Goal: Task Accomplishment & Management: Use online tool/utility

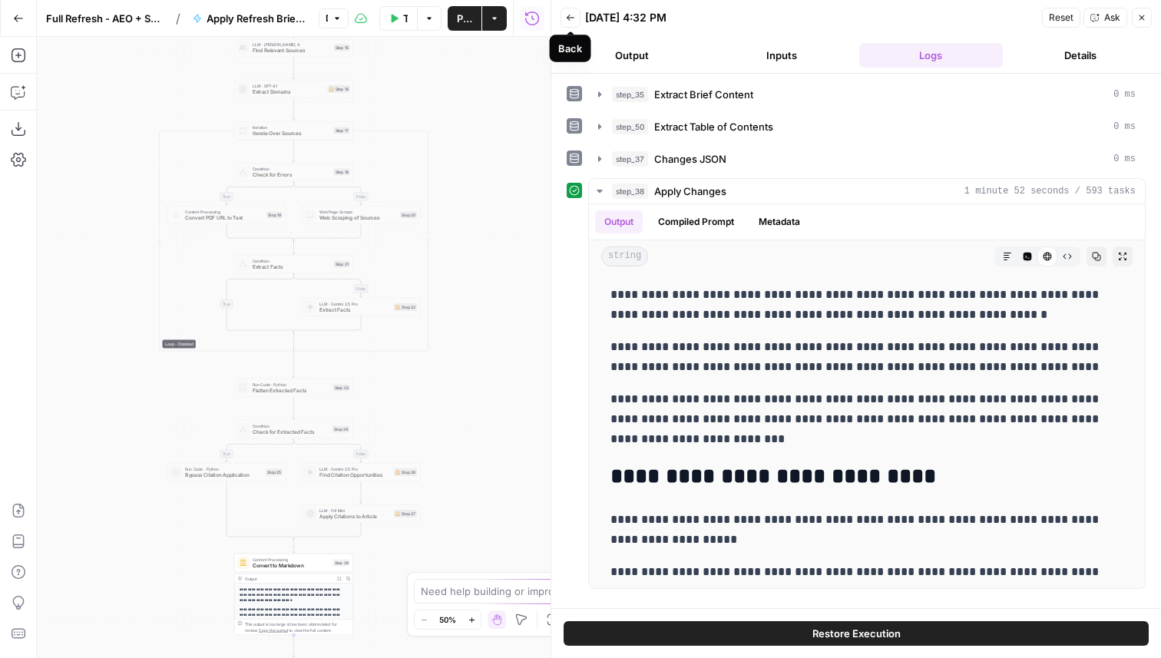
click at [571, 13] on icon "button" at bounding box center [570, 17] width 9 height 9
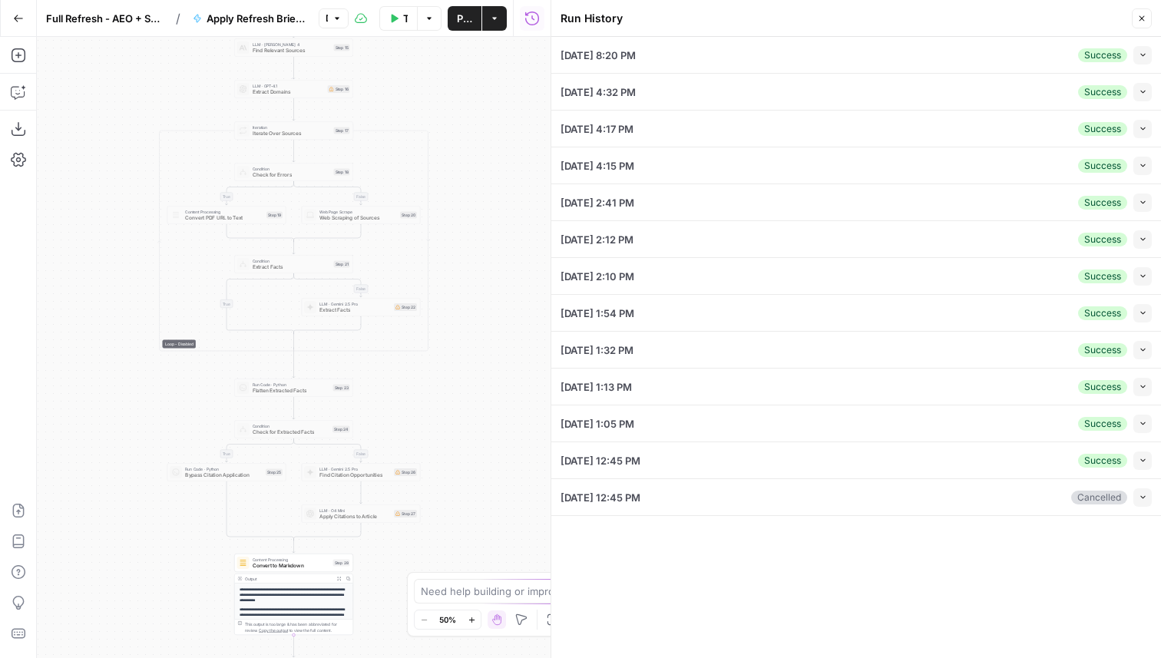
click at [1142, 53] on icon "button" at bounding box center [1142, 55] width 8 height 8
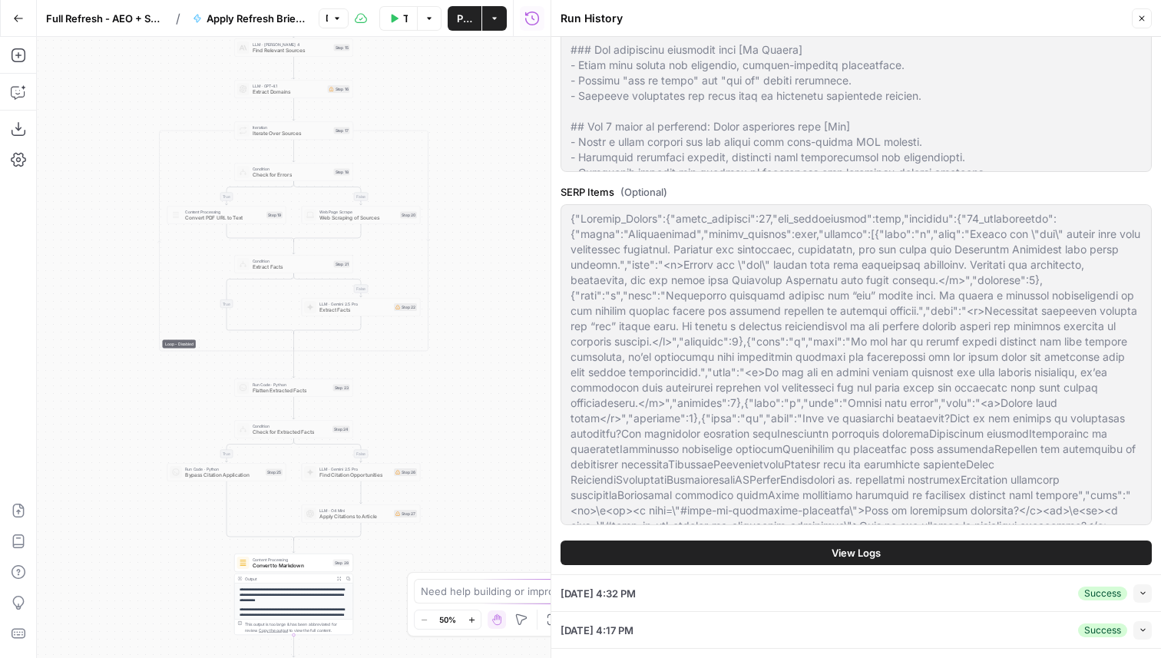
scroll to position [794, 0]
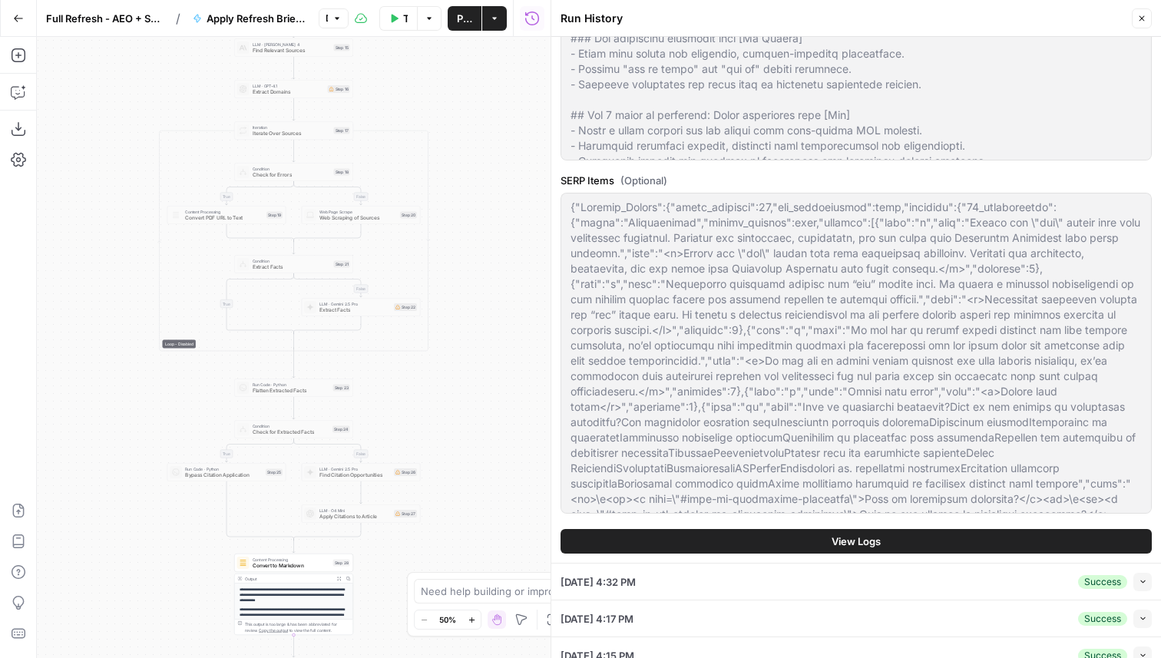
click at [721, 544] on button "View Logs" at bounding box center [855, 541] width 591 height 25
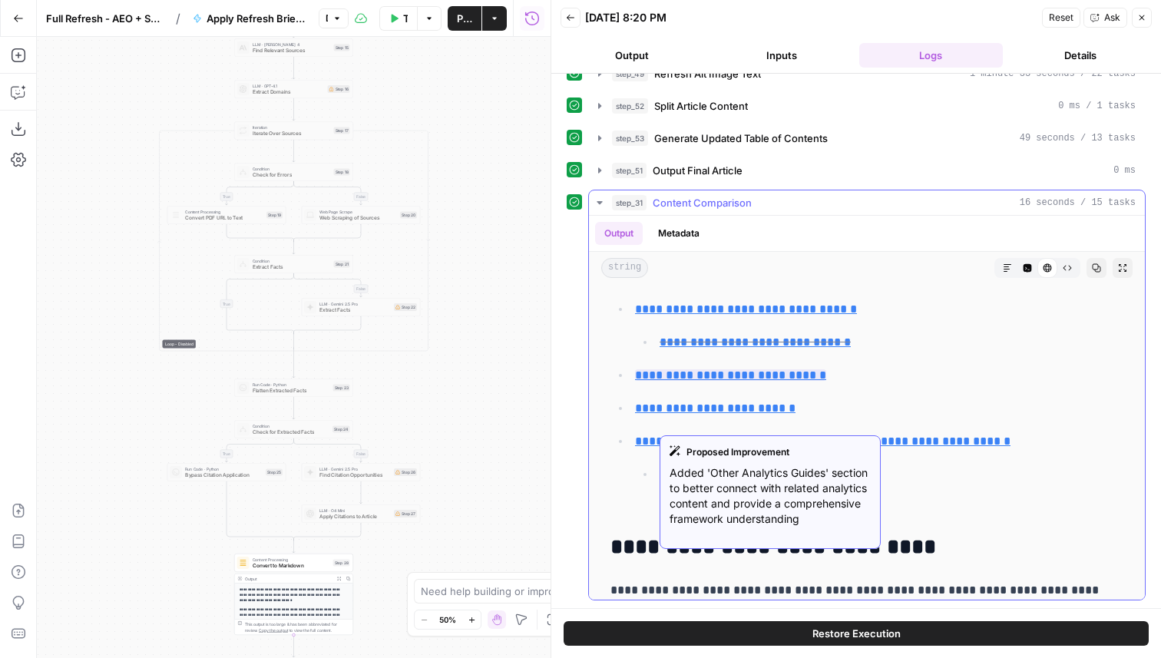
scroll to position [895, 0]
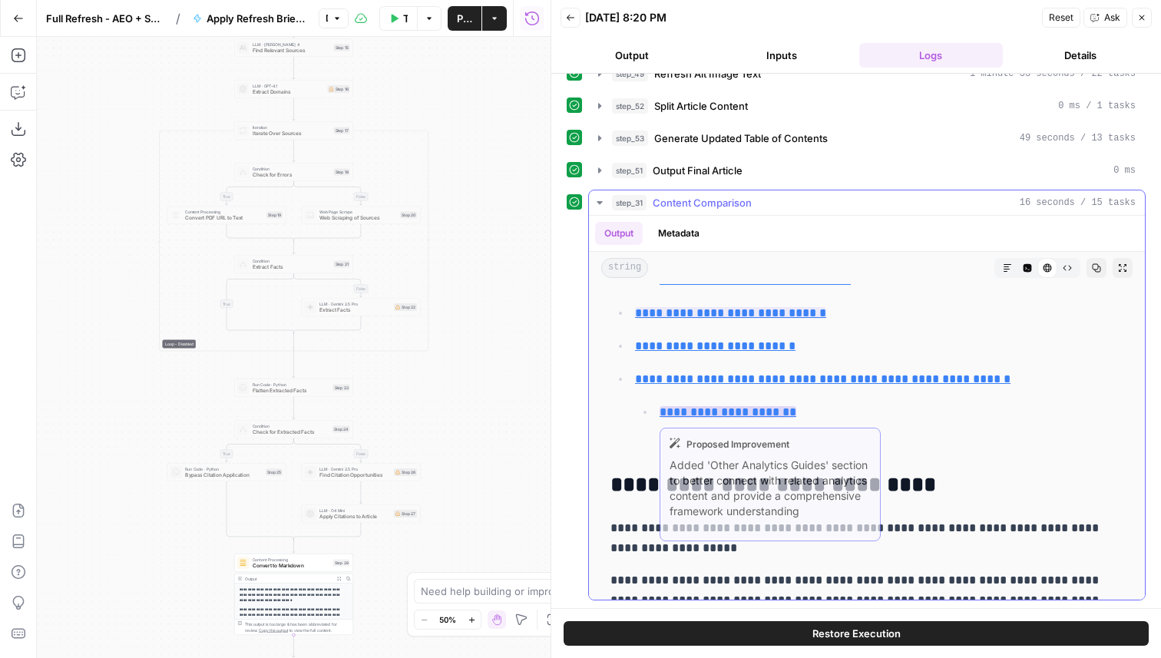
click at [738, 413] on link "**********" at bounding box center [727, 412] width 137 height 12
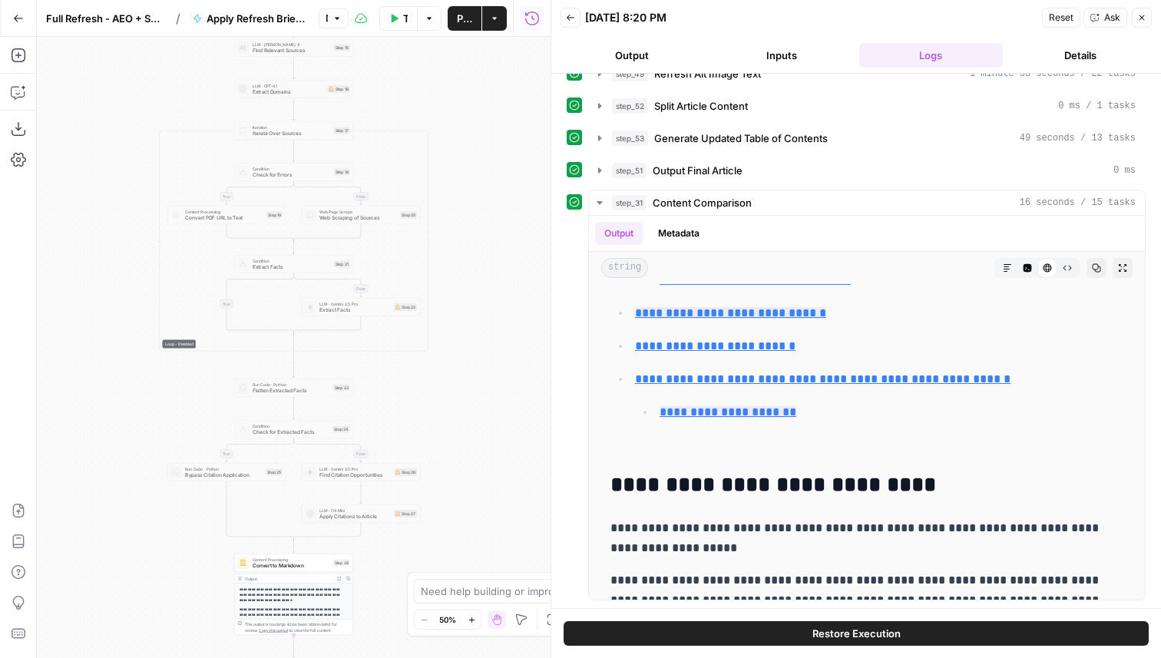
click at [336, 15] on icon "button" at bounding box center [336, 18] width 9 height 9
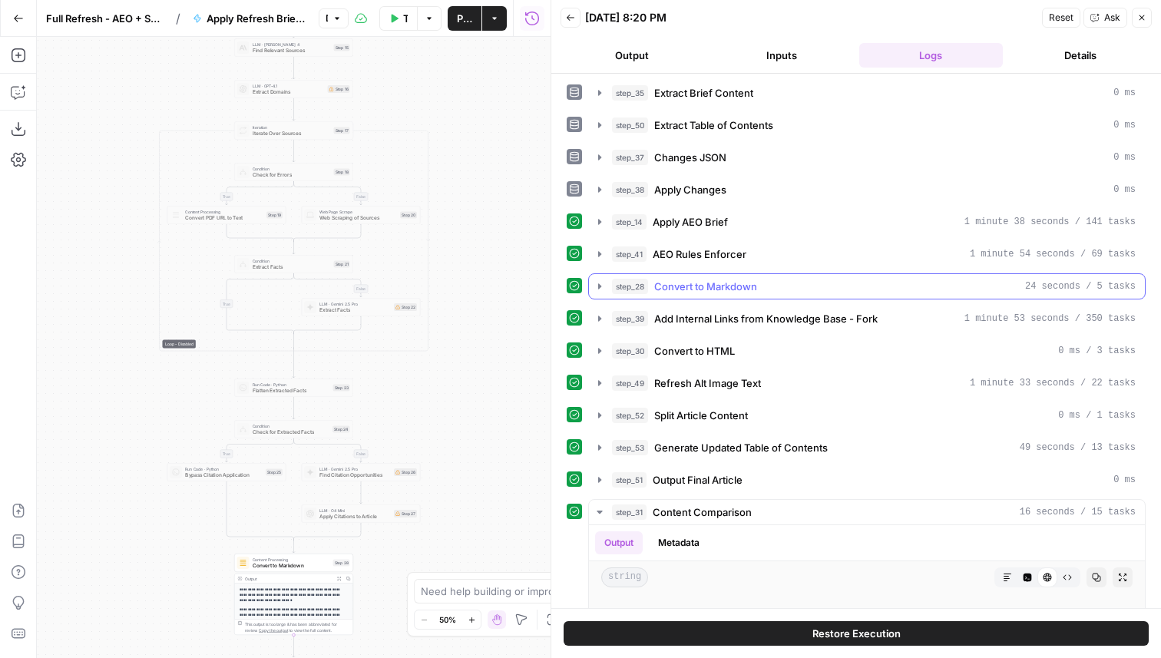
scroll to position [0, 0]
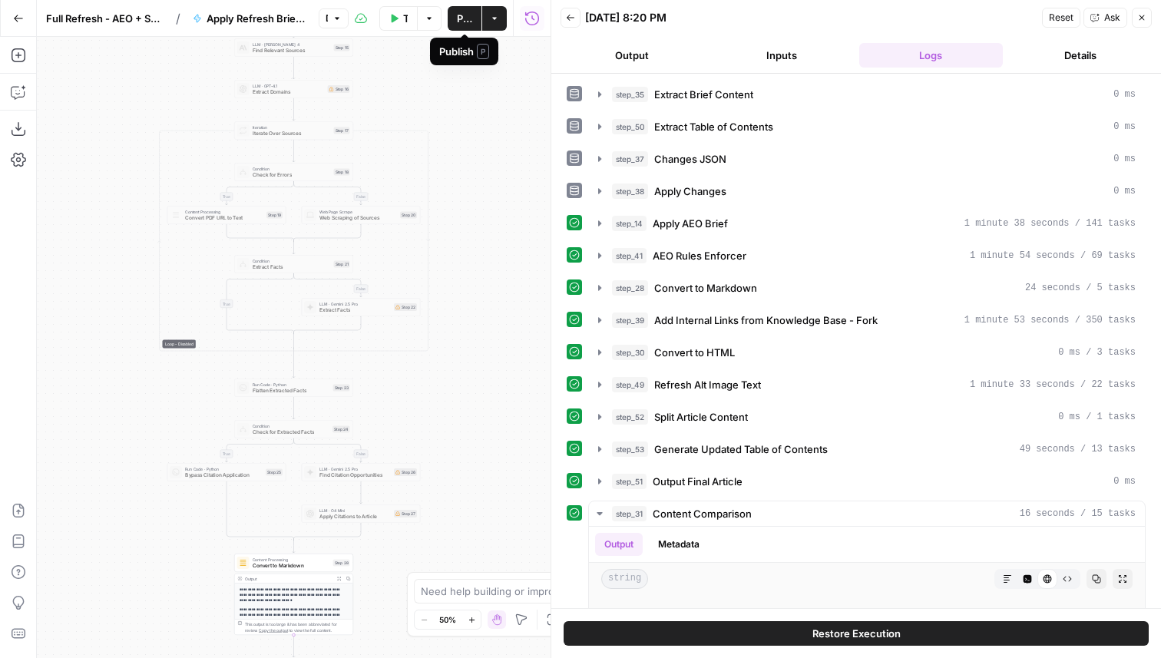
click at [462, 19] on span "Publish" at bounding box center [464, 18] width 15 height 15
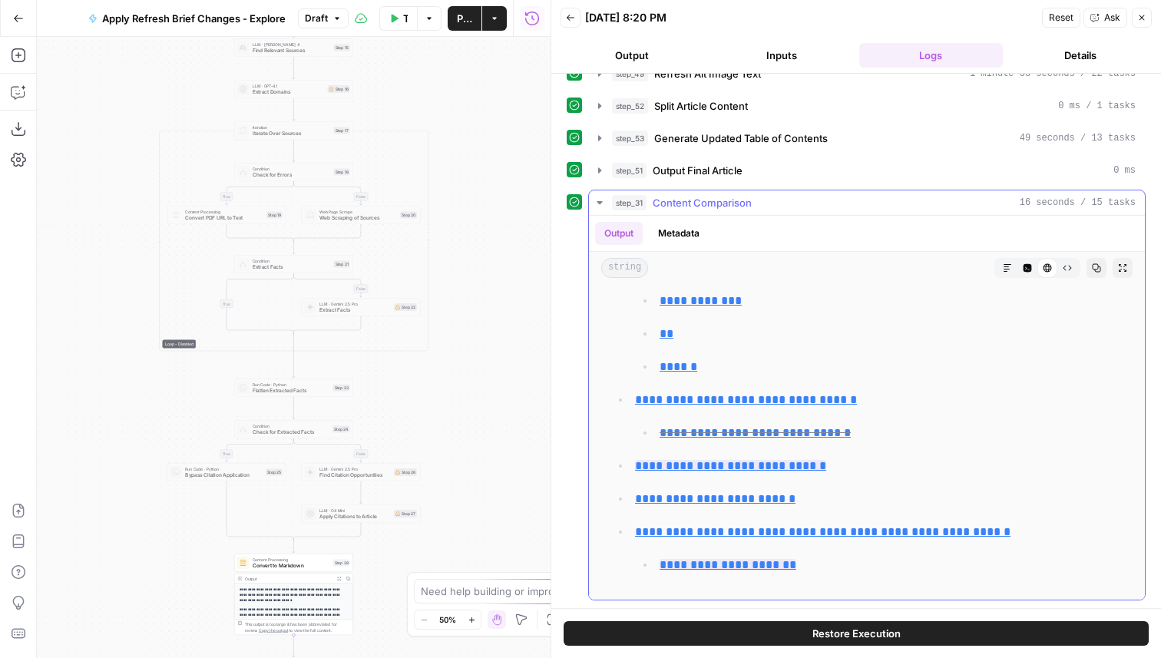
scroll to position [749, 0]
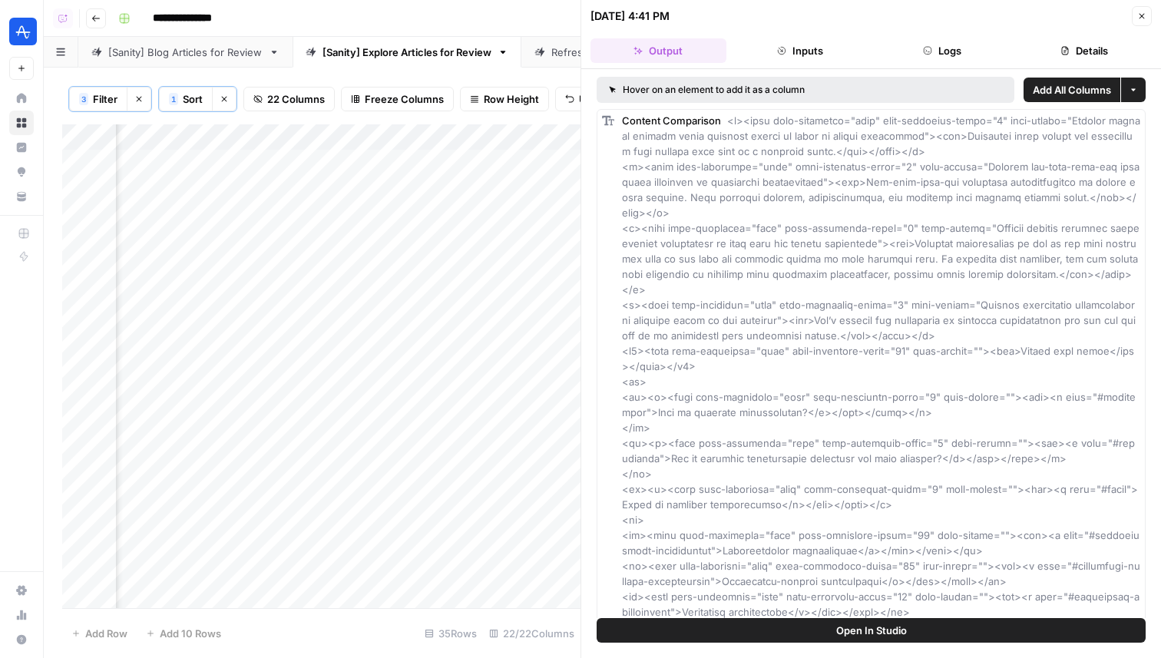
scroll to position [0, 3109]
click at [508, 164] on div "Add Column" at bounding box center [321, 366] width 518 height 484
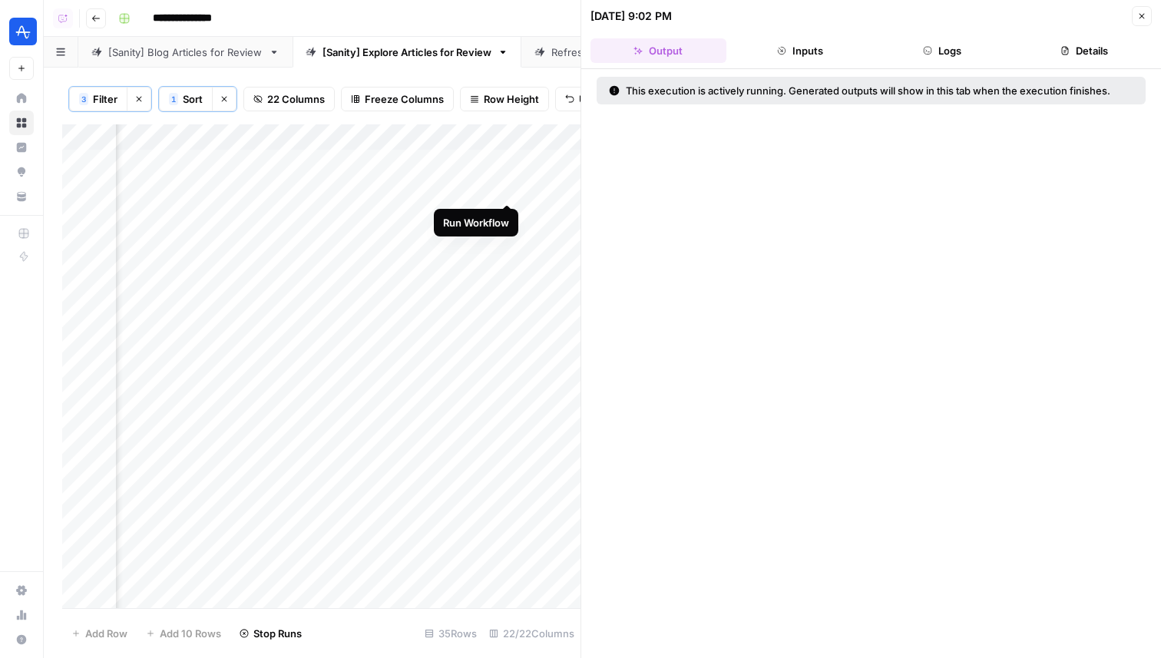
click at [510, 189] on div "Add Column" at bounding box center [321, 366] width 518 height 484
click at [511, 213] on div "Add Column" at bounding box center [321, 366] width 518 height 484
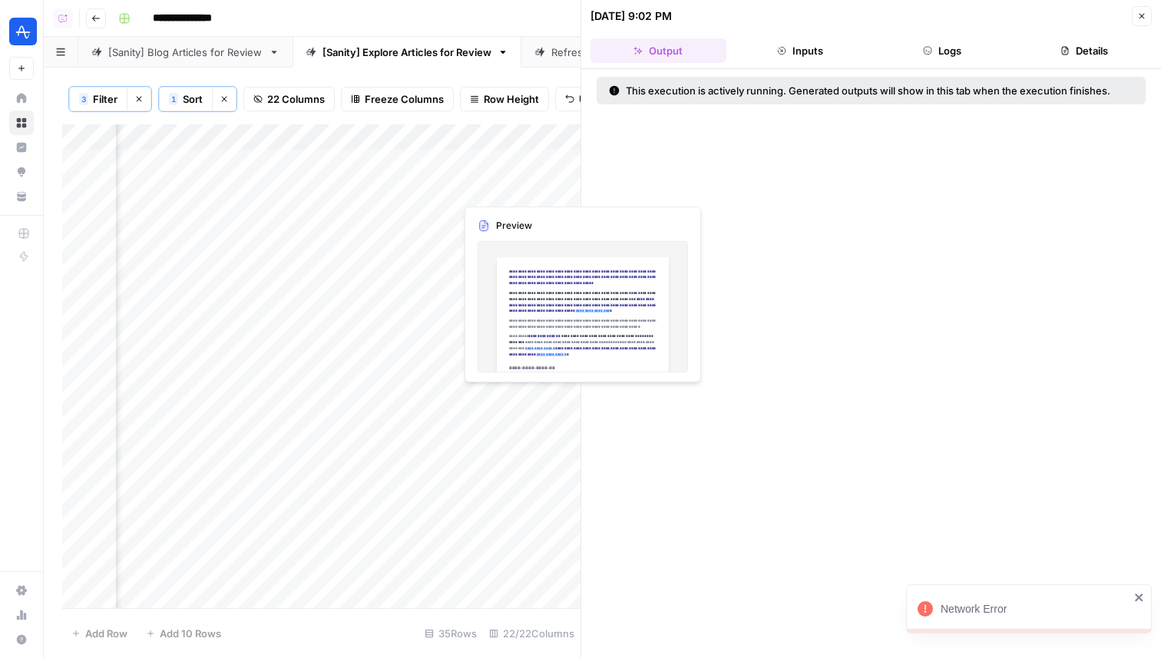
click at [500, 191] on div "Add Column" at bounding box center [321, 366] width 518 height 484
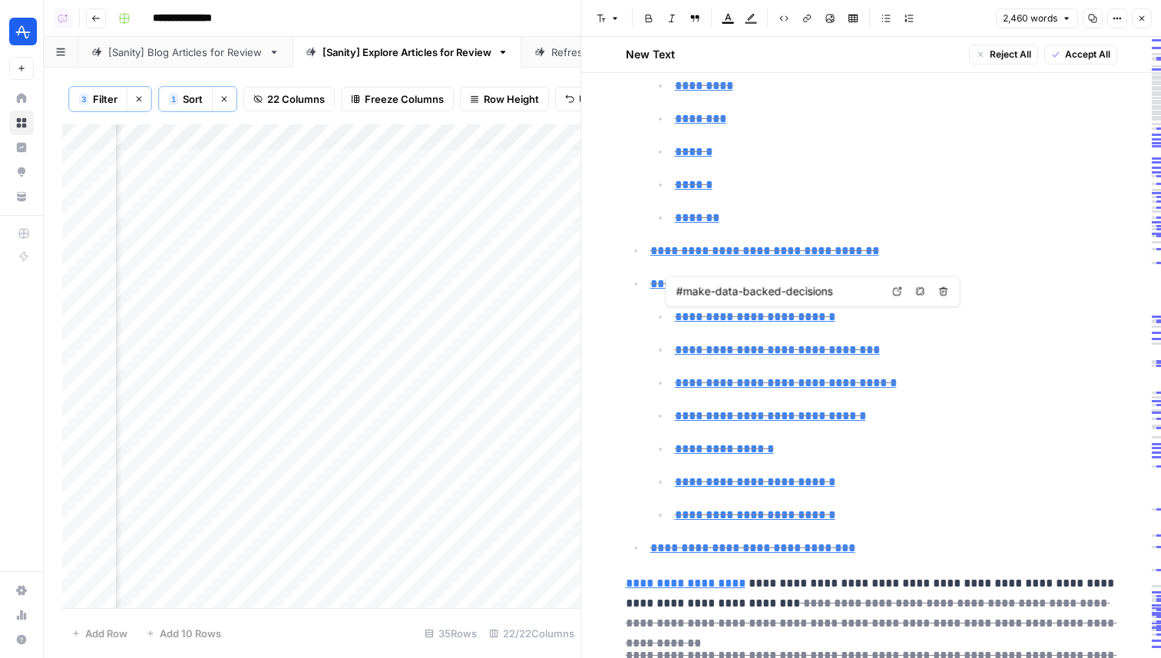
scroll to position [536, 0]
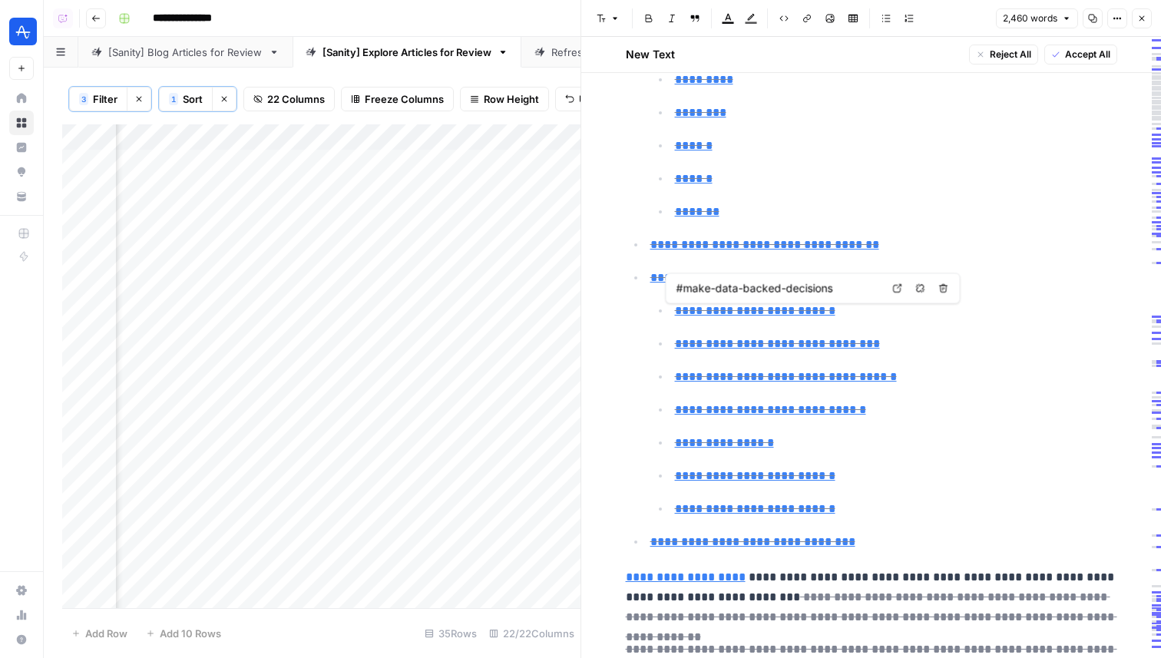
type input "#drop-offs"
click at [441, 191] on div "Add Column" at bounding box center [321, 366] width 518 height 484
click at [1143, 28] on button "Close" at bounding box center [1142, 18] width 20 height 20
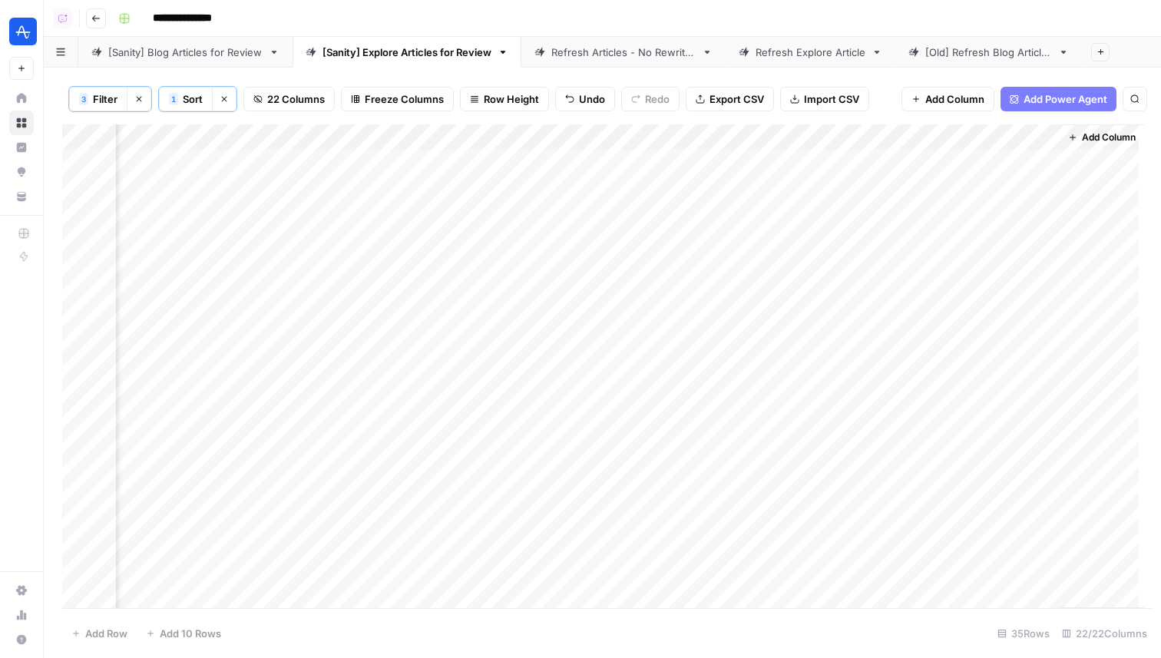
scroll to position [0, 3109]
click at [544, 158] on div "Add Column" at bounding box center [602, 366] width 1080 height 484
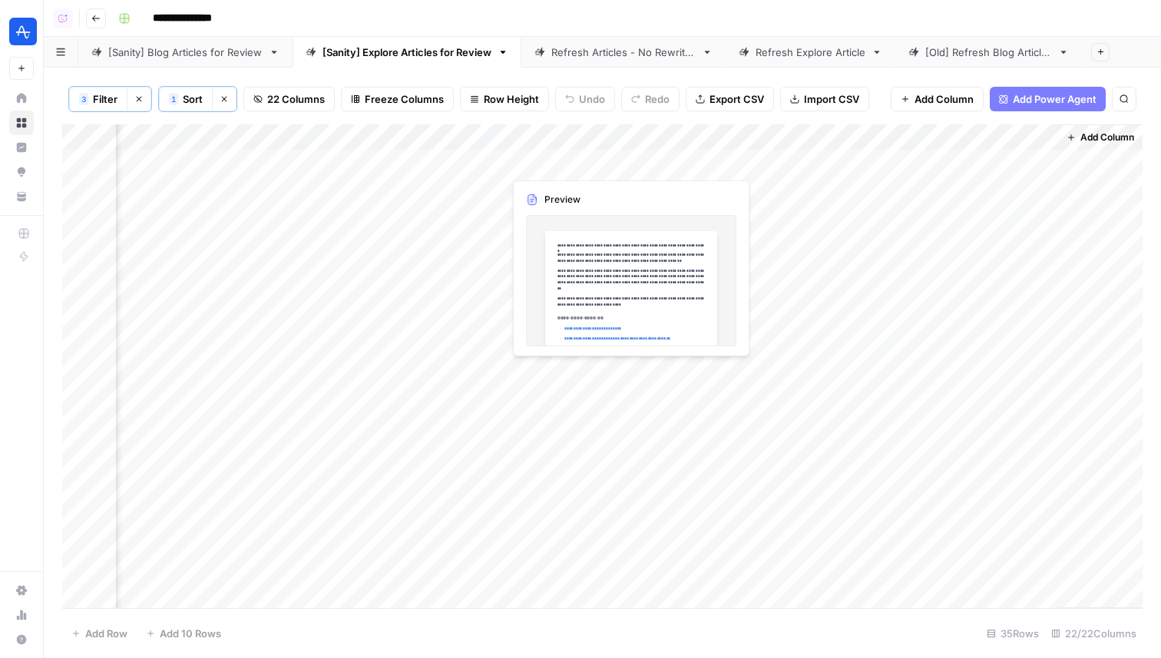
click at [544, 158] on div "Add Column" at bounding box center [602, 366] width 1080 height 484
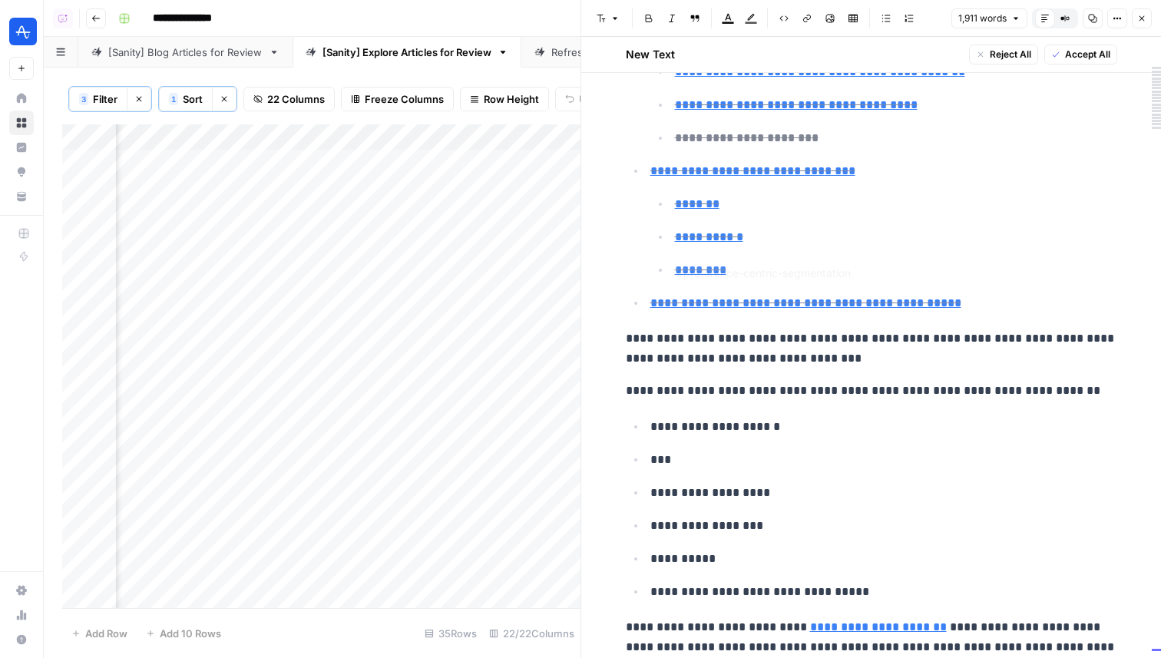
type input "#data-insights-amplitude"
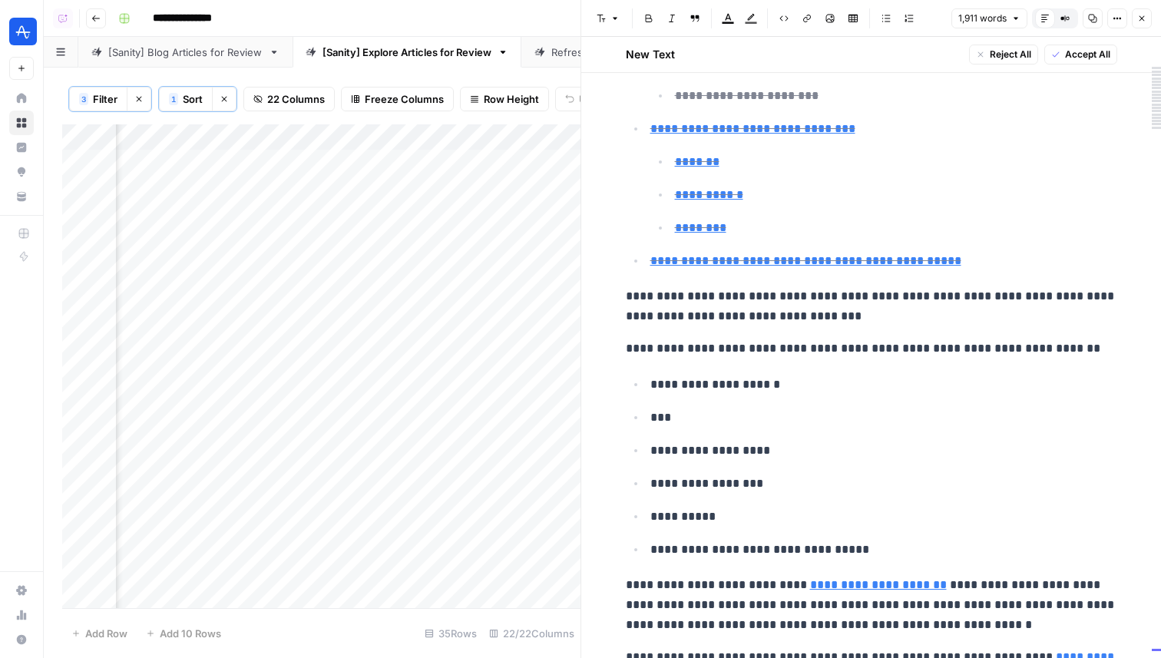
scroll to position [692, 0]
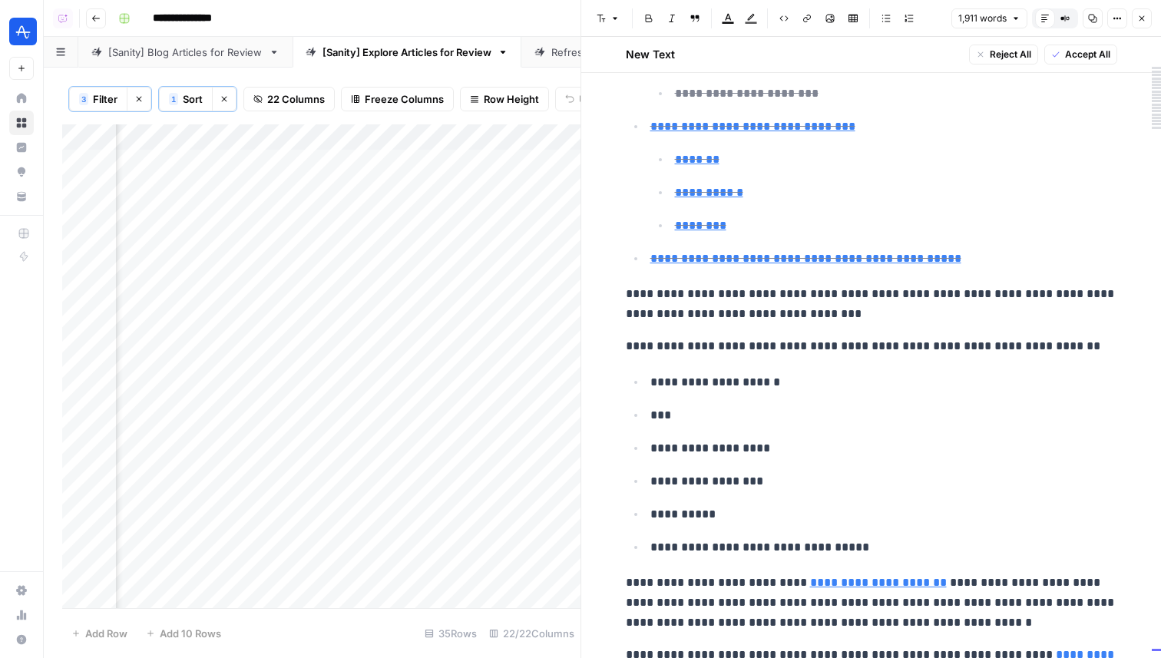
click at [1139, 10] on button "Close" at bounding box center [1142, 18] width 20 height 20
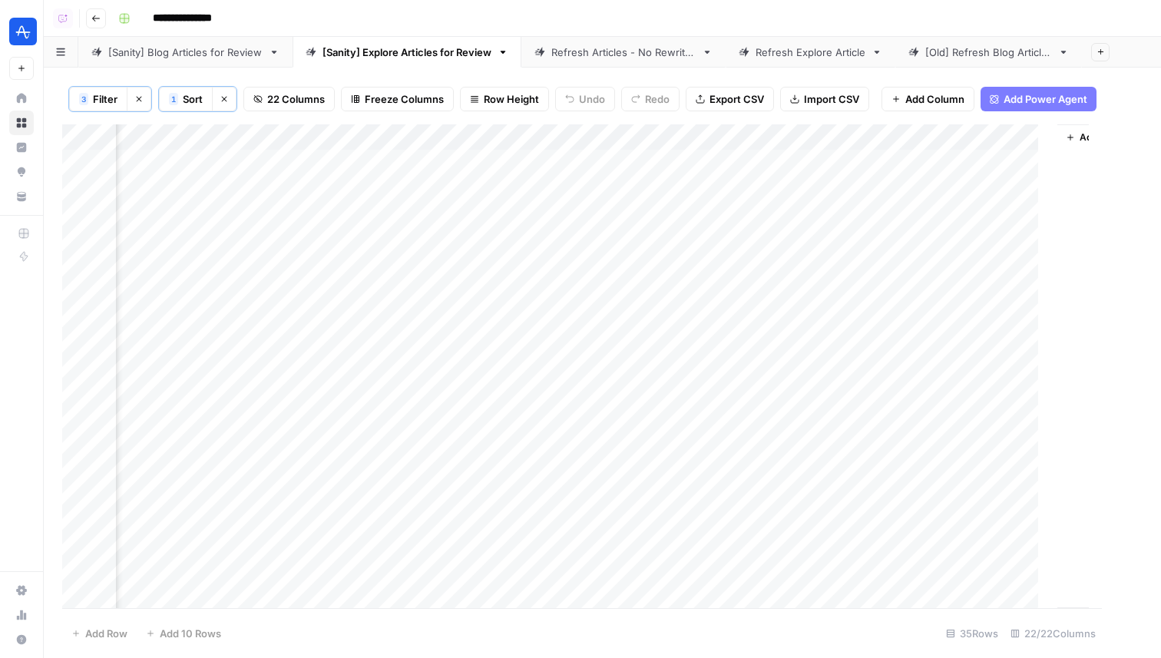
scroll to position [0, 3109]
click at [560, 188] on div "Add Column" at bounding box center [602, 366] width 1080 height 484
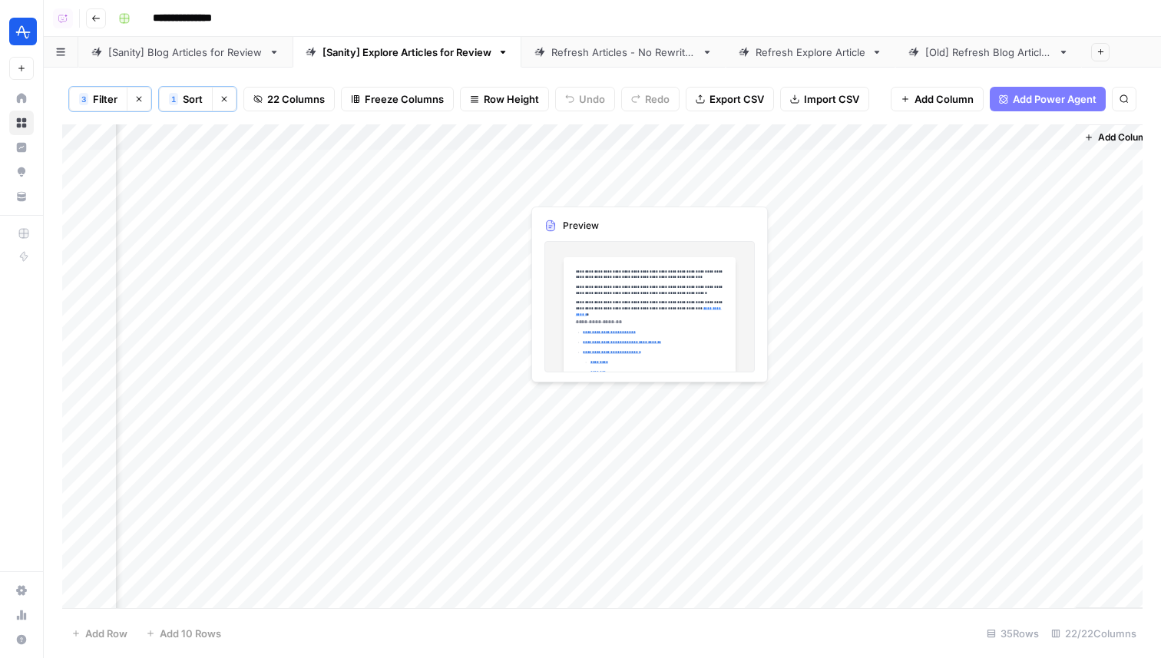
click at [560, 188] on div "Add Column" at bounding box center [602, 366] width 1080 height 484
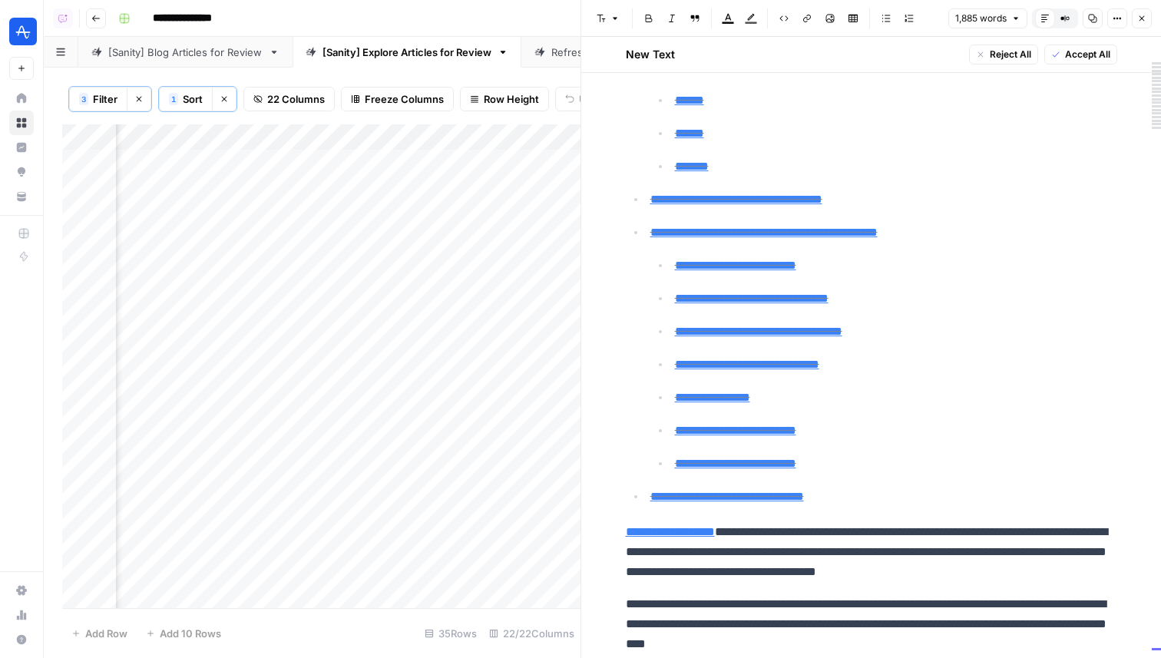
scroll to position [406, 0]
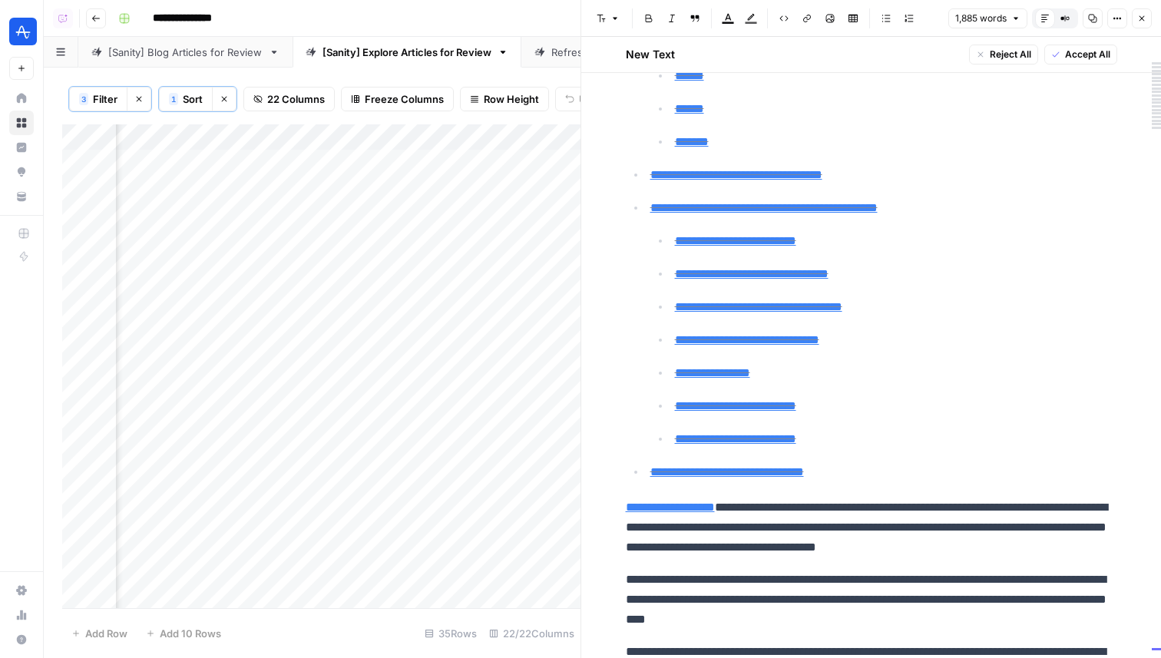
click at [1139, 18] on icon "button" at bounding box center [1141, 18] width 9 height 9
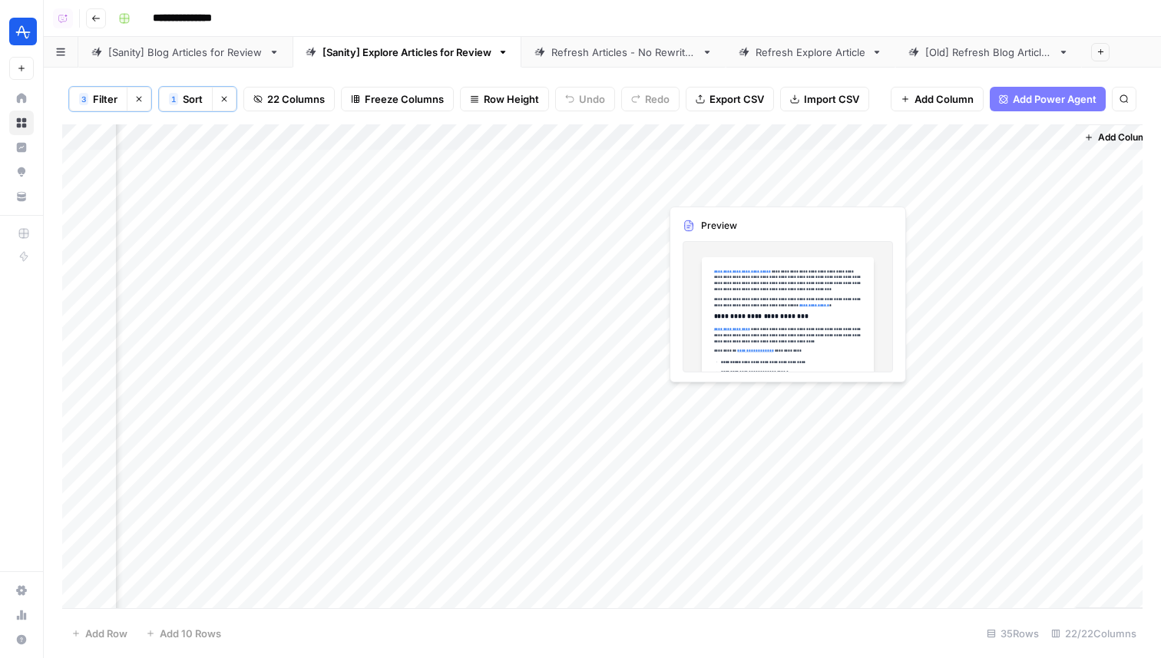
click at [683, 191] on div "Add Column" at bounding box center [602, 366] width 1080 height 484
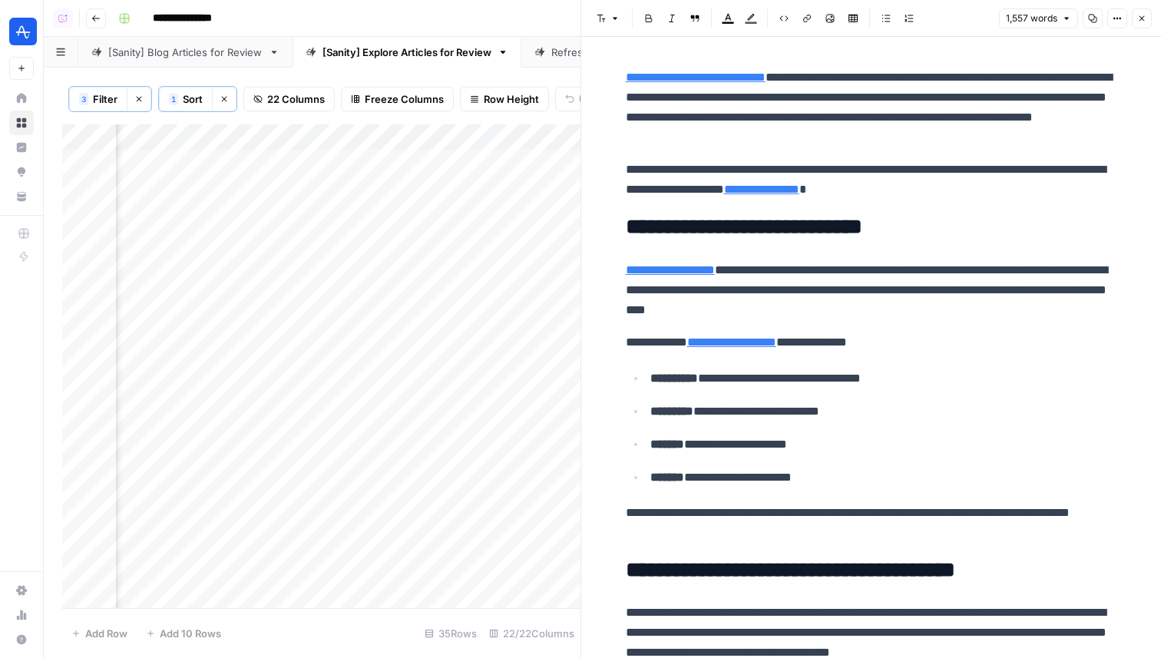
click at [1144, 15] on icon "button" at bounding box center [1141, 18] width 9 height 9
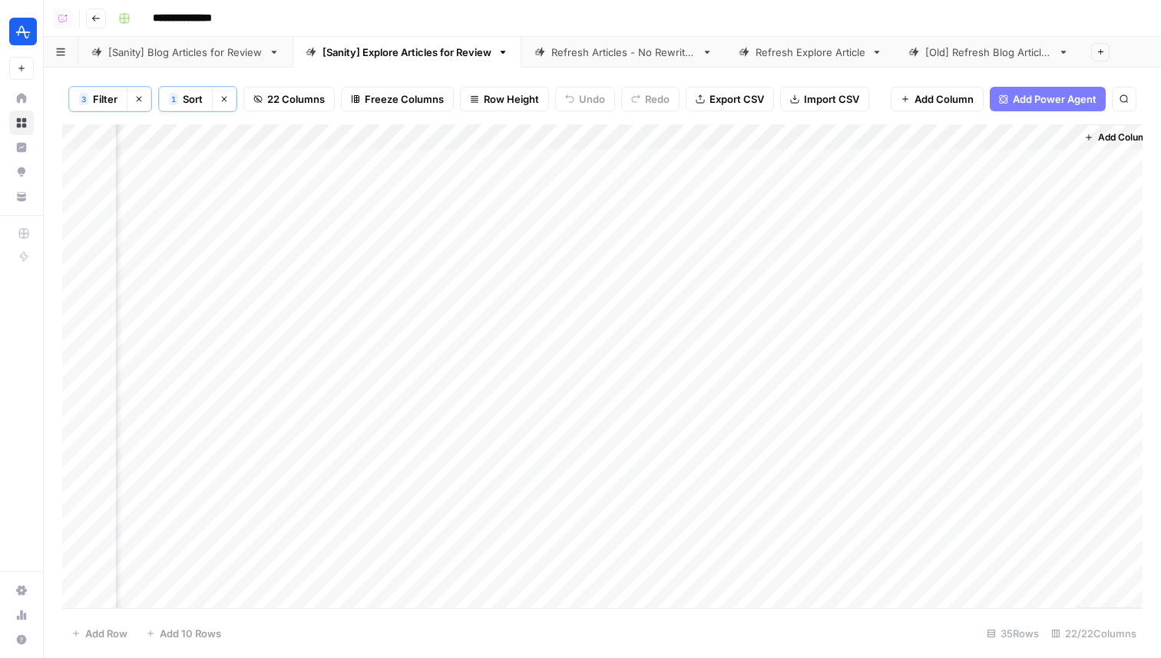
click at [486, 134] on div "Add Column" at bounding box center [602, 366] width 1080 height 484
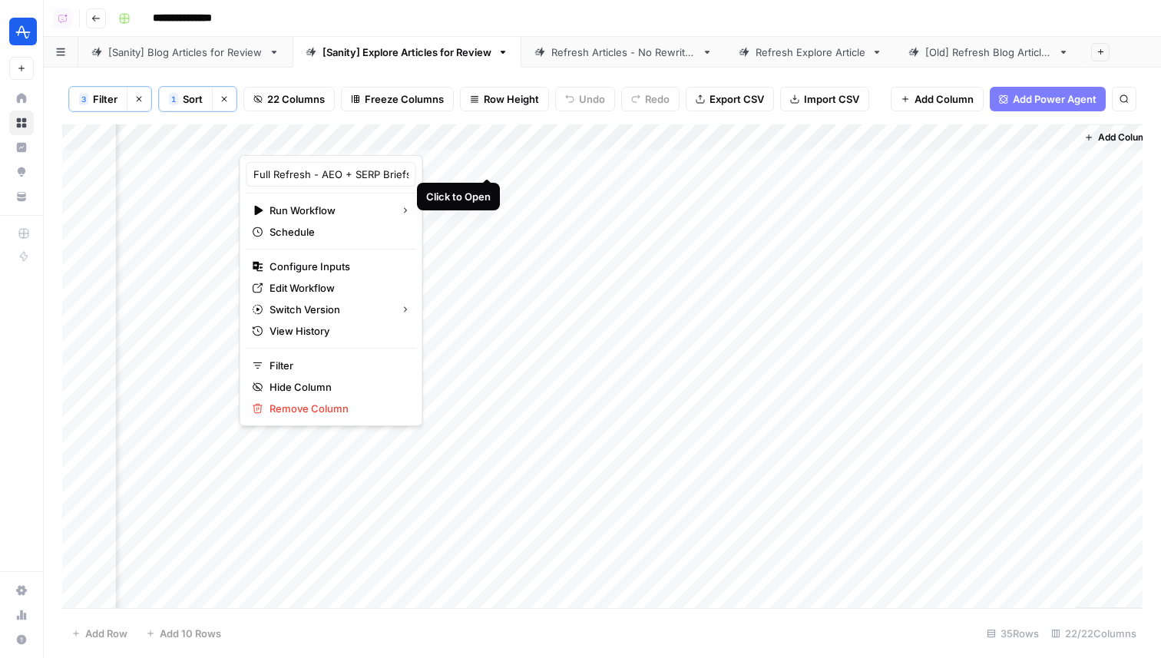
click at [492, 164] on div "Add Column" at bounding box center [602, 366] width 1080 height 484
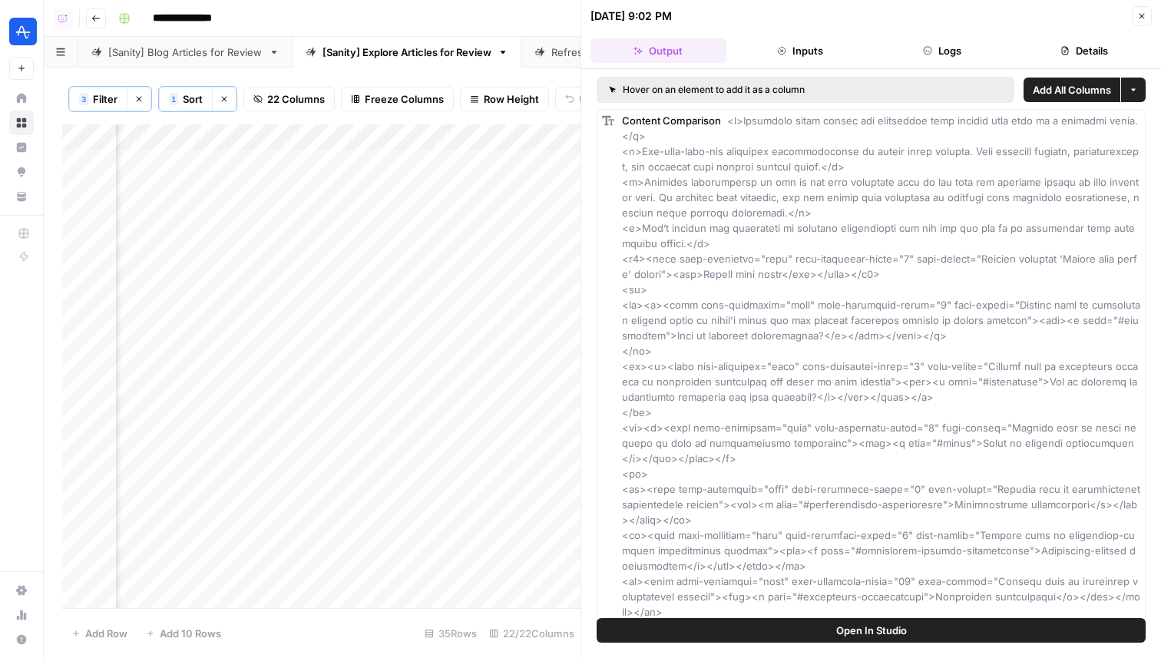
click at [874, 624] on span "Open In Studio" at bounding box center [871, 630] width 71 height 15
click at [936, 52] on button "Logs" at bounding box center [942, 50] width 136 height 25
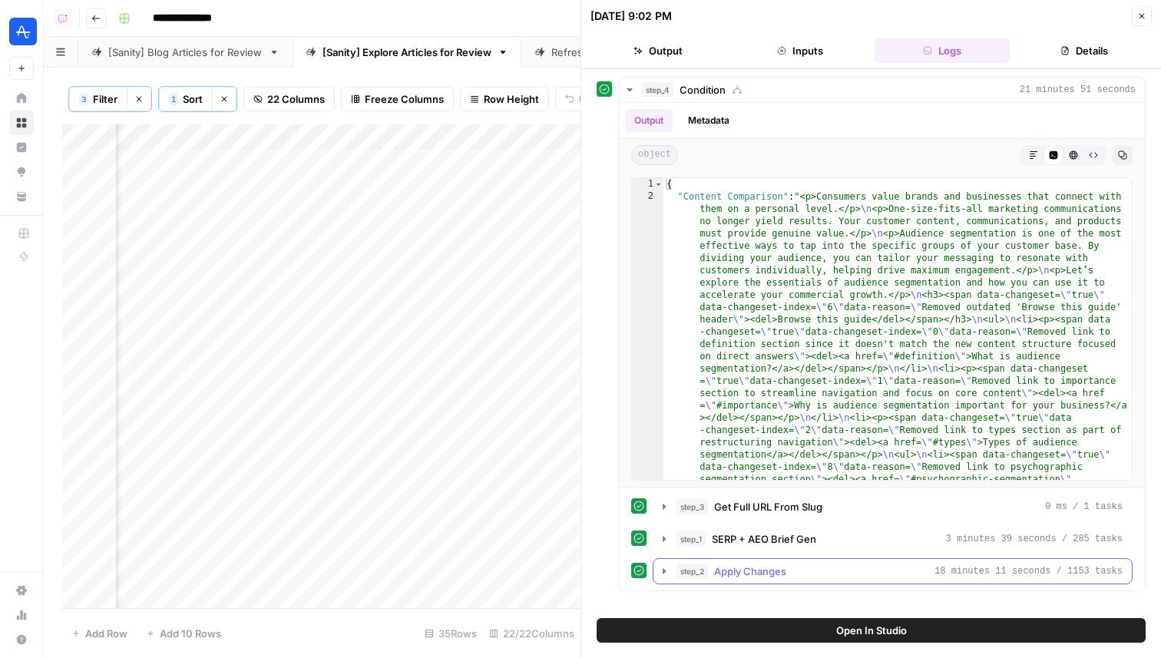
click at [795, 562] on button "step_2 Apply Changes 18 minutes 11 seconds / 1153 tasks" at bounding box center [892, 571] width 478 height 25
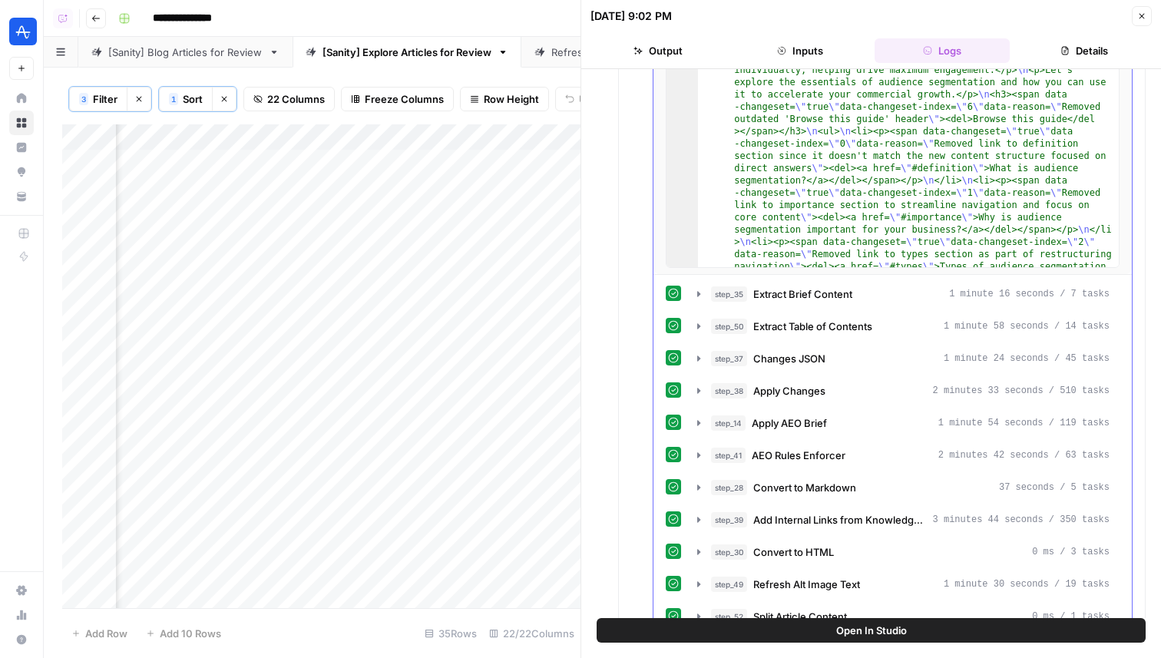
scroll to position [856, 0]
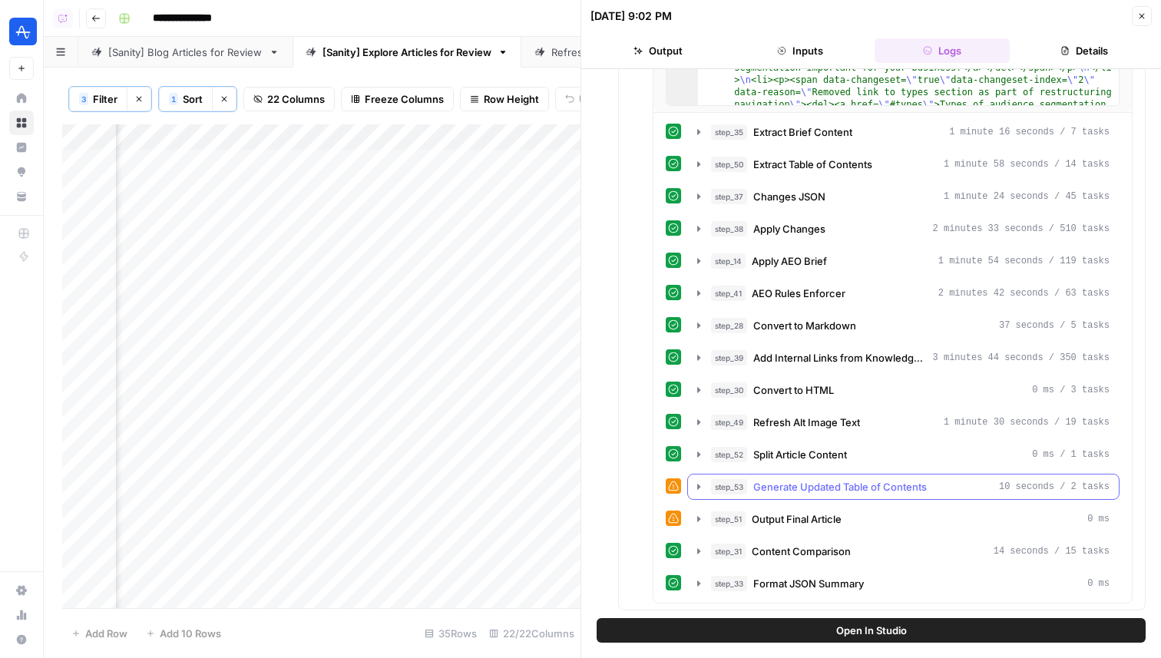
click at [874, 480] on span "Generate Updated Table of Contents" at bounding box center [839, 486] width 173 height 15
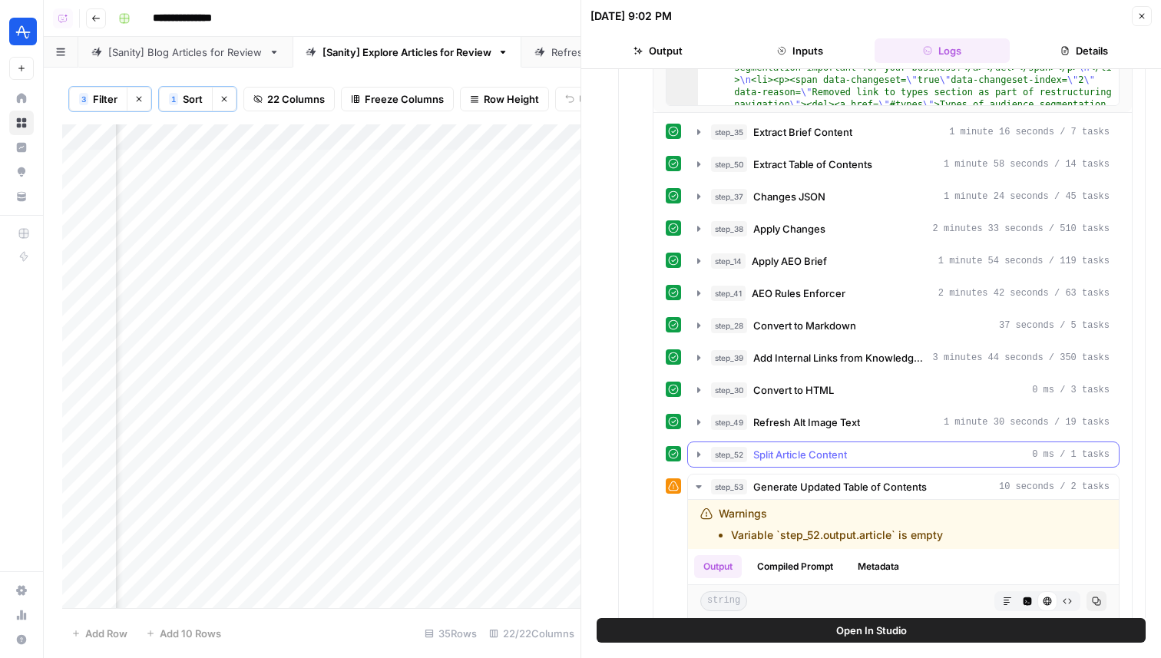
click at [852, 458] on div "step_52 Split Article Content 0 ms / 1 tasks" at bounding box center [910, 454] width 398 height 15
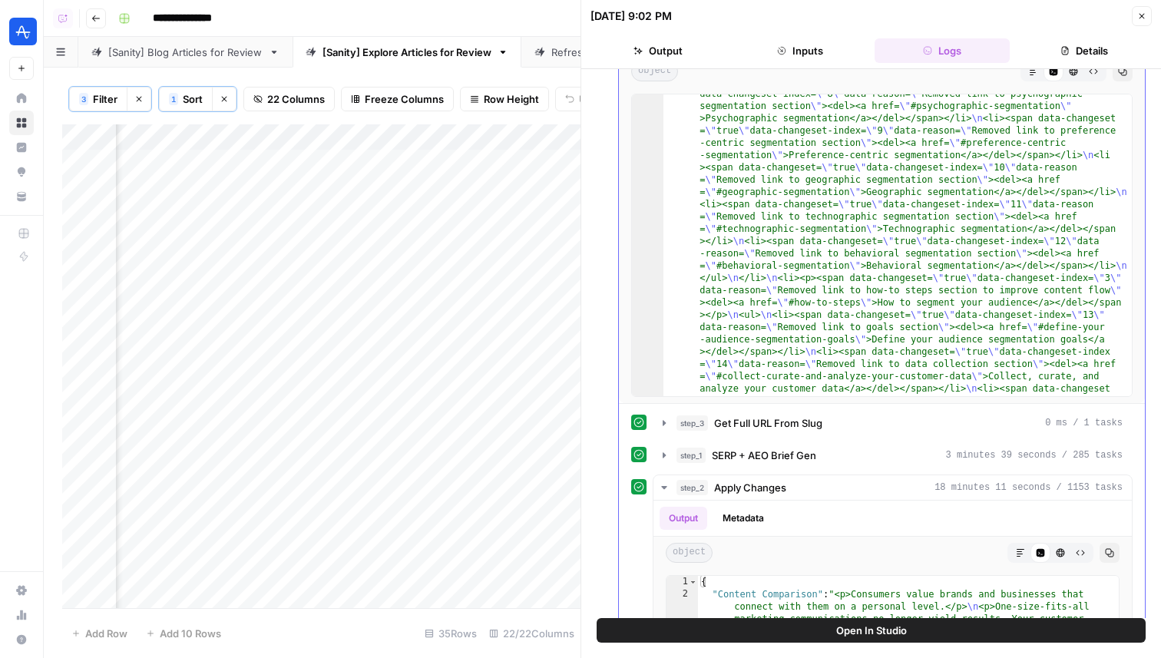
scroll to position [0, 0]
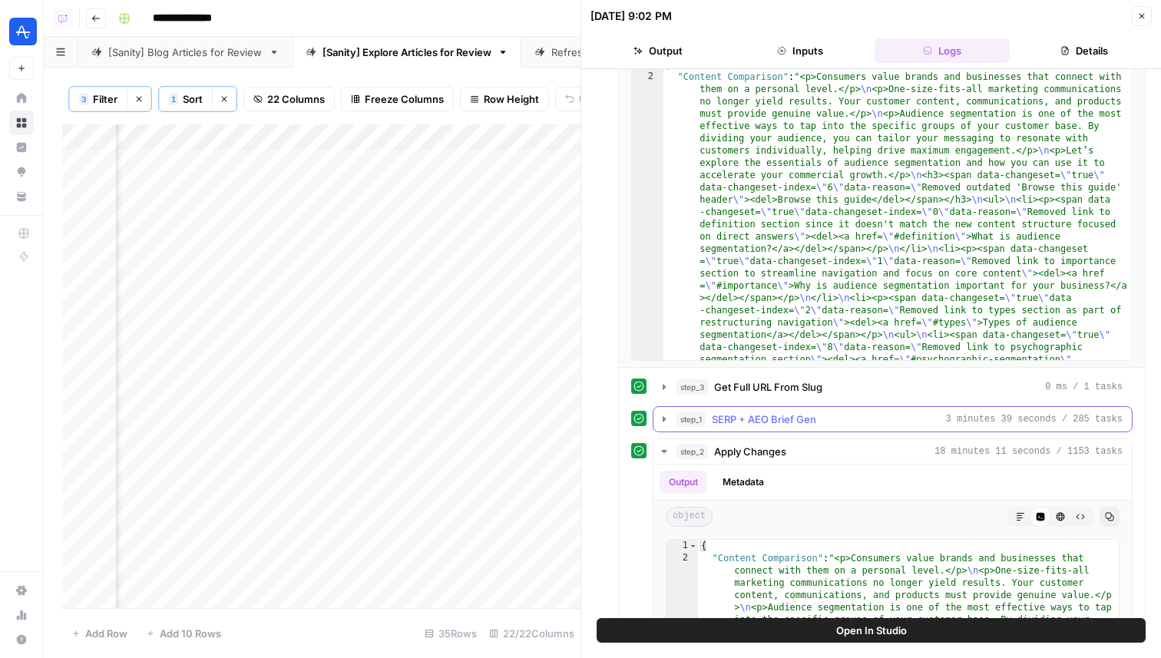
click at [765, 411] on button "step_1 SERP + AEO Brief Gen 3 minutes 39 seconds / 285 tasks" at bounding box center [892, 419] width 478 height 25
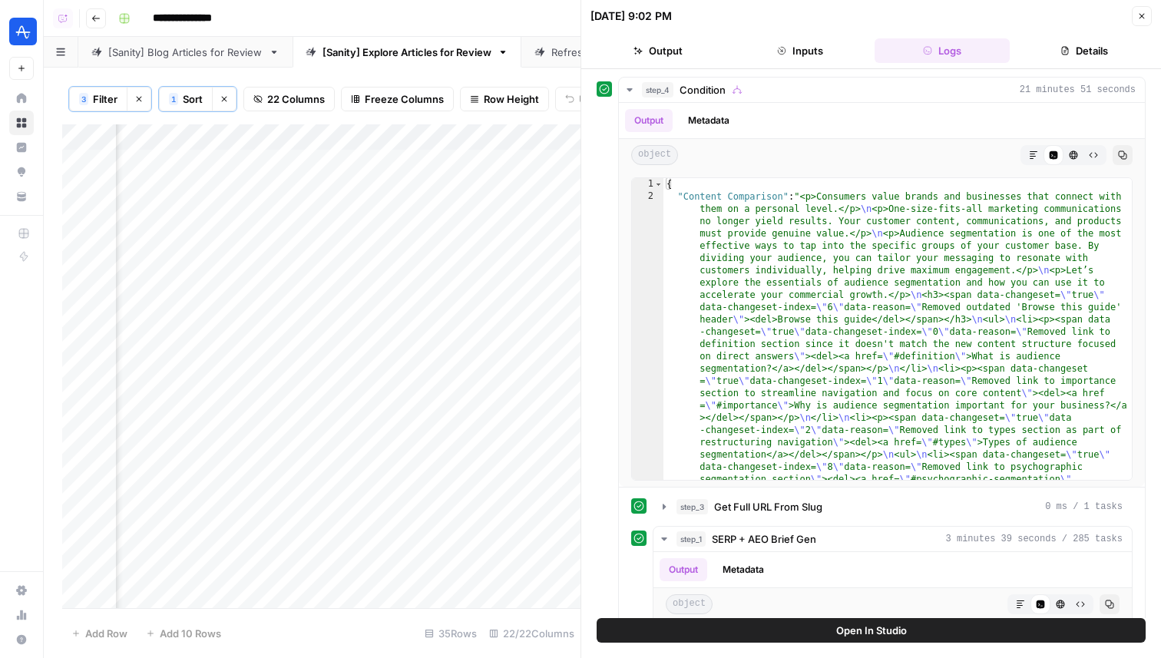
click at [821, 39] on button "Inputs" at bounding box center [800, 50] width 136 height 25
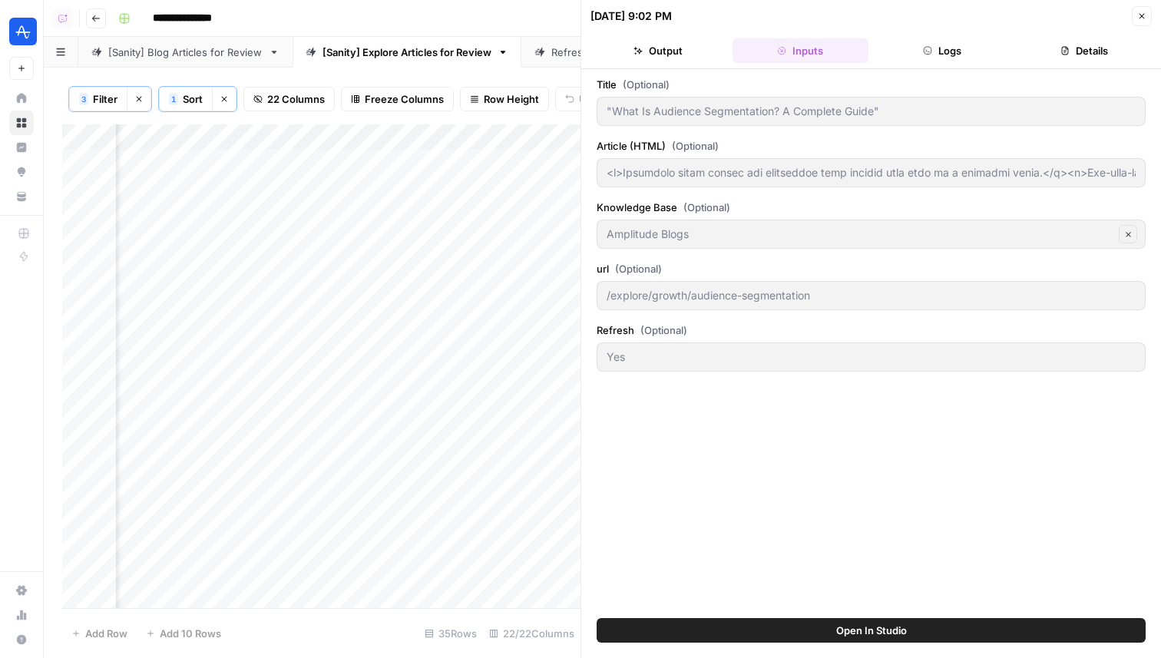
click at [683, 55] on button "Output" at bounding box center [658, 50] width 136 height 25
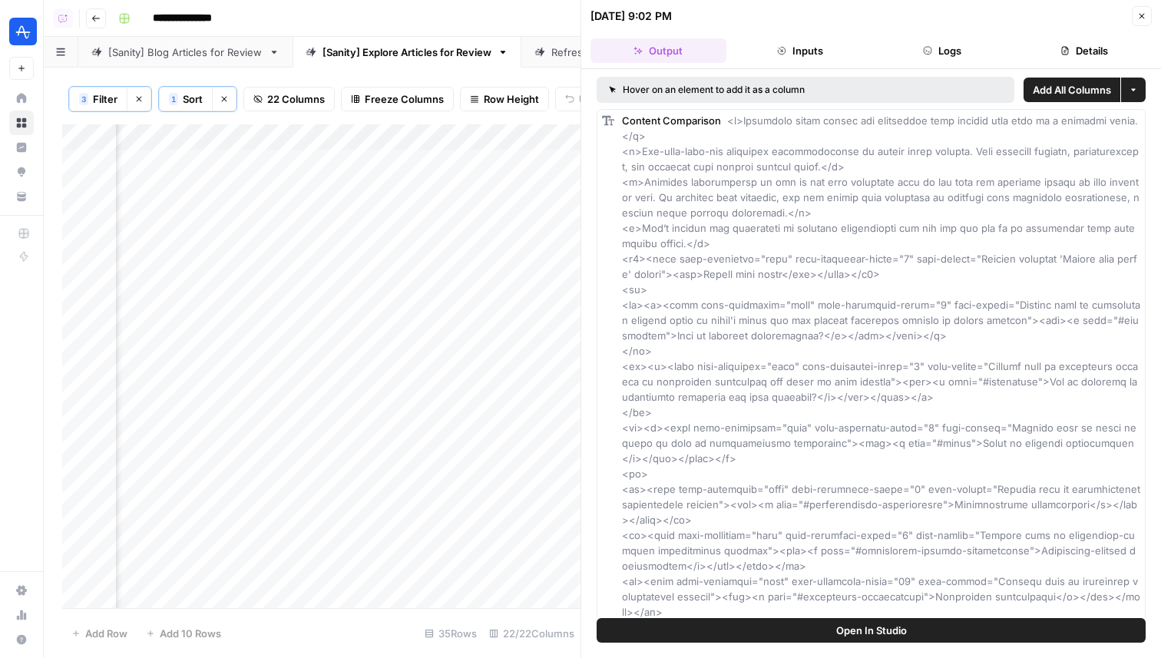
click at [804, 53] on button "Inputs" at bounding box center [800, 50] width 136 height 25
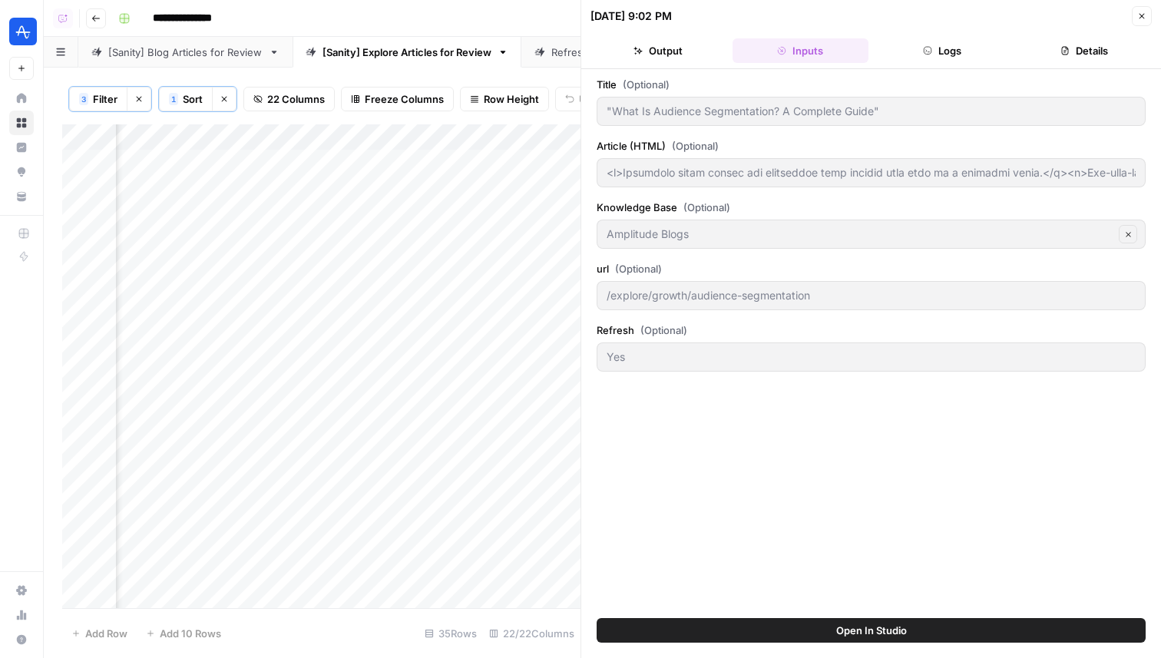
click at [903, 47] on button "Logs" at bounding box center [942, 50] width 136 height 25
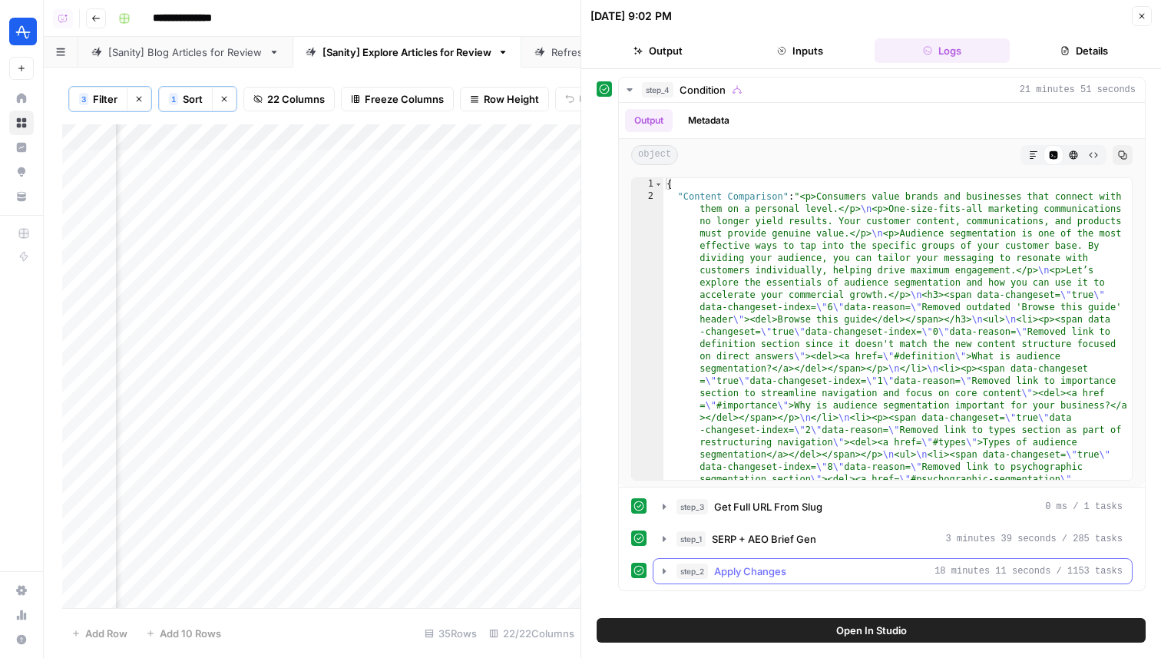
click at [775, 580] on button "step_2 Apply Changes 18 minutes 11 seconds / 1153 tasks" at bounding box center [892, 571] width 478 height 25
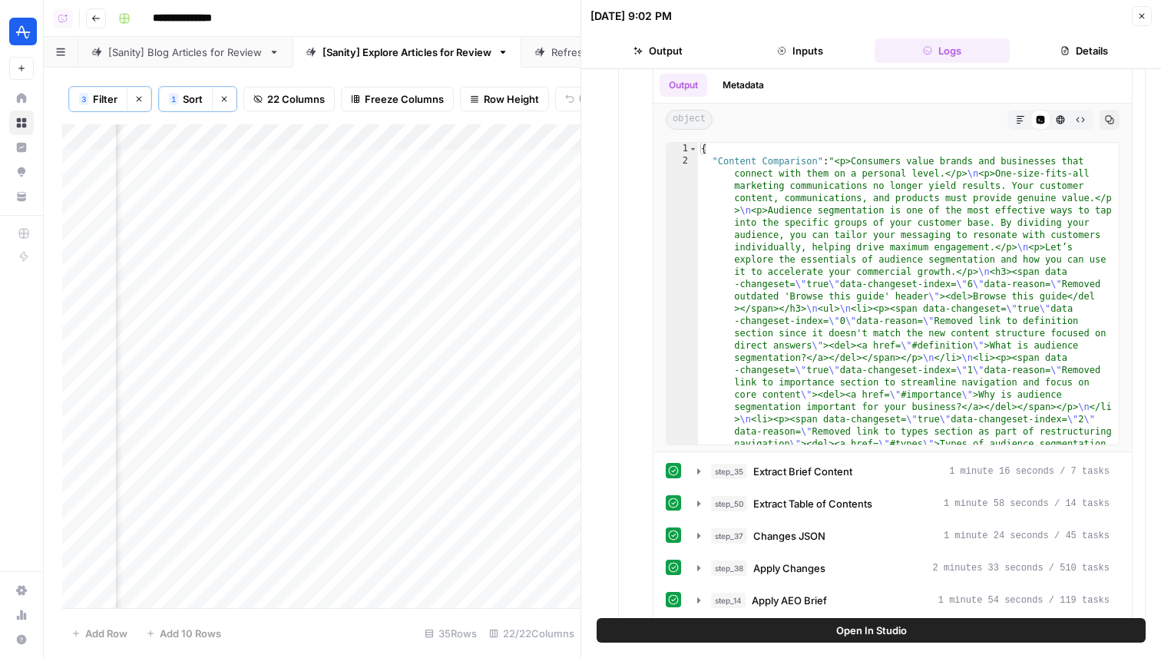
scroll to position [532, 0]
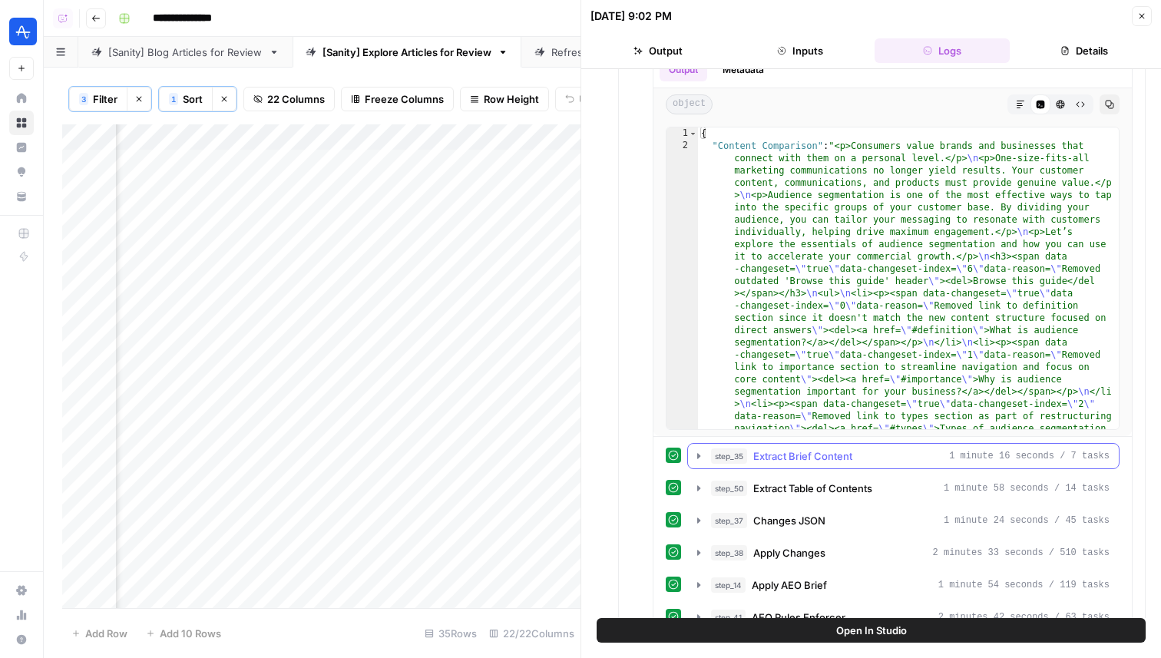
click at [847, 454] on span "Extract Brief Content" at bounding box center [802, 455] width 99 height 15
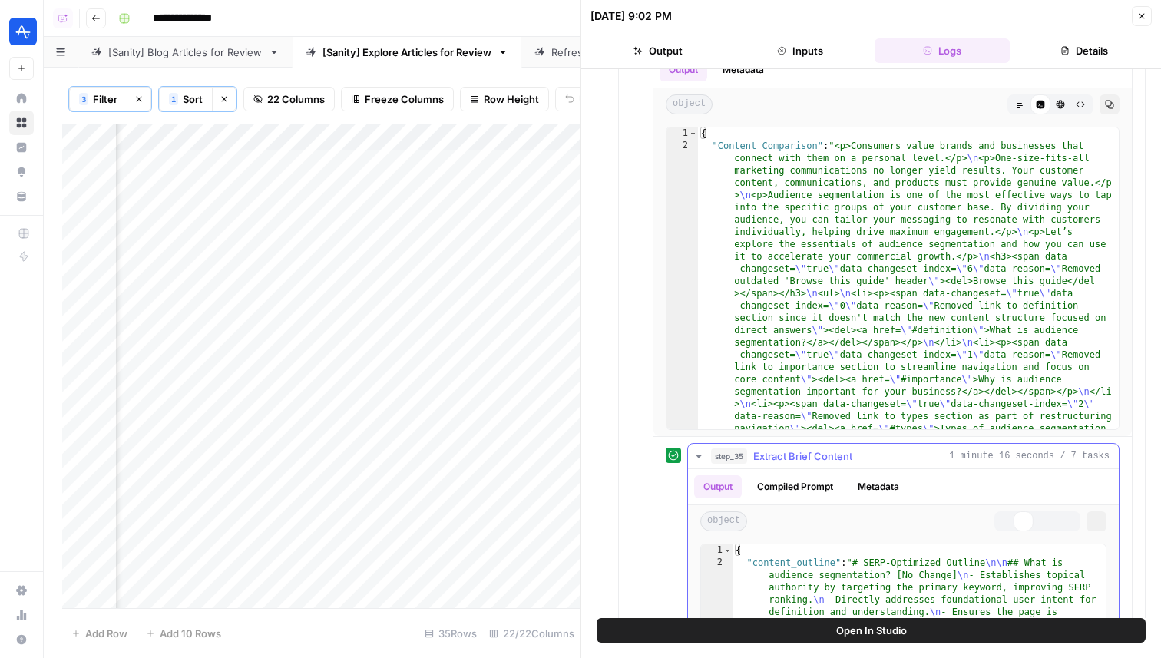
click at [847, 454] on span "Extract Brief Content" at bounding box center [802, 455] width 99 height 15
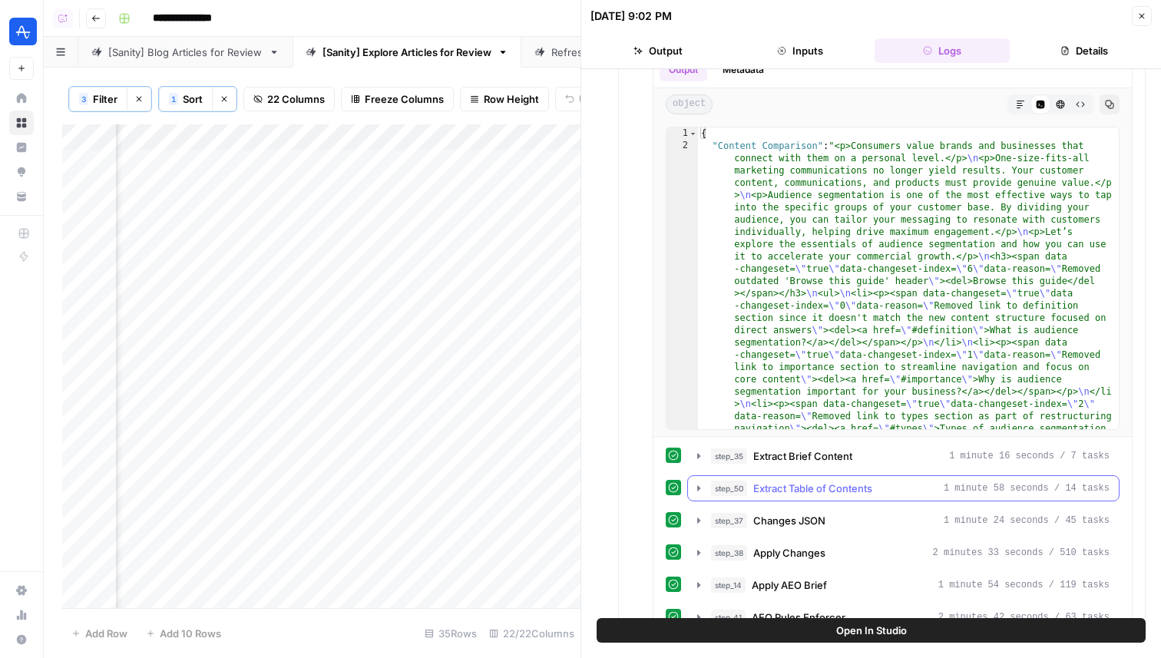
click at [855, 484] on span "Extract Table of Contents" at bounding box center [812, 488] width 119 height 15
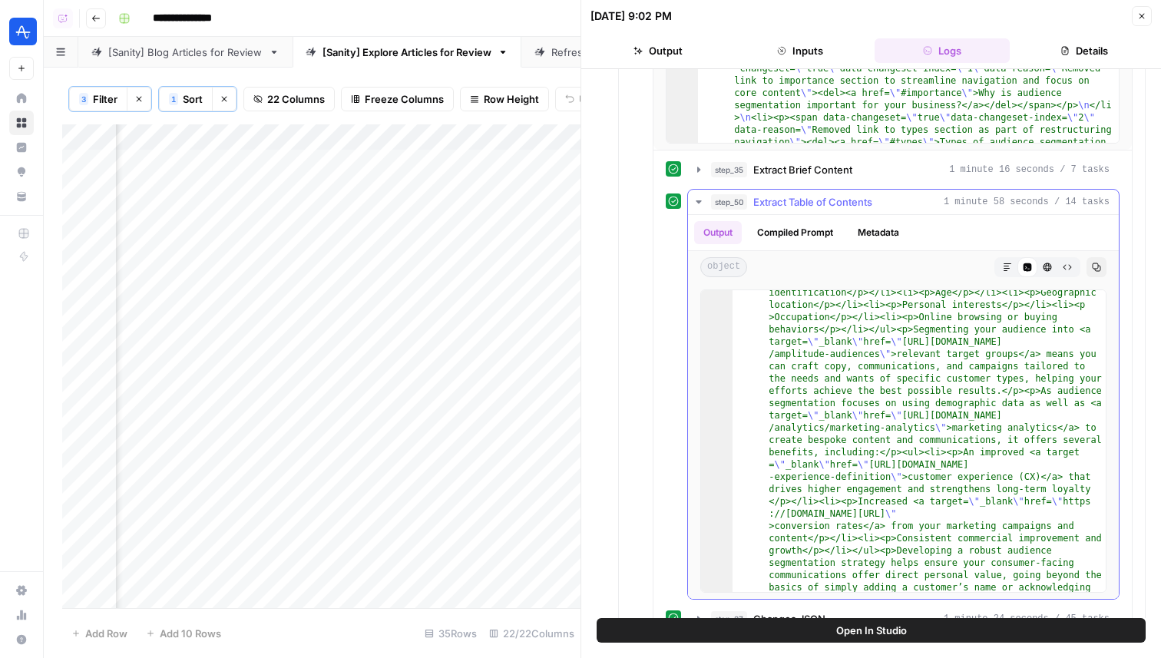
scroll to position [631, 0]
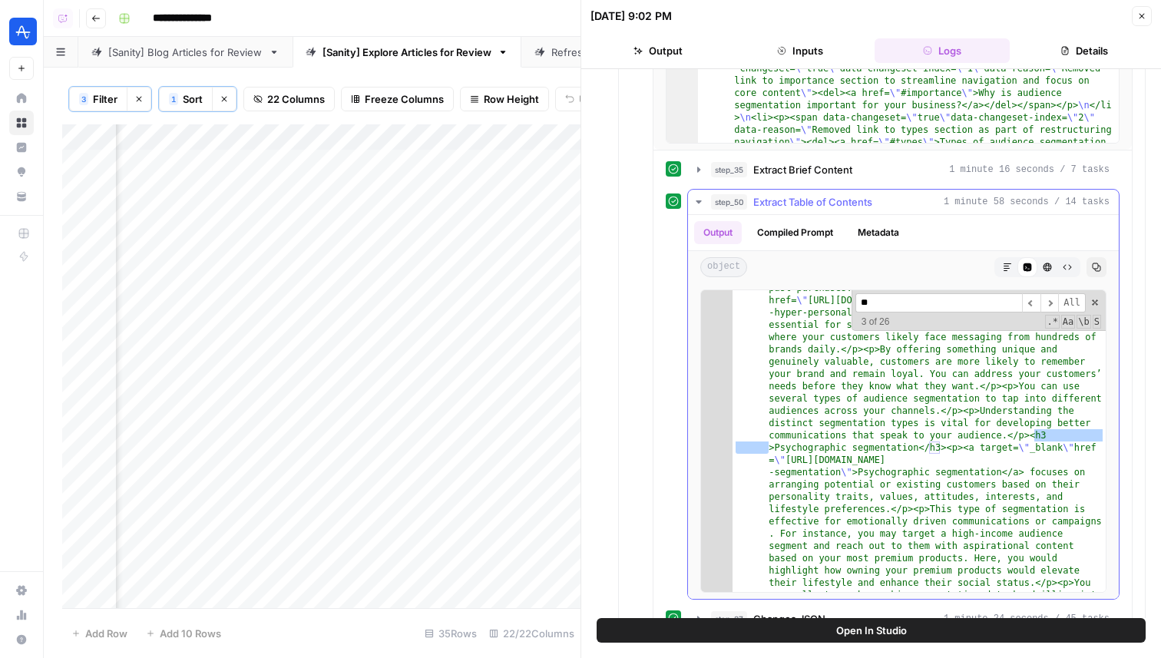
scroll to position [942, 0]
type input "**"
click at [768, 174] on span "Extract Brief Content" at bounding box center [802, 169] width 99 height 15
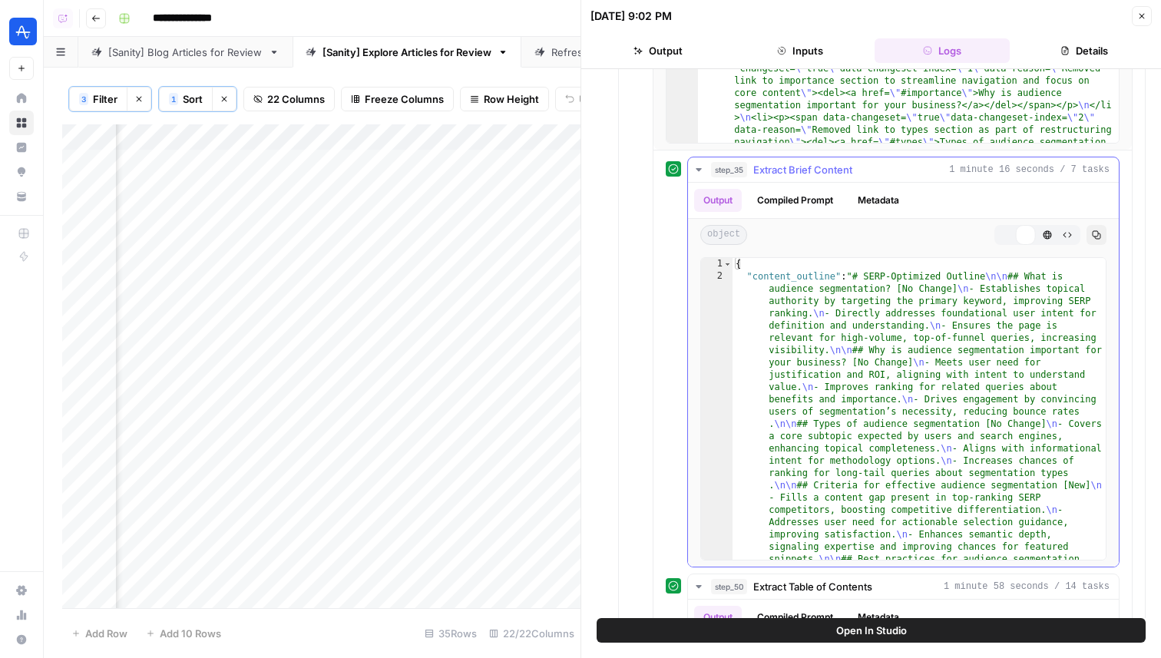
click at [768, 174] on span "Extract Brief Content" at bounding box center [802, 169] width 99 height 15
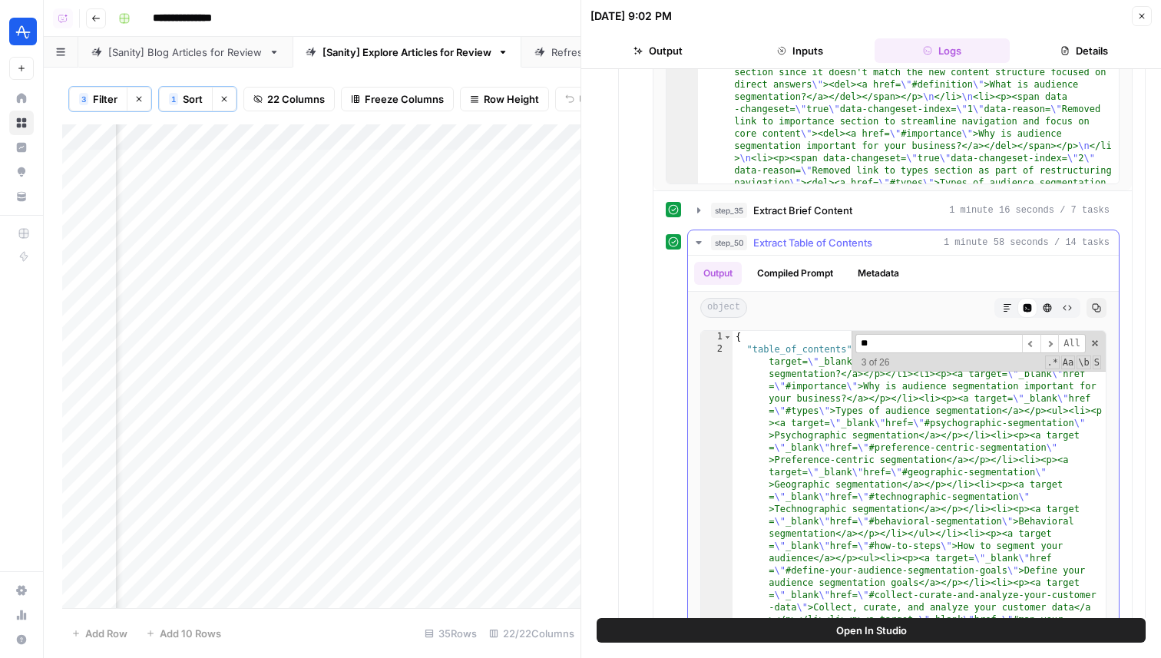
scroll to position [767, 0]
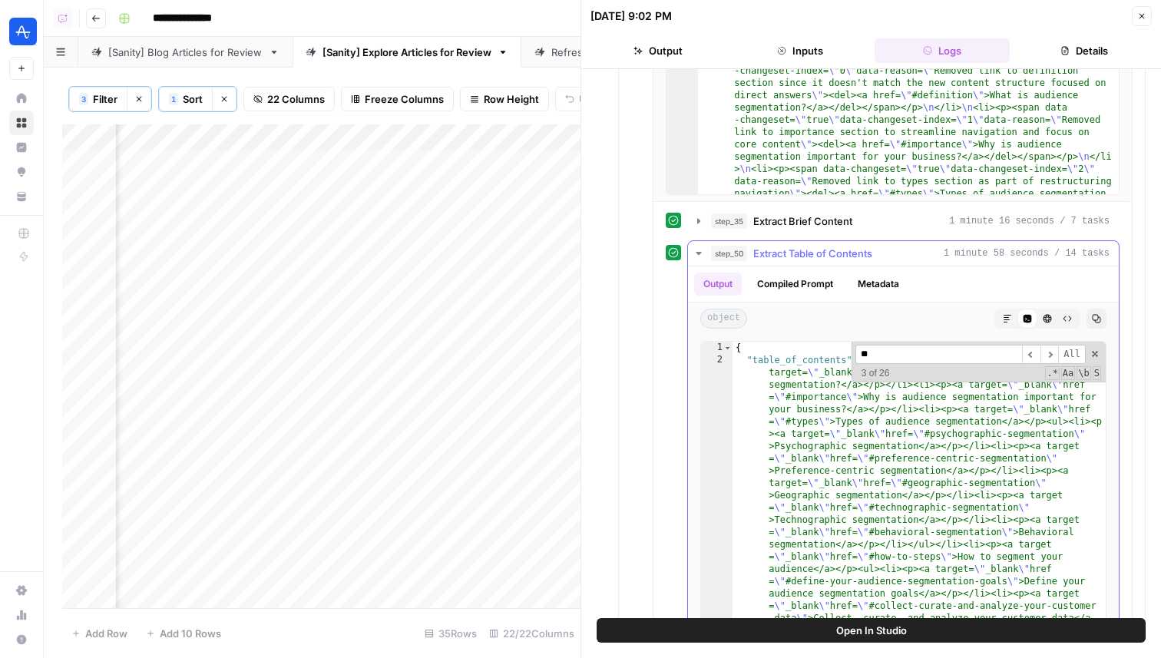
click at [1093, 346] on div "** ​ ​ All Replace All + 3 of 26 .* Aa \b S" at bounding box center [978, 362] width 254 height 41
click at [1095, 350] on span at bounding box center [1094, 354] width 11 height 11
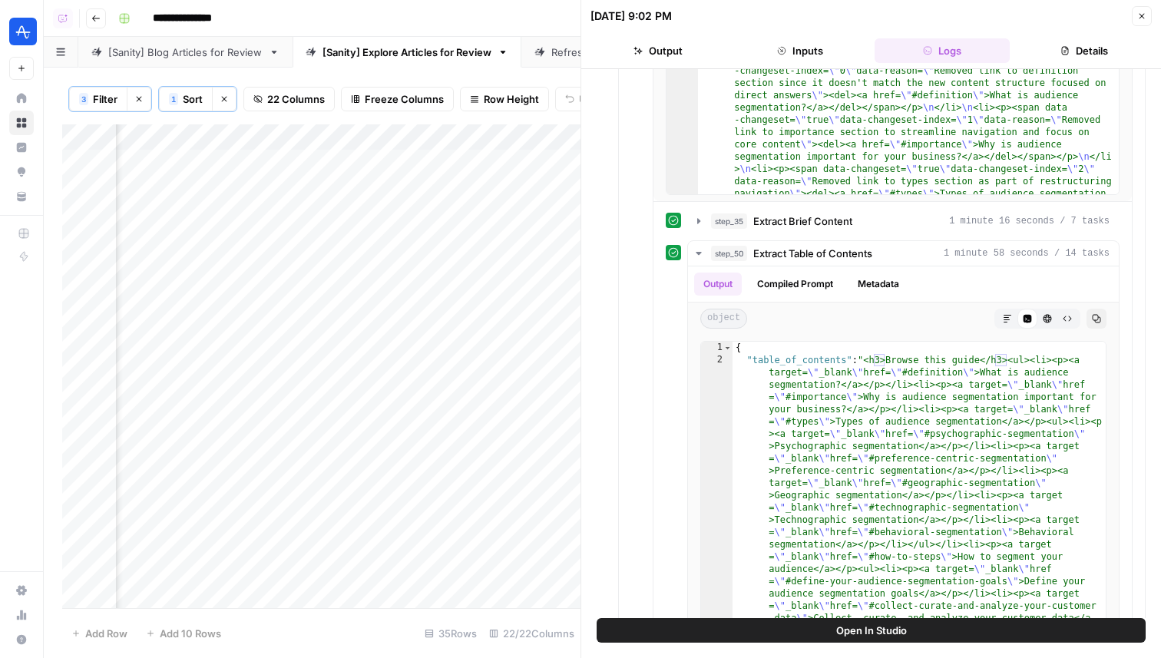
scroll to position [0, 813]
click at [342, 165] on div "Add Column" at bounding box center [321, 366] width 518 height 484
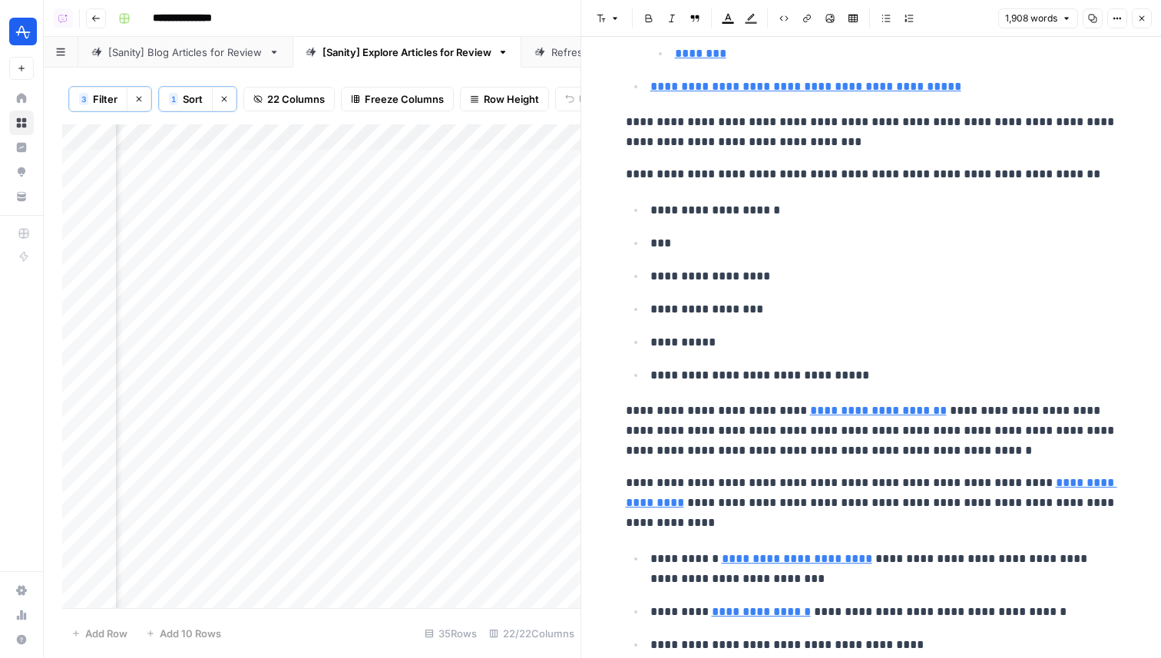
scroll to position [904, 0]
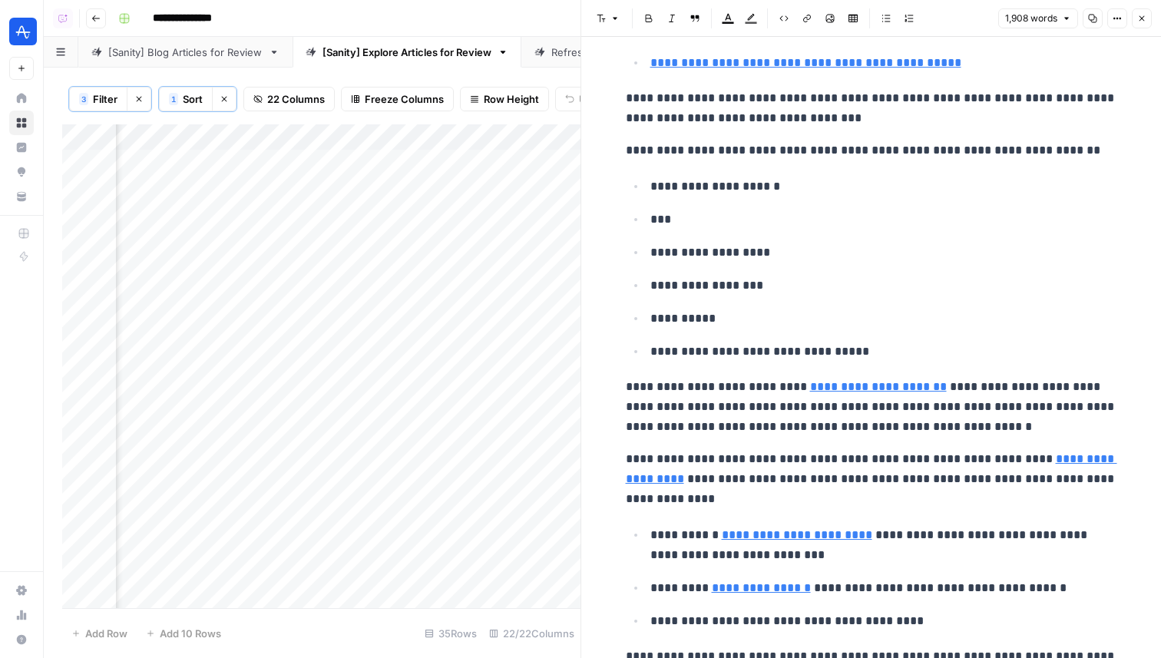
click at [328, 186] on div "Add Column" at bounding box center [321, 366] width 518 height 484
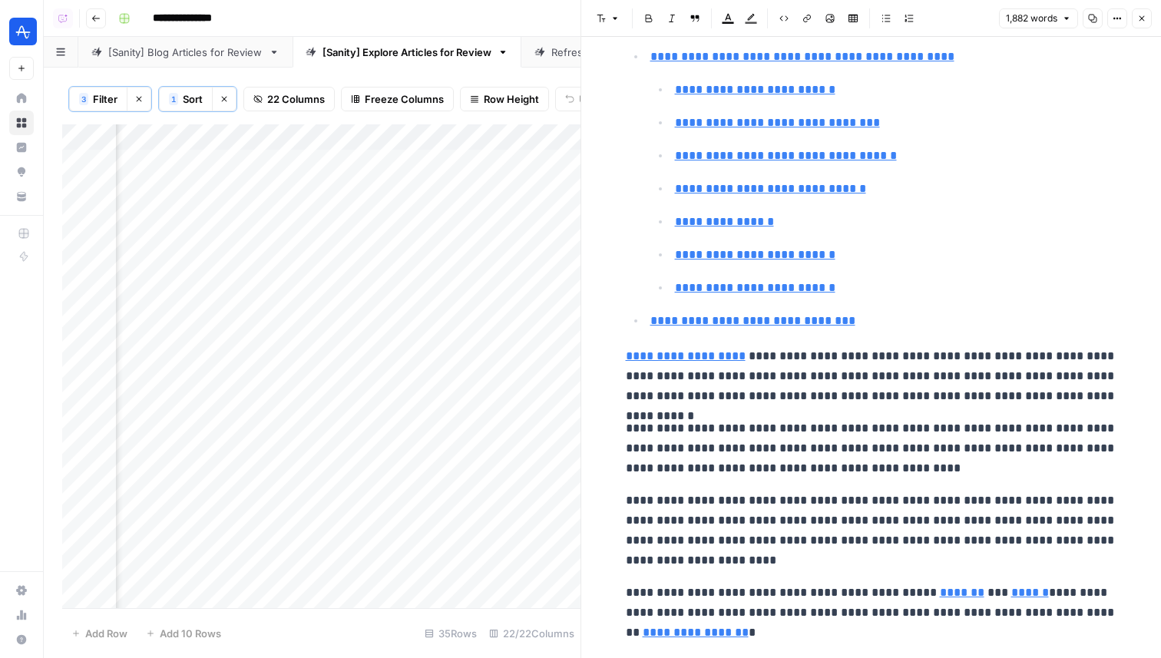
scroll to position [383, 0]
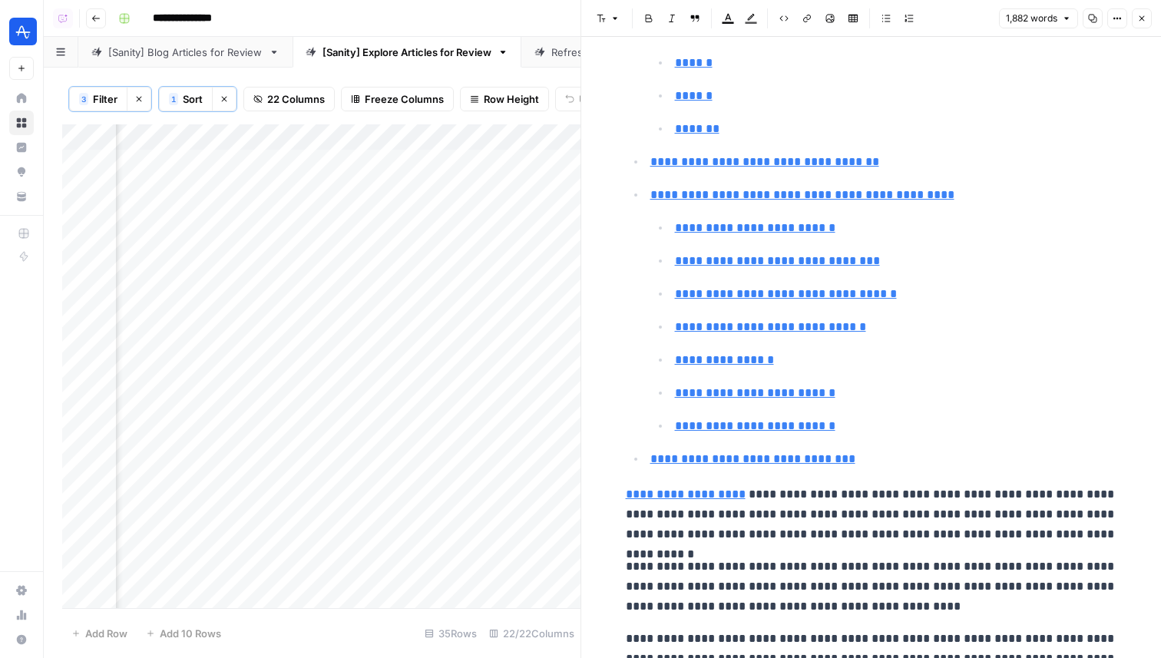
click at [358, 160] on div "Add Column" at bounding box center [321, 366] width 518 height 484
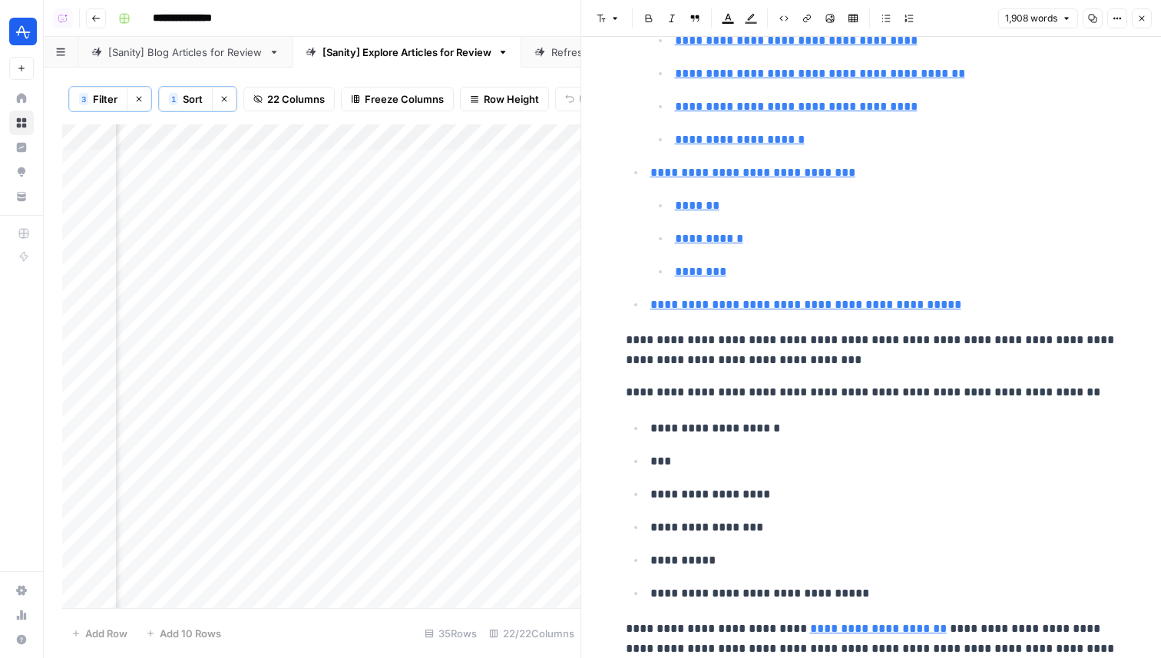
scroll to position [790, 0]
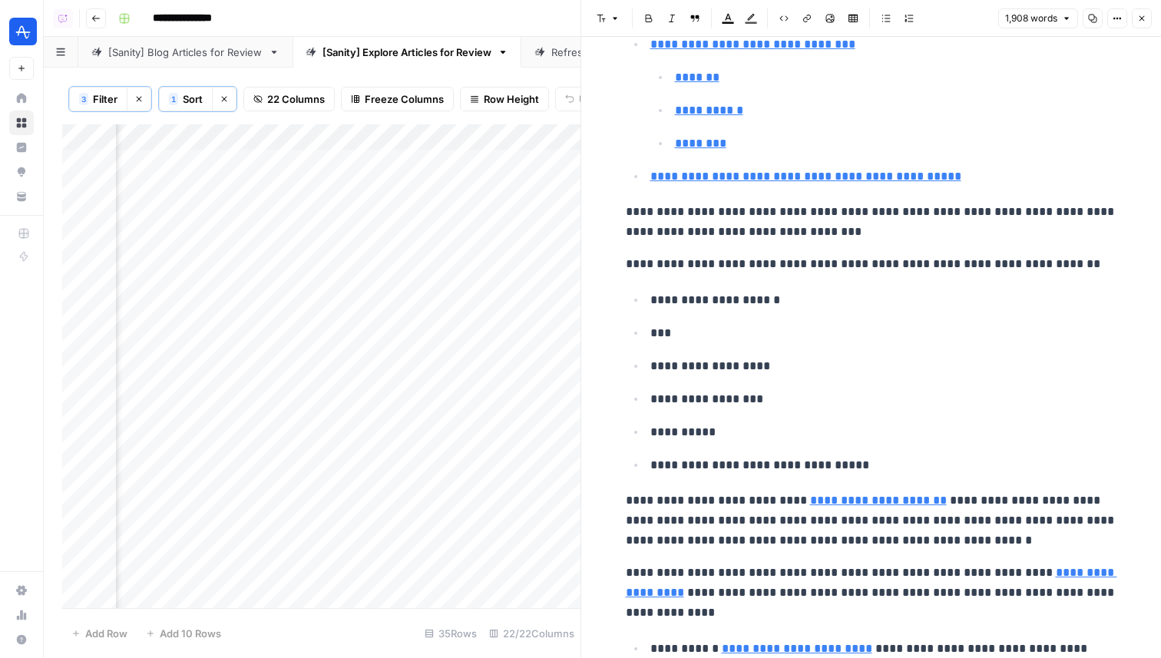
click at [324, 182] on div "Add Column" at bounding box center [321, 366] width 518 height 484
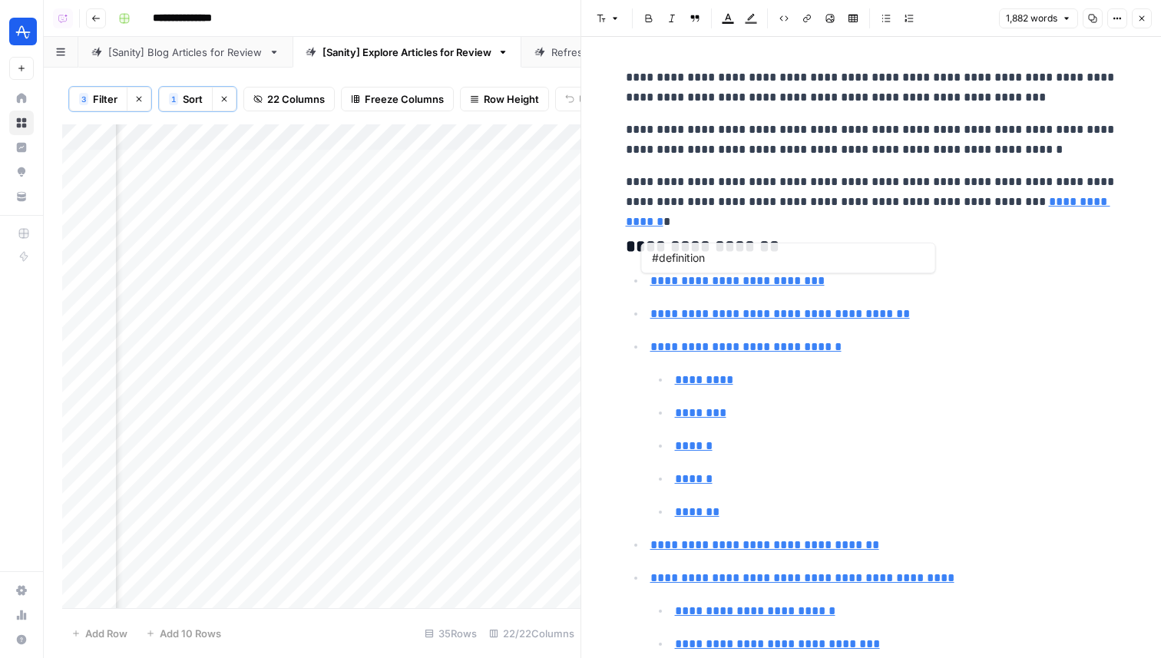
type input "#importance"
type input "https://amplitude.com/track/conversion-rate"
click at [1145, 12] on button "Close" at bounding box center [1142, 18] width 20 height 20
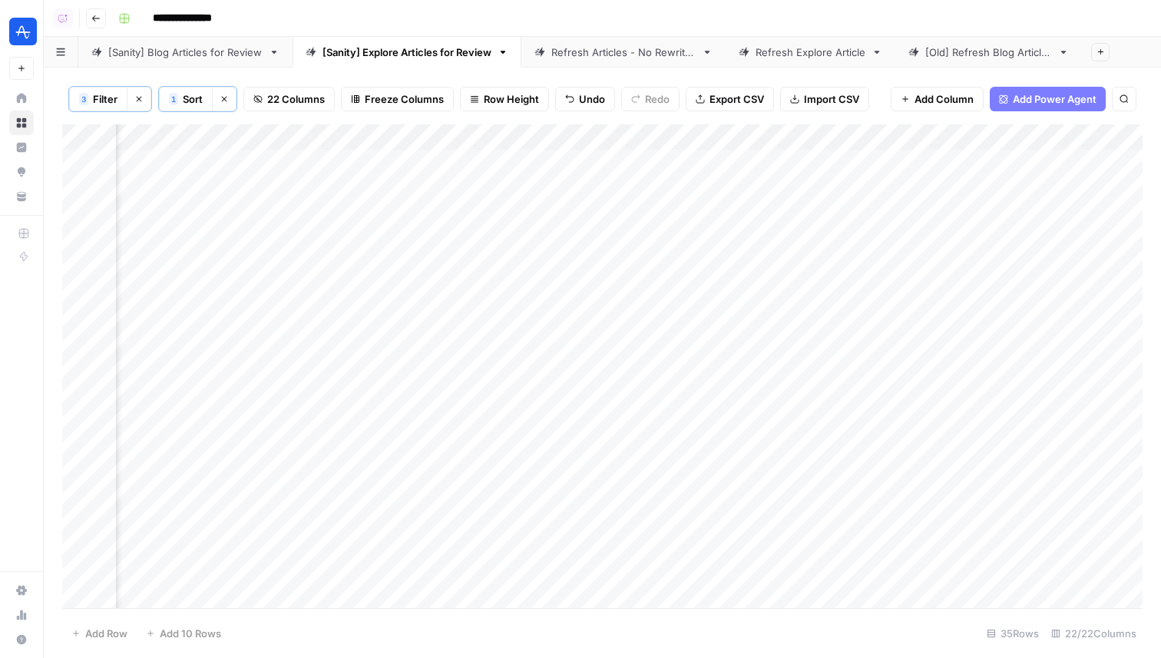
scroll to position [0, 2741]
click at [849, 210] on div "Add Column" at bounding box center [602, 366] width 1080 height 484
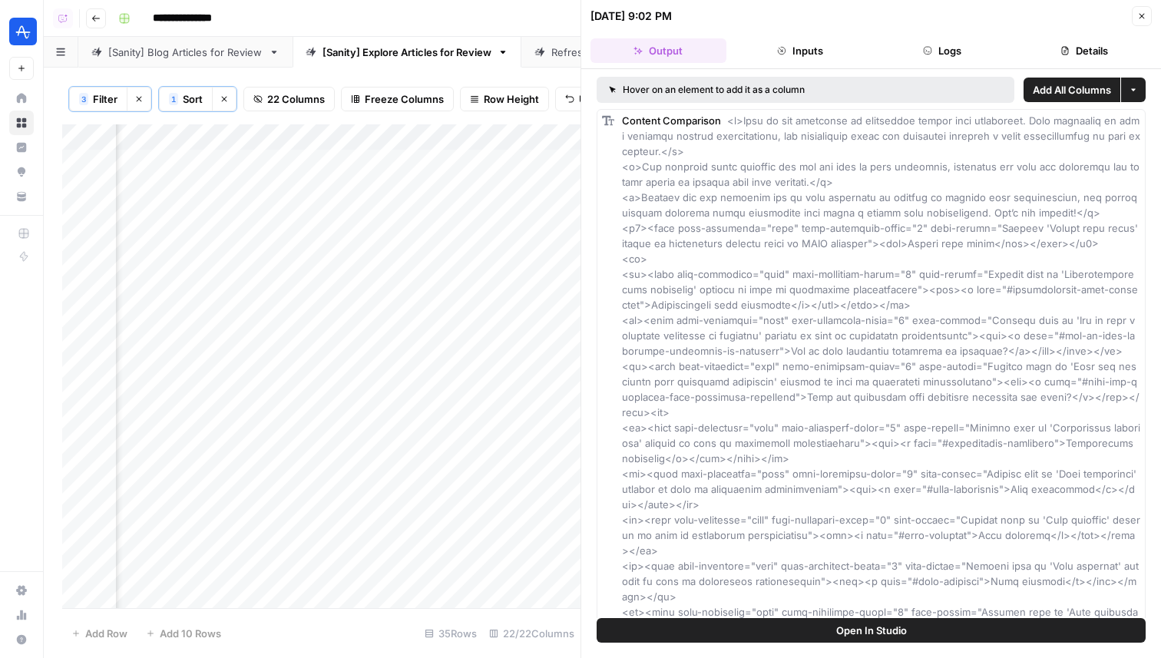
click at [948, 55] on button "Logs" at bounding box center [942, 50] width 136 height 25
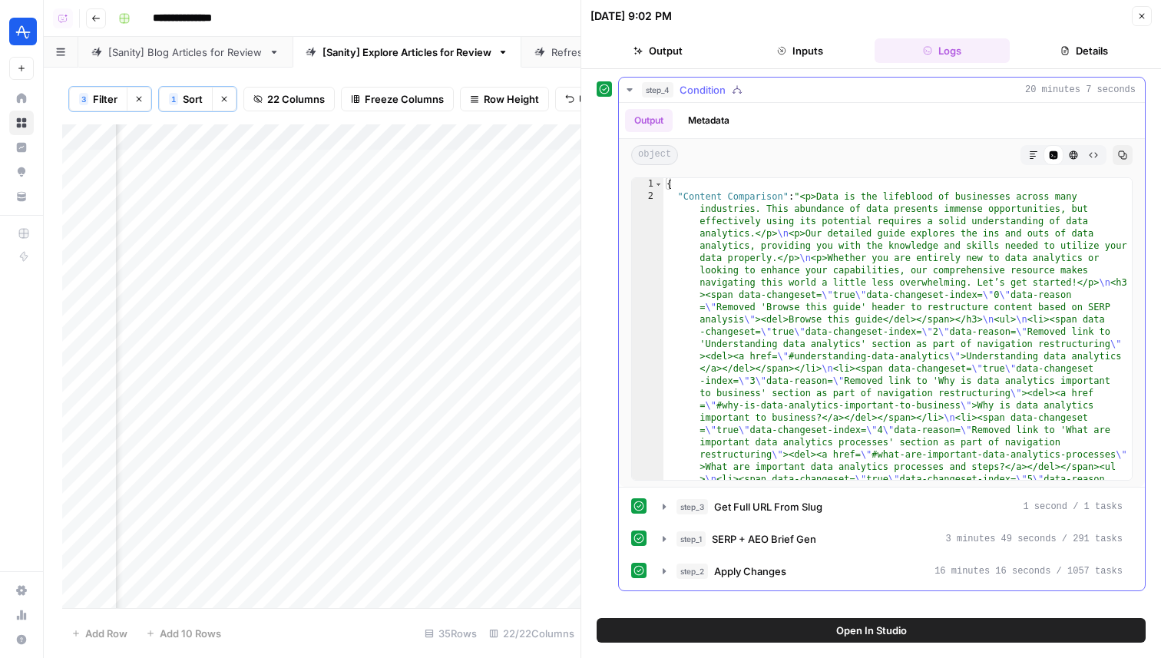
click at [782, 567] on span "Apply Changes" at bounding box center [750, 570] width 72 height 15
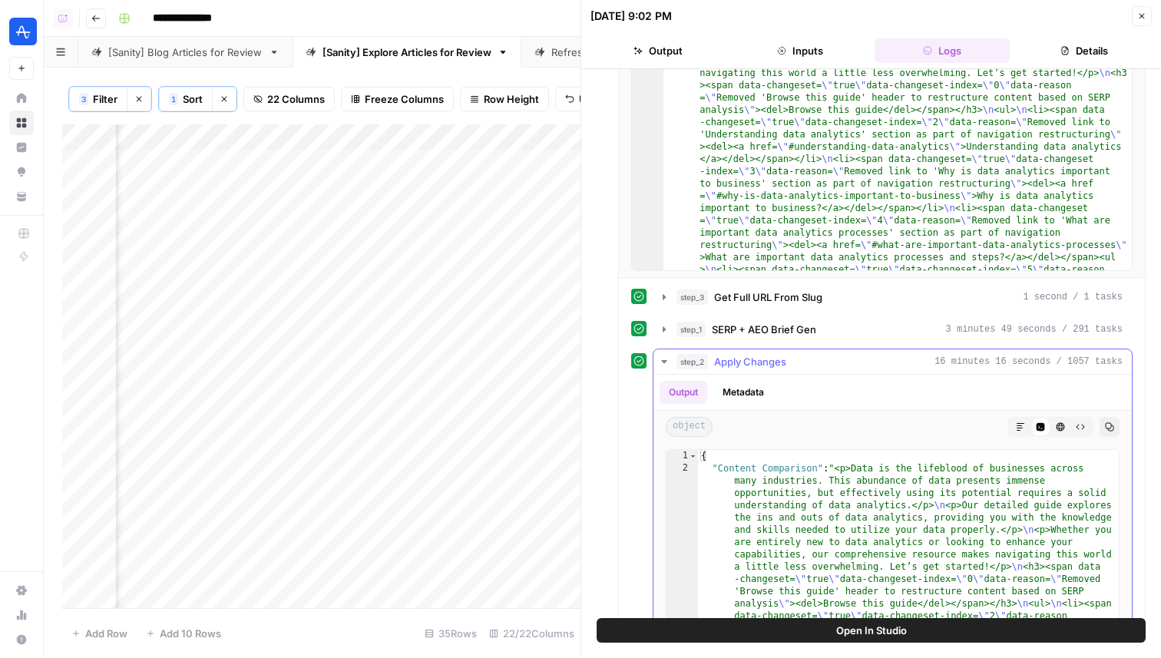
scroll to position [238, 0]
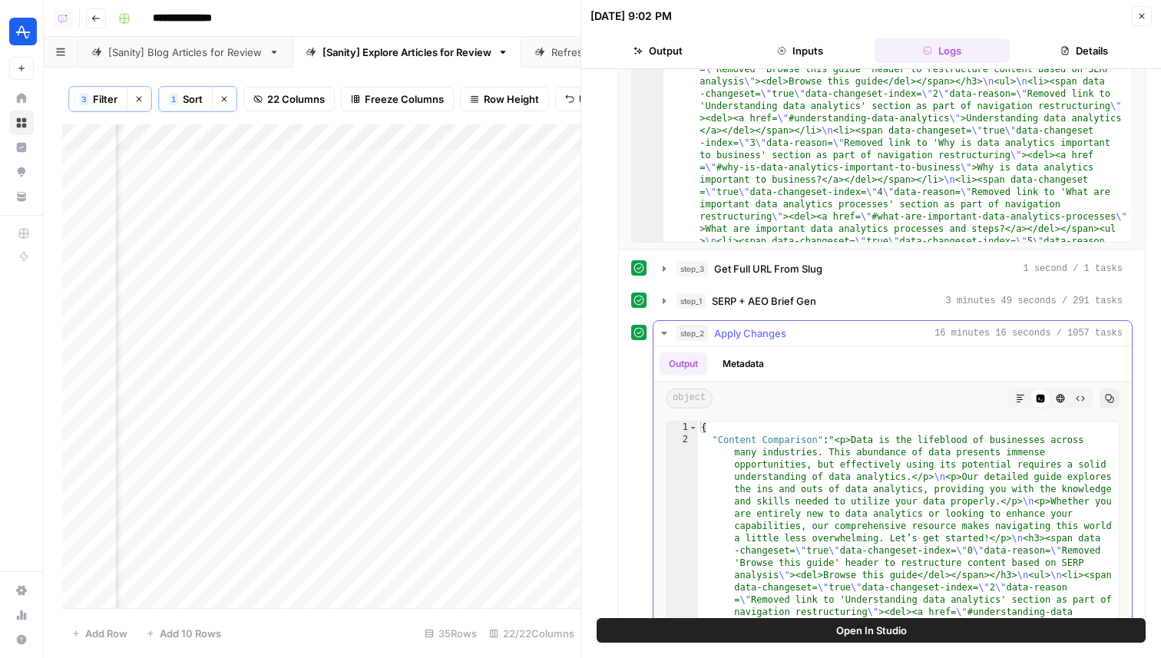
click at [844, 332] on div "step_2 Apply Changes 16 minutes 16 seconds / 1057 tasks" at bounding box center [899, 332] width 446 height 15
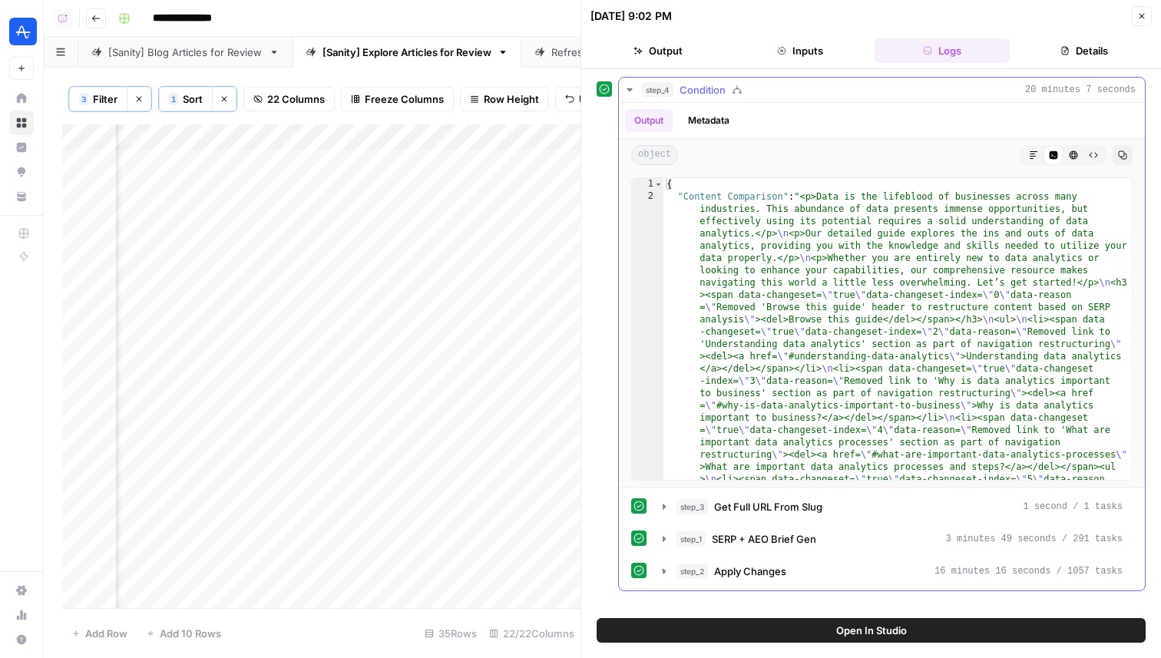
scroll to position [0, 0]
click at [828, 93] on div "step_4 Condition 20 minutes 7 seconds" at bounding box center [889, 89] width 494 height 15
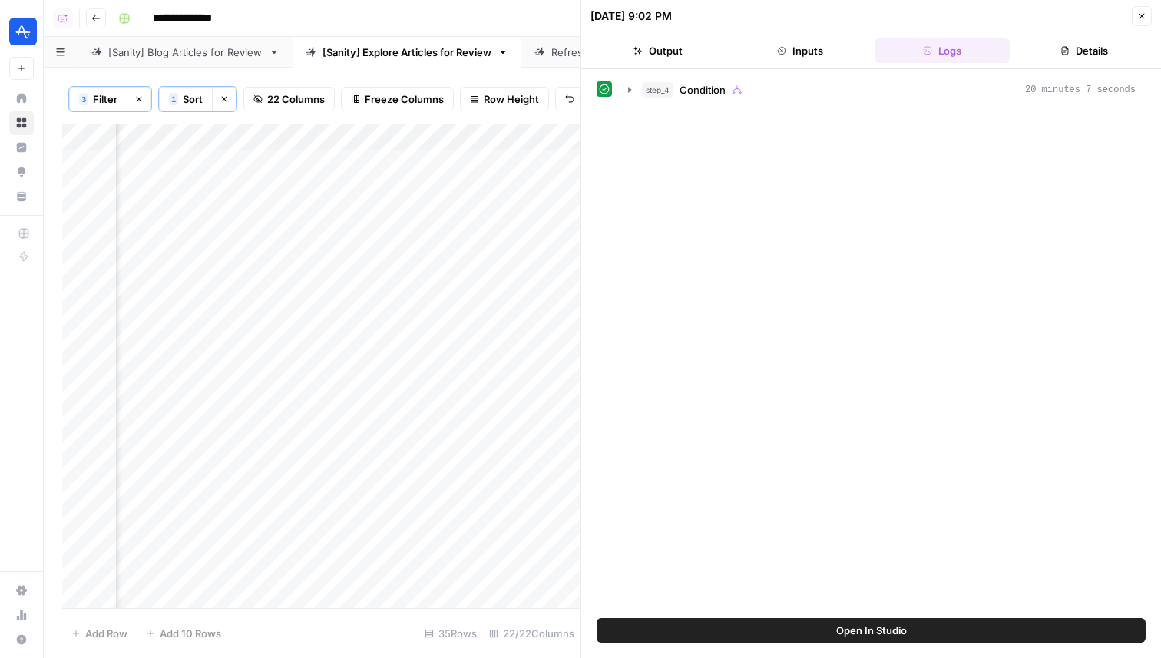
scroll to position [0, 763]
click at [425, 213] on div "Add Column" at bounding box center [321, 366] width 518 height 484
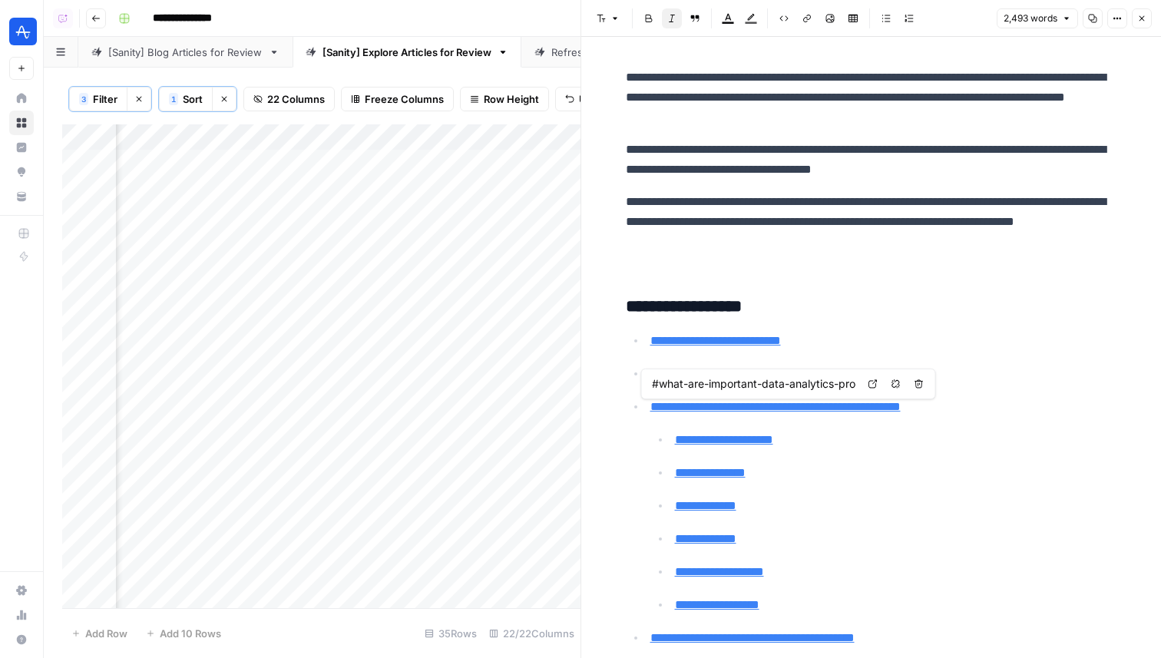
type input "#why-is-data-analytics-important-to-business"
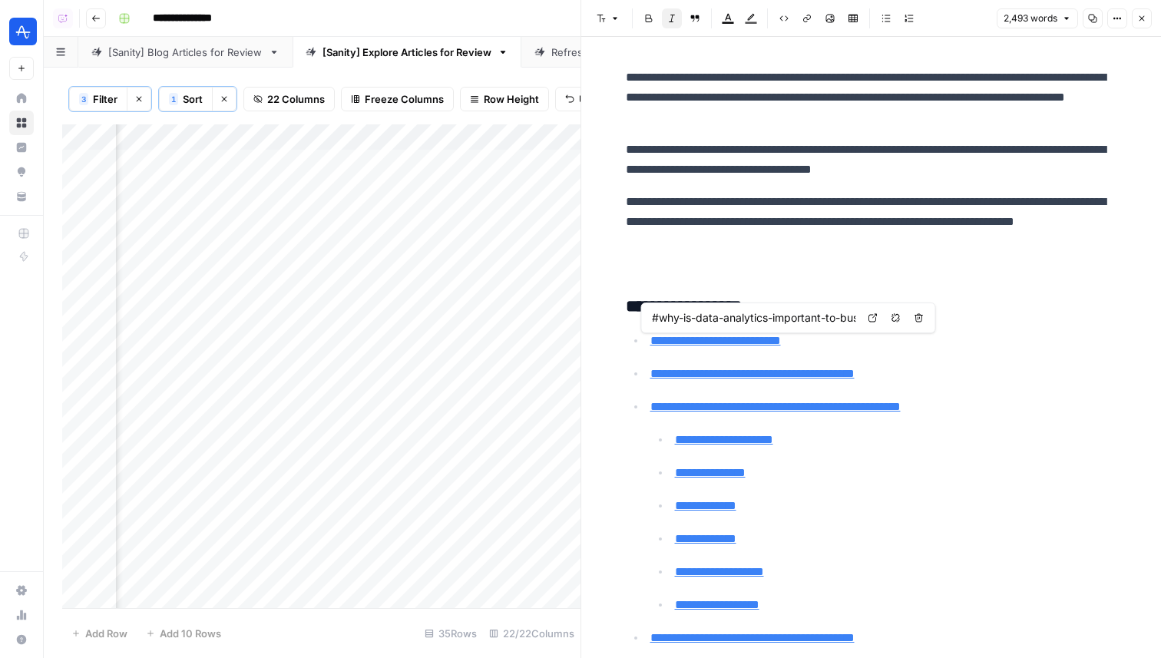
type input "#what-are-important-data-analytics-processes"
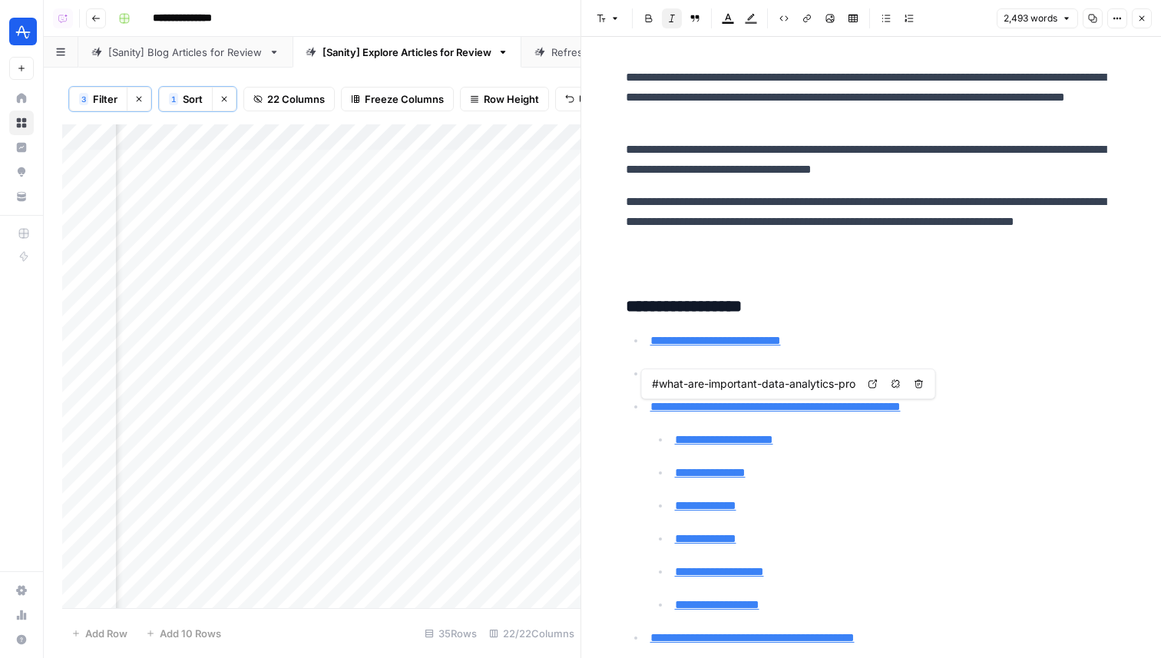
type input "#requirement-gathering"
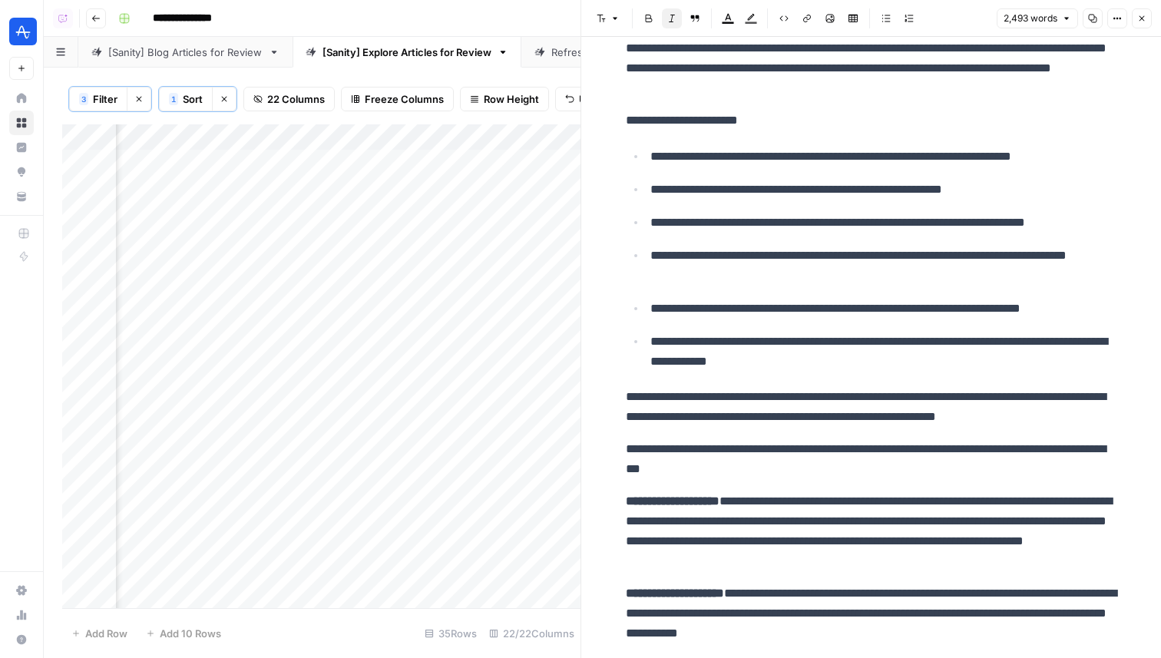
scroll to position [0, 1551]
click at [203, 213] on div "Add Column" at bounding box center [321, 366] width 518 height 484
click at [203, 213] on textarea "**********" at bounding box center [288, 215] width 246 height 21
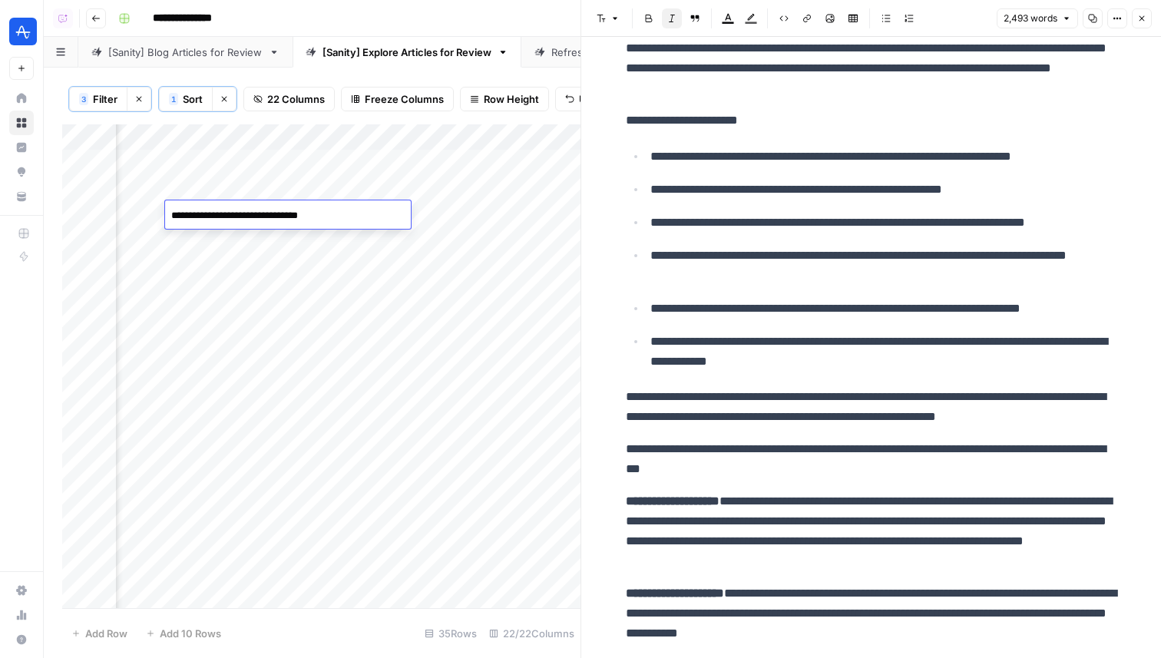
click at [203, 213] on textarea "**********" at bounding box center [288, 215] width 246 height 21
click at [443, 261] on div "Add Column" at bounding box center [321, 366] width 518 height 484
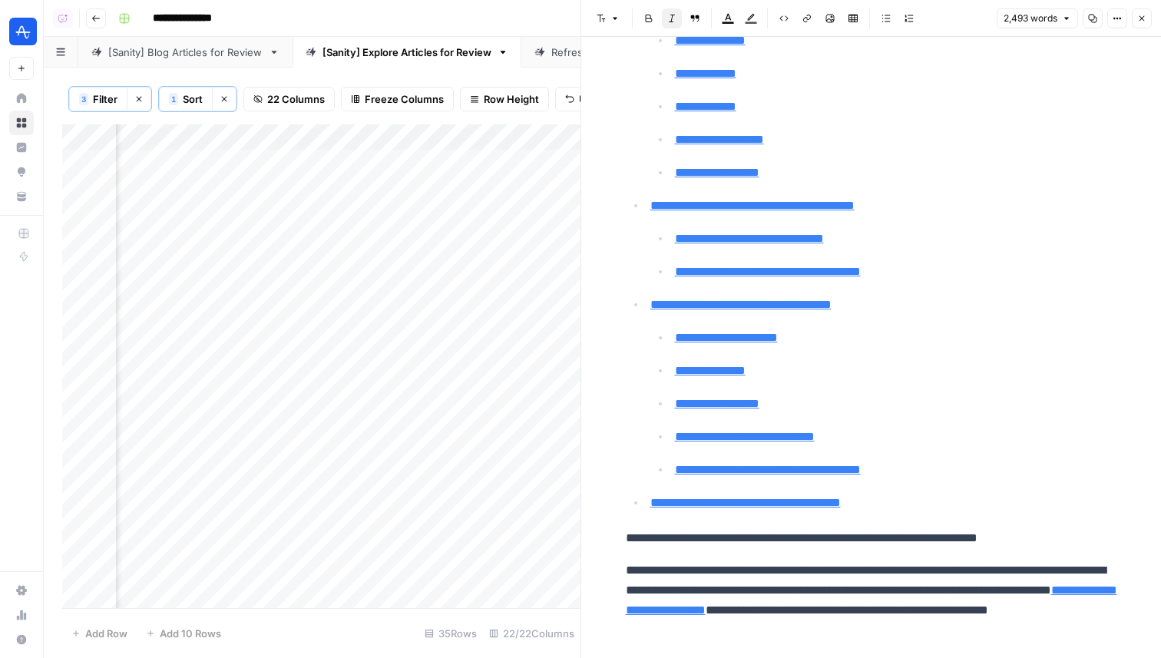
scroll to position [453, 0]
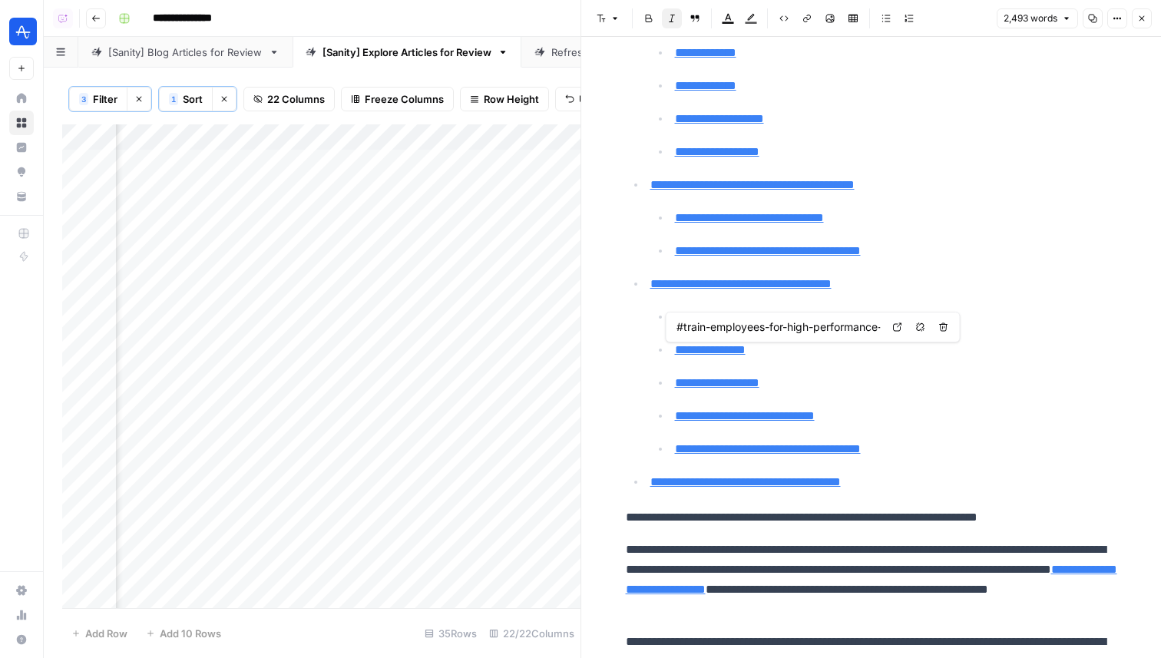
type input "#what-are-data-analytics-best-practices"
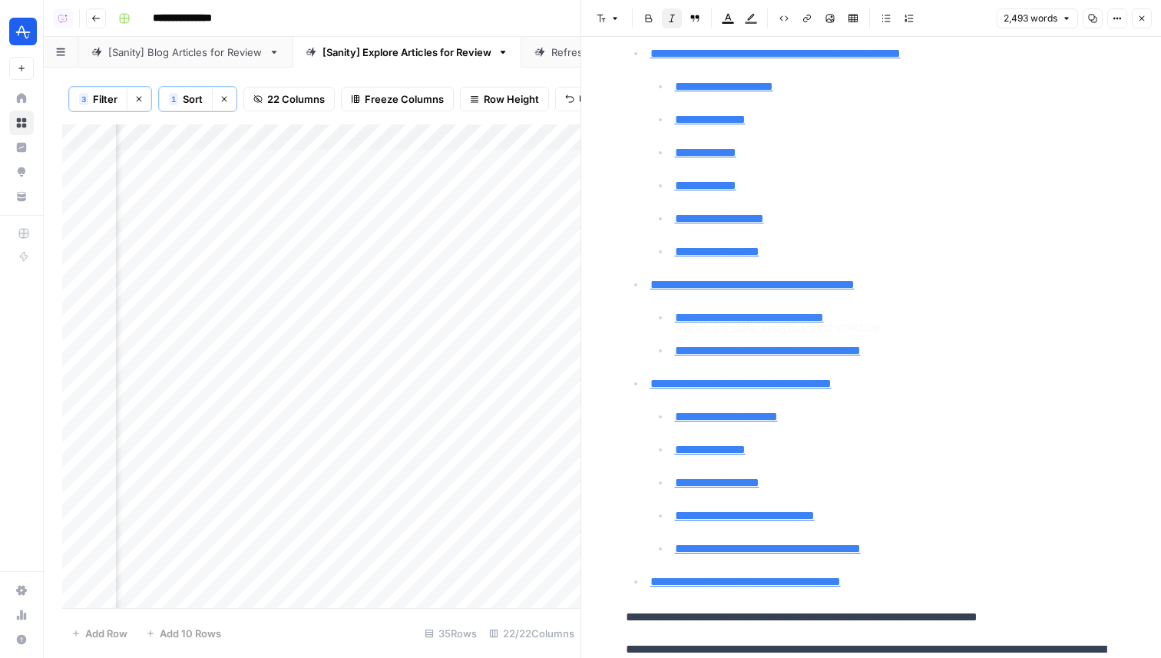
type input "#data-analytics-vs-business-intelligence-differences-explained"
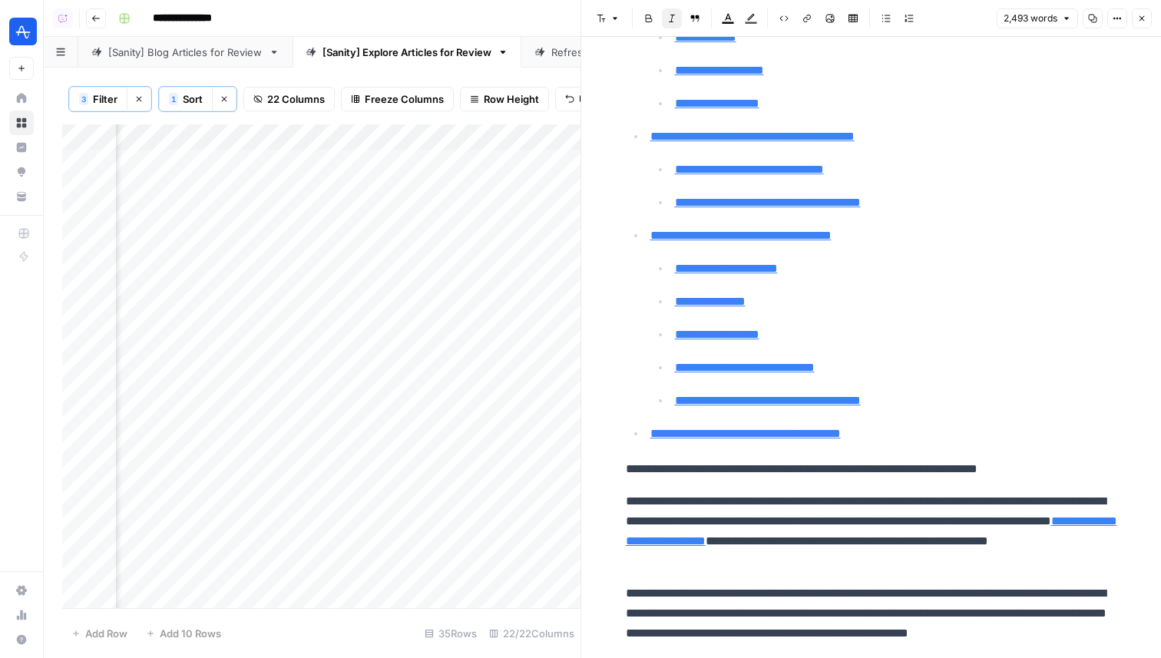
scroll to position [502, 0]
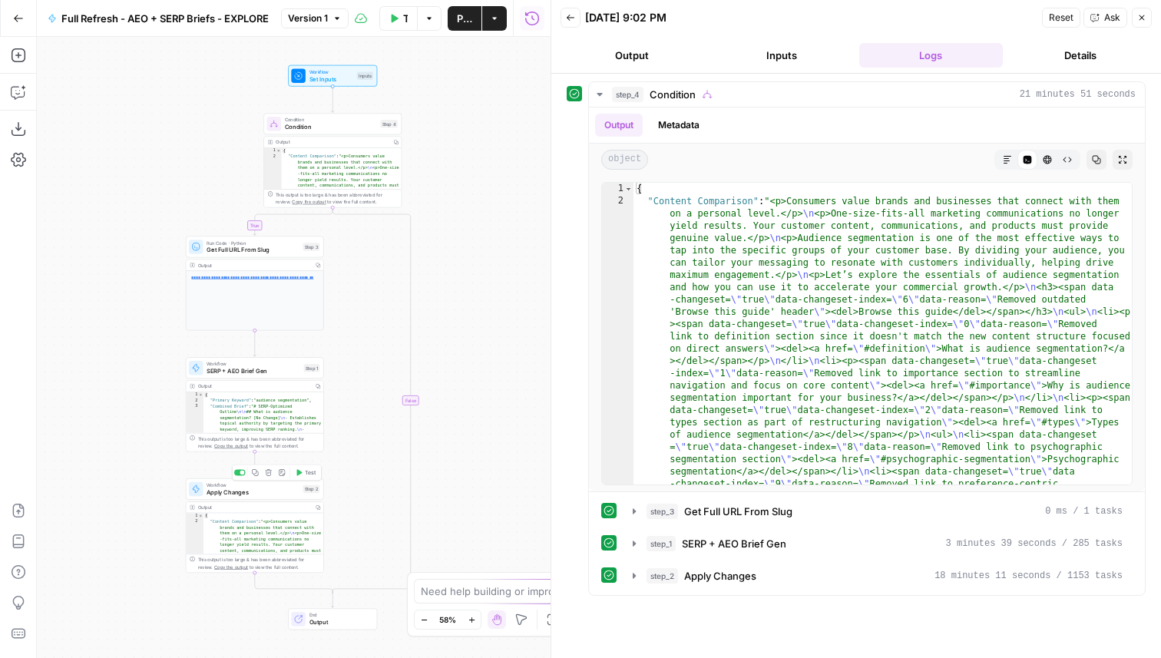
click at [294, 493] on span "Apply Changes" at bounding box center [253, 491] width 93 height 9
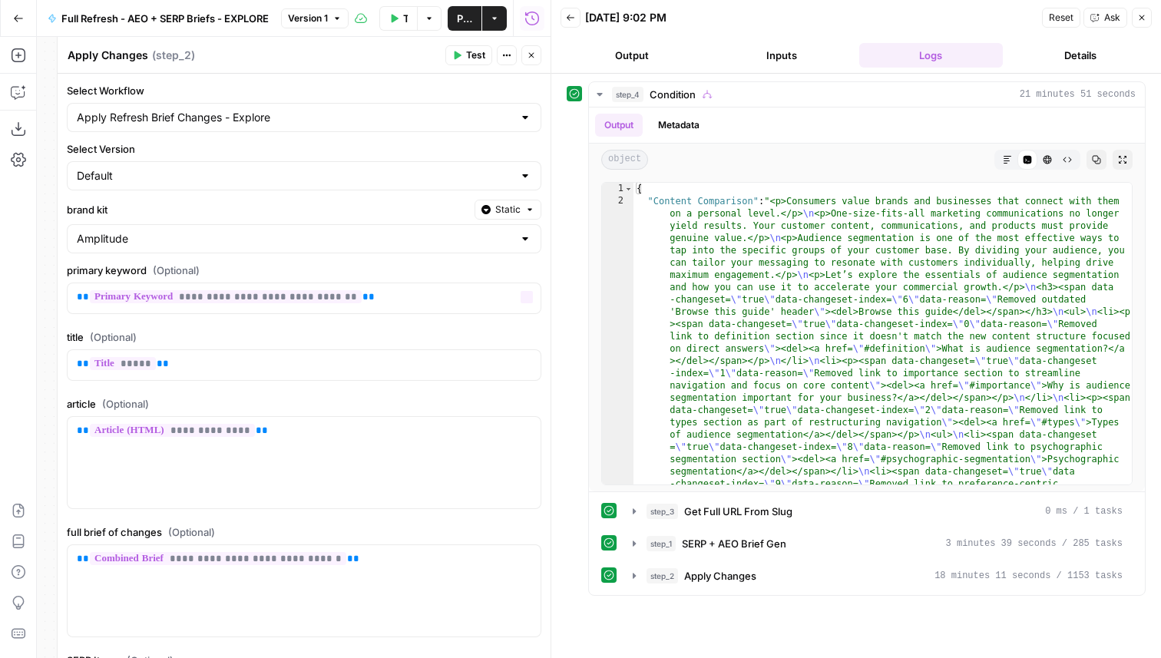
scroll to position [190, 0]
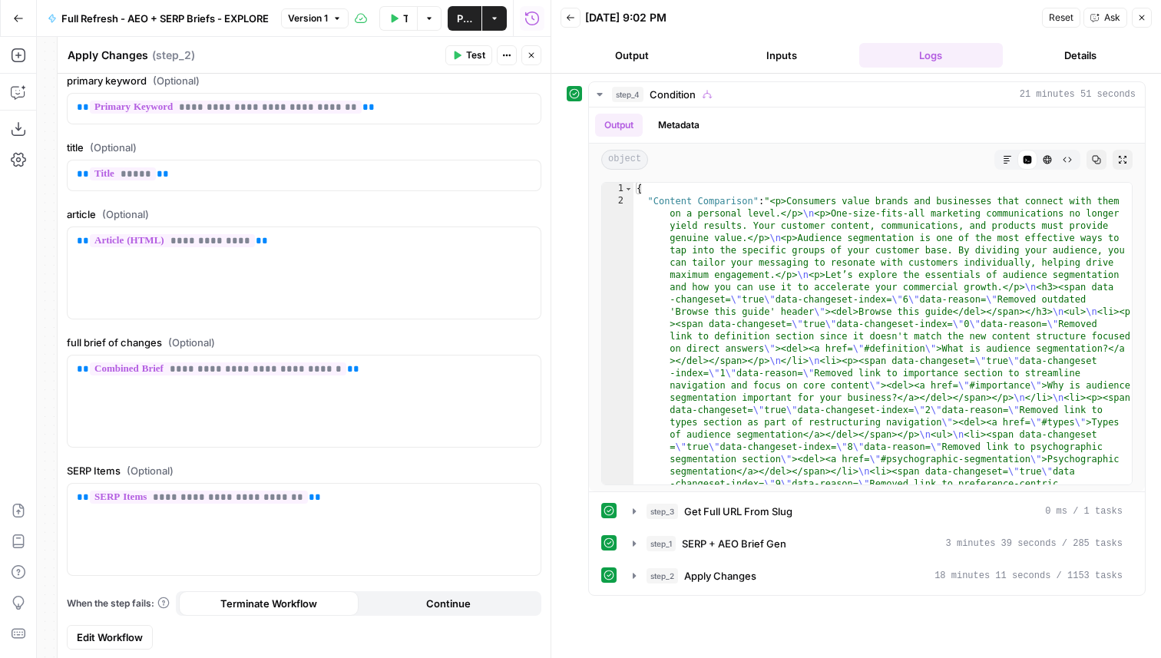
click at [118, 643] on span "Edit Workflow" at bounding box center [110, 636] width 66 height 15
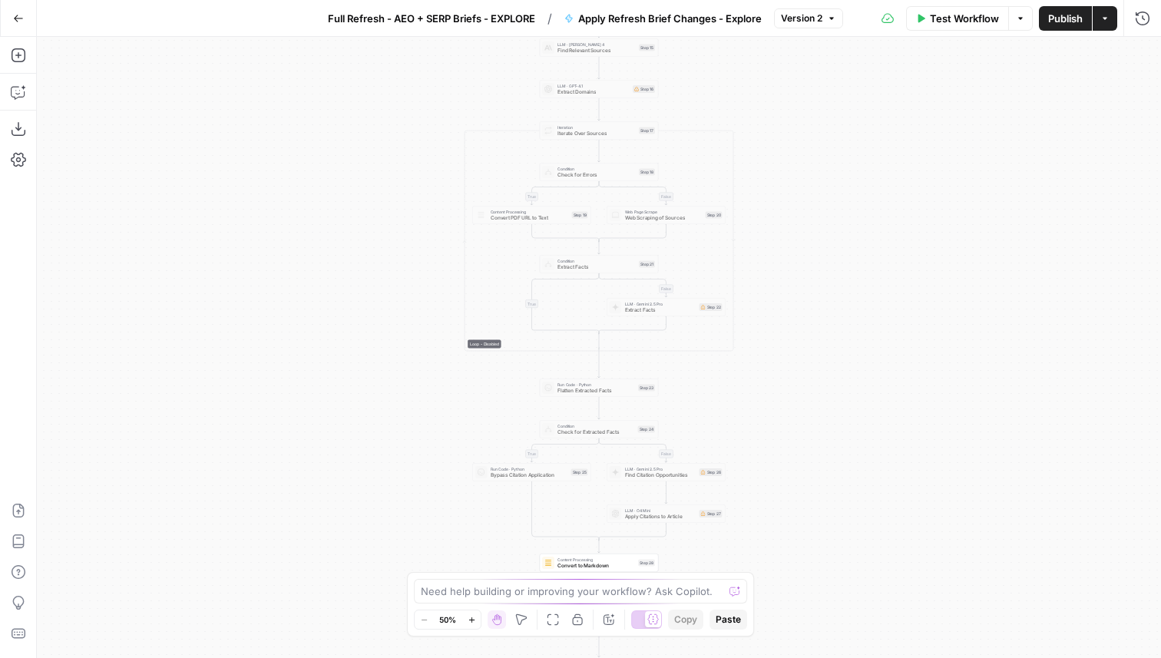
click at [458, 12] on span "Full Refresh - AEO + SERP Briefs - EXPLORE" at bounding box center [431, 18] width 207 height 15
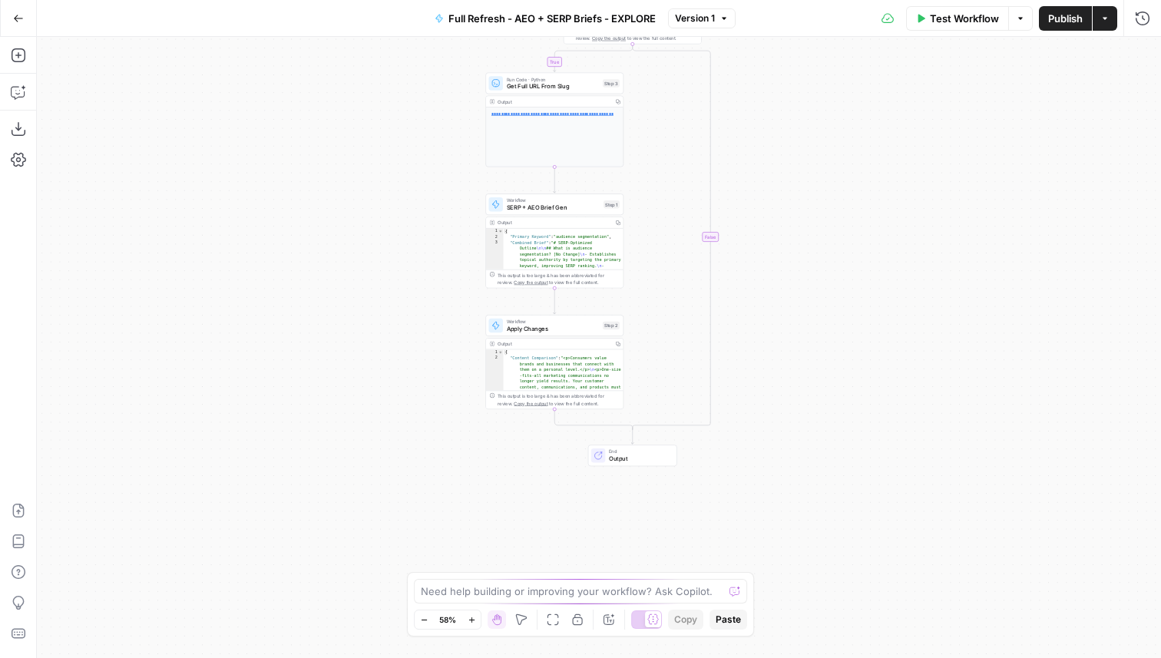
click at [555, 329] on span "Apply Changes" at bounding box center [553, 328] width 93 height 9
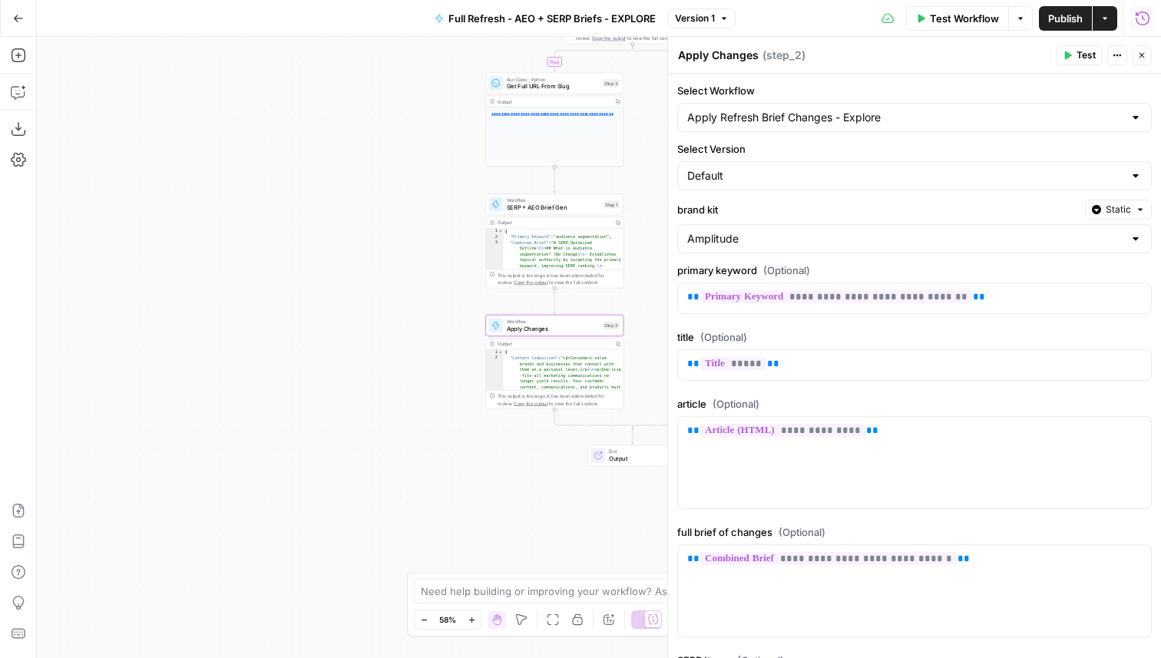
click at [1145, 26] on button "Run History" at bounding box center [1142, 18] width 25 height 25
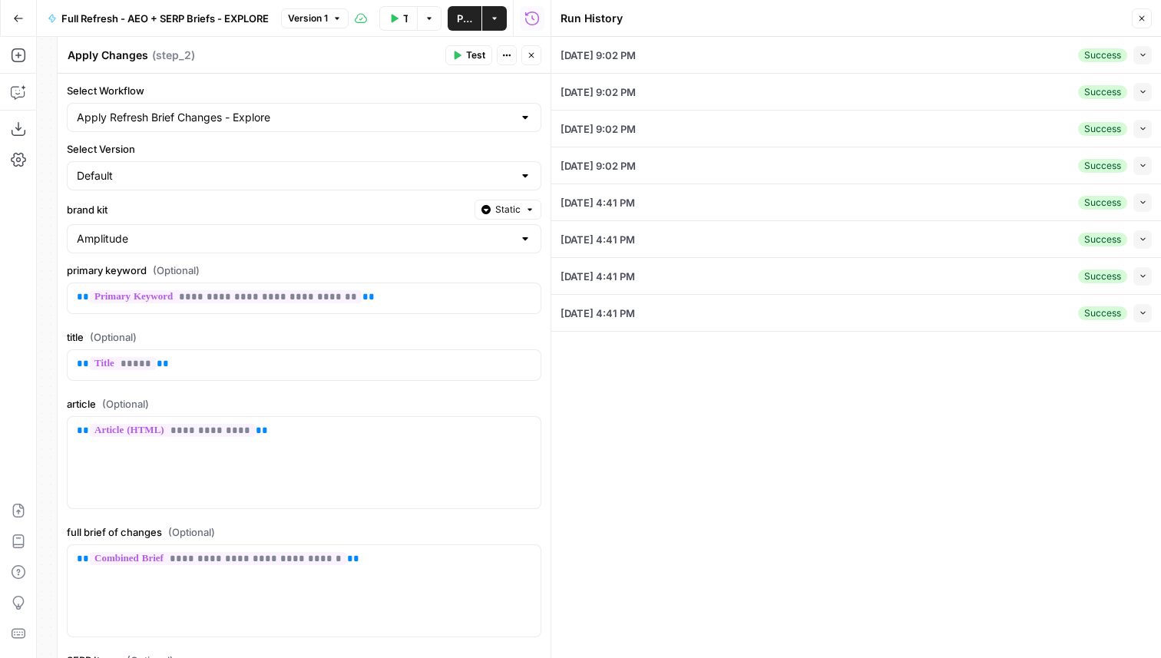
click at [191, 12] on span "Full Refresh - AEO + SERP Briefs - EXPLORE" at bounding box center [164, 18] width 207 height 15
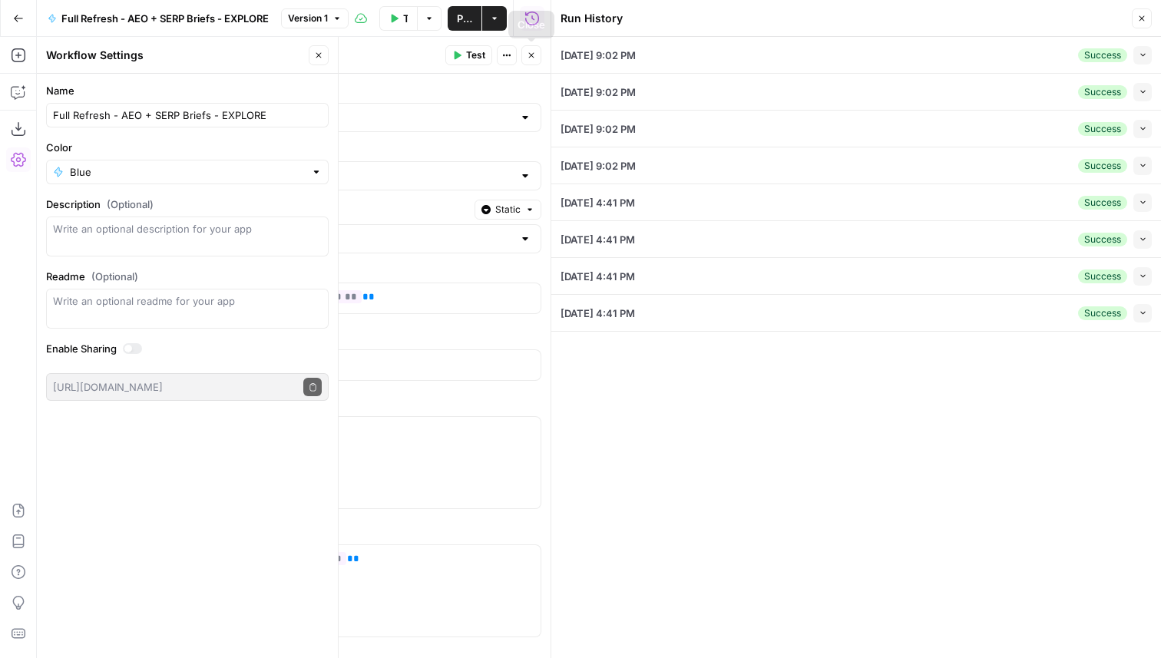
scroll to position [190, 0]
click at [139, 629] on span "Edit Workflow" at bounding box center [110, 636] width 66 height 15
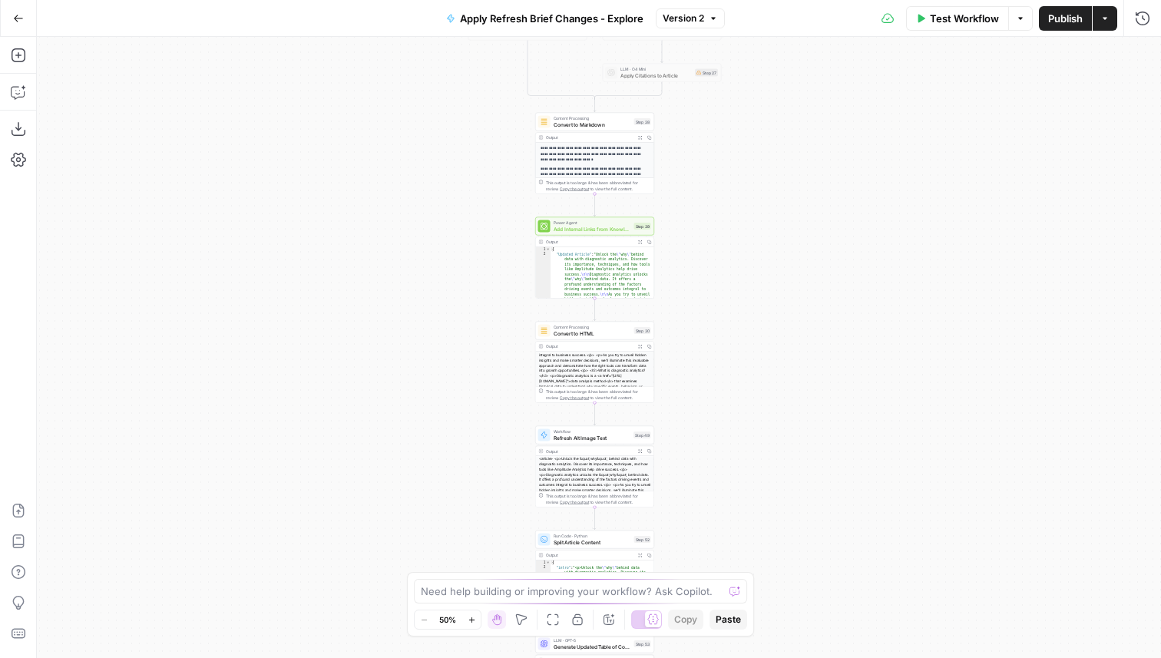
scroll to position [104, 0]
click at [1137, 20] on icon "button" at bounding box center [1142, 18] width 15 height 15
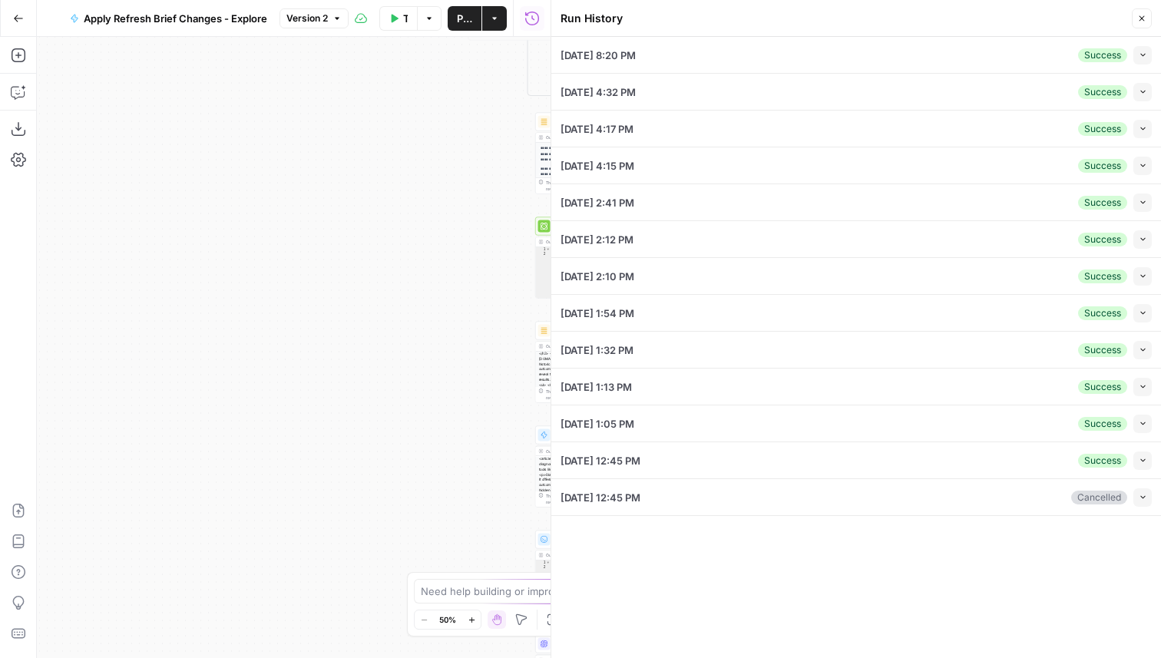
click at [1134, 58] on button "Collapse" at bounding box center [1142, 55] width 18 height 18
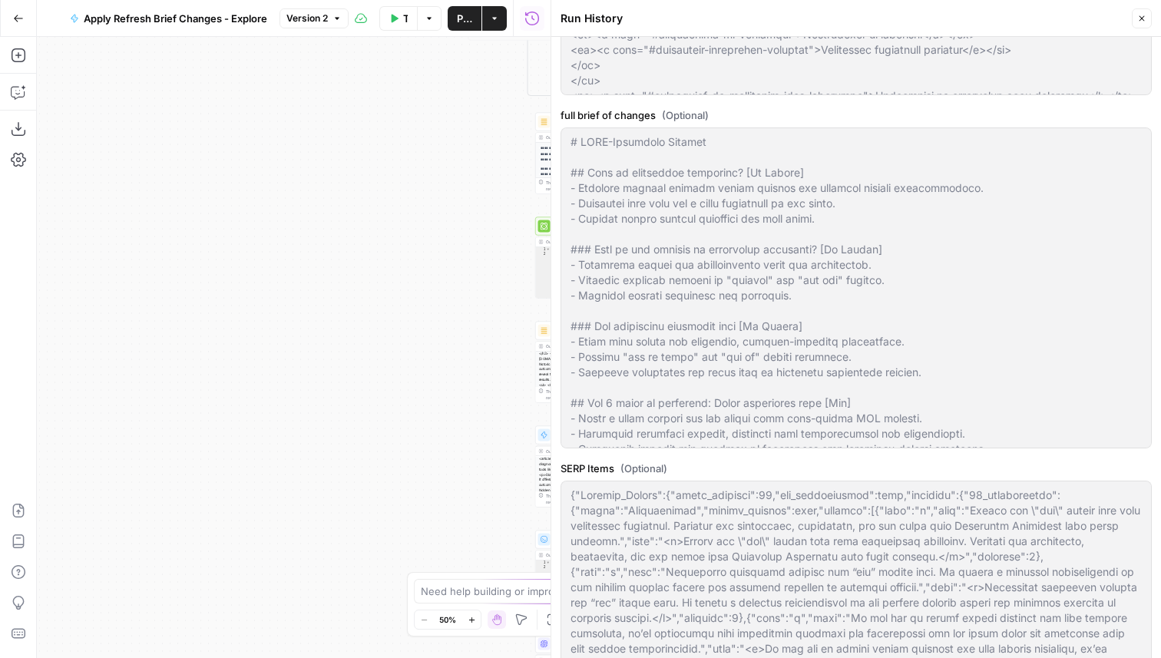
scroll to position [892, 0]
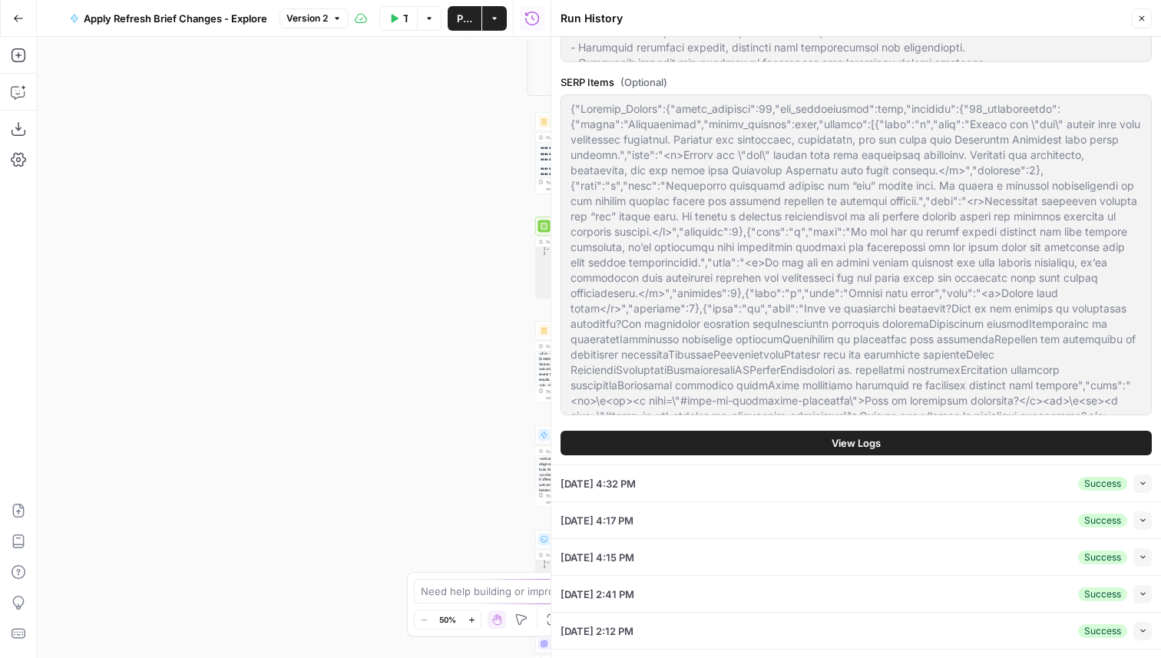
click at [844, 442] on span "View Logs" at bounding box center [855, 442] width 49 height 15
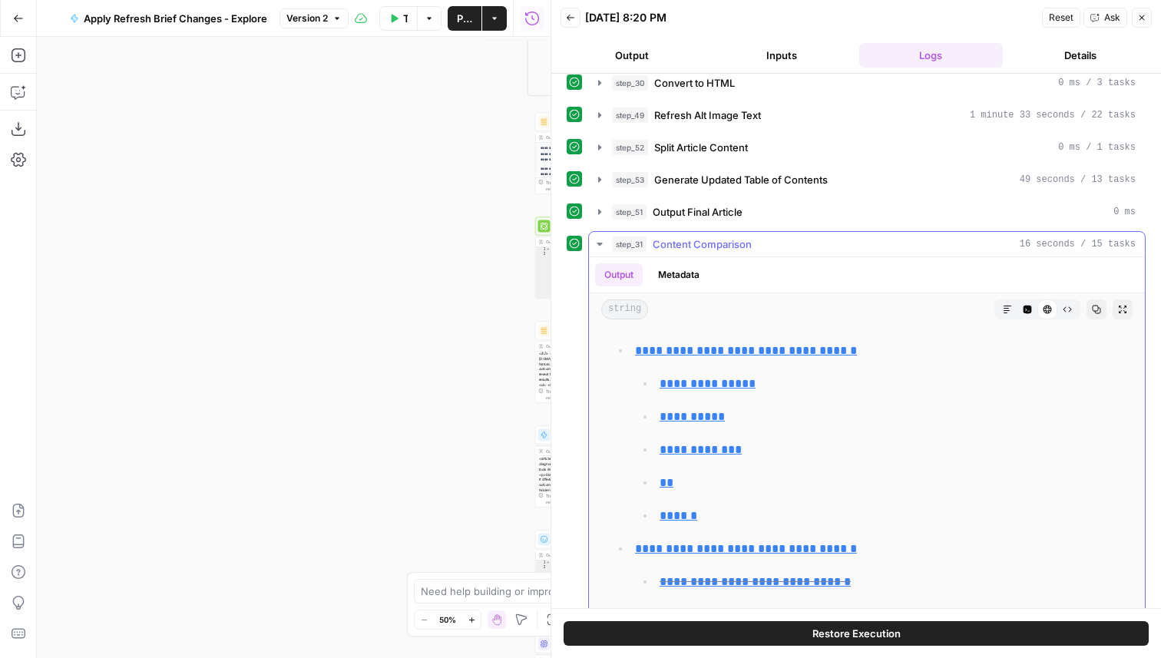
scroll to position [268, 0]
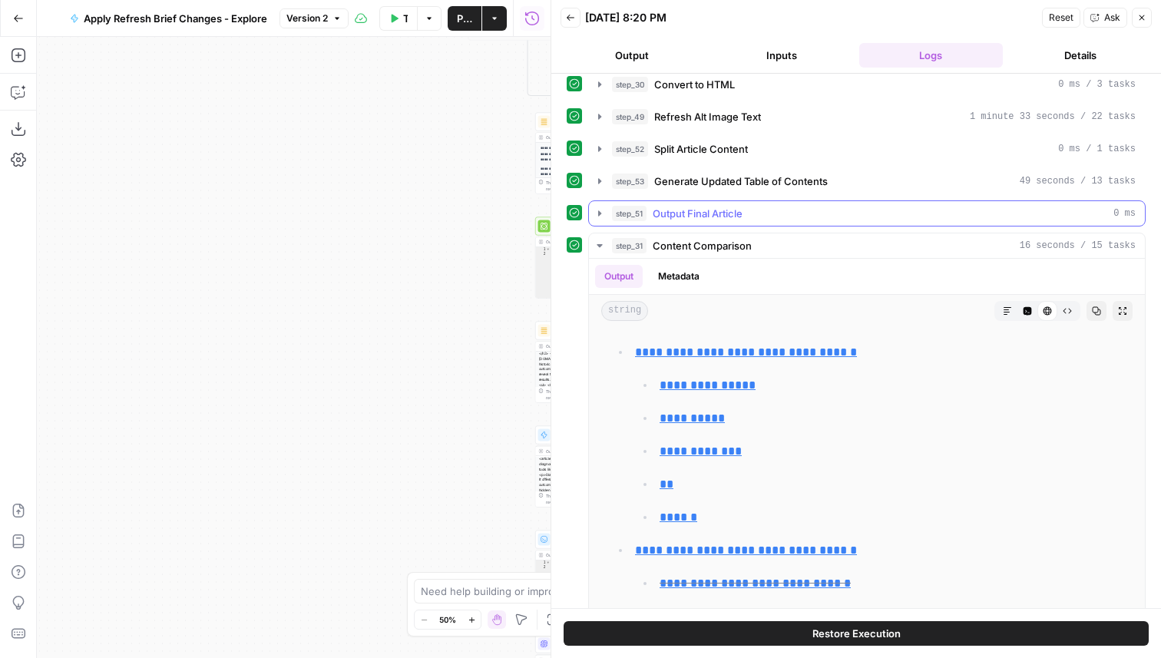
click at [738, 210] on span "Output Final Article" at bounding box center [698, 213] width 90 height 15
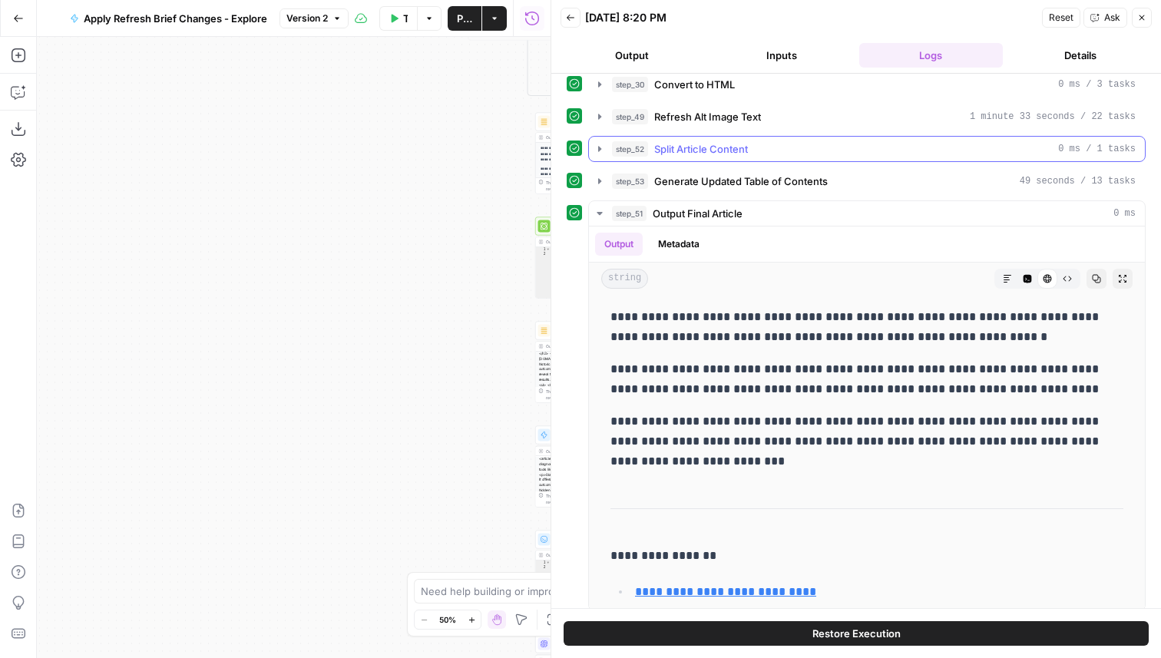
click at [775, 151] on div "step_52 Split Article Content 0 ms / 1 tasks" at bounding box center [874, 148] width 524 height 15
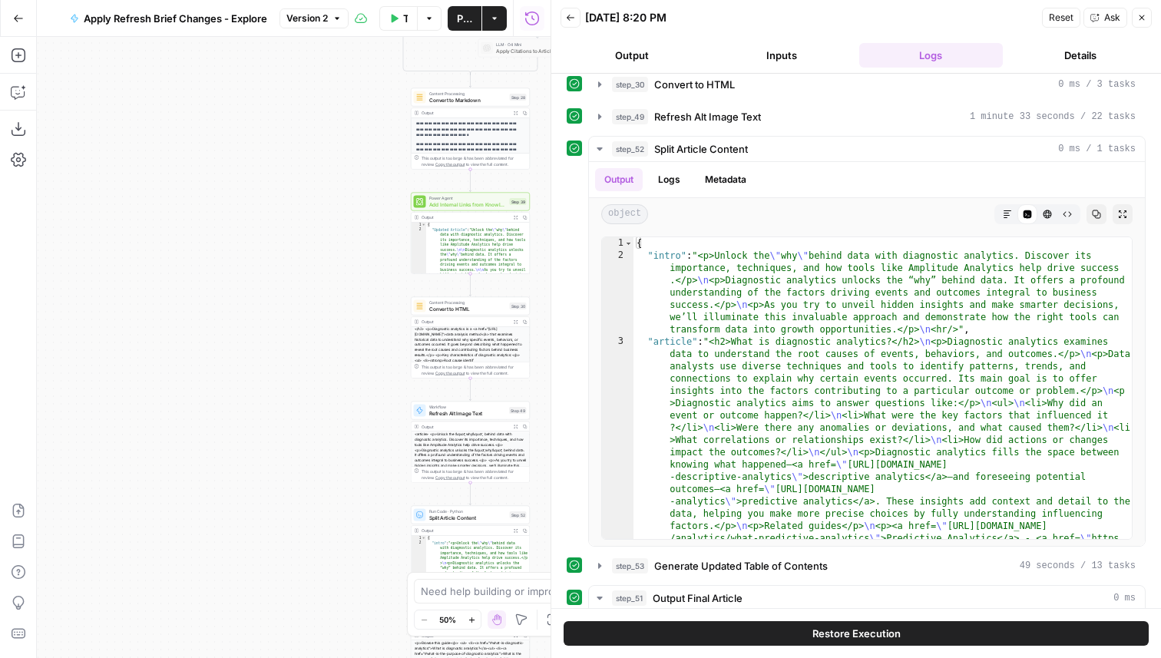
drag, startPoint x: 474, startPoint y: 323, endPoint x: 343, endPoint y: 290, distance: 135.4
click at [342, 292] on div "true false false true false true Workflow Set Inputs Inputs LLM · GPT-4.1 Extra…" at bounding box center [294, 347] width 514 height 621
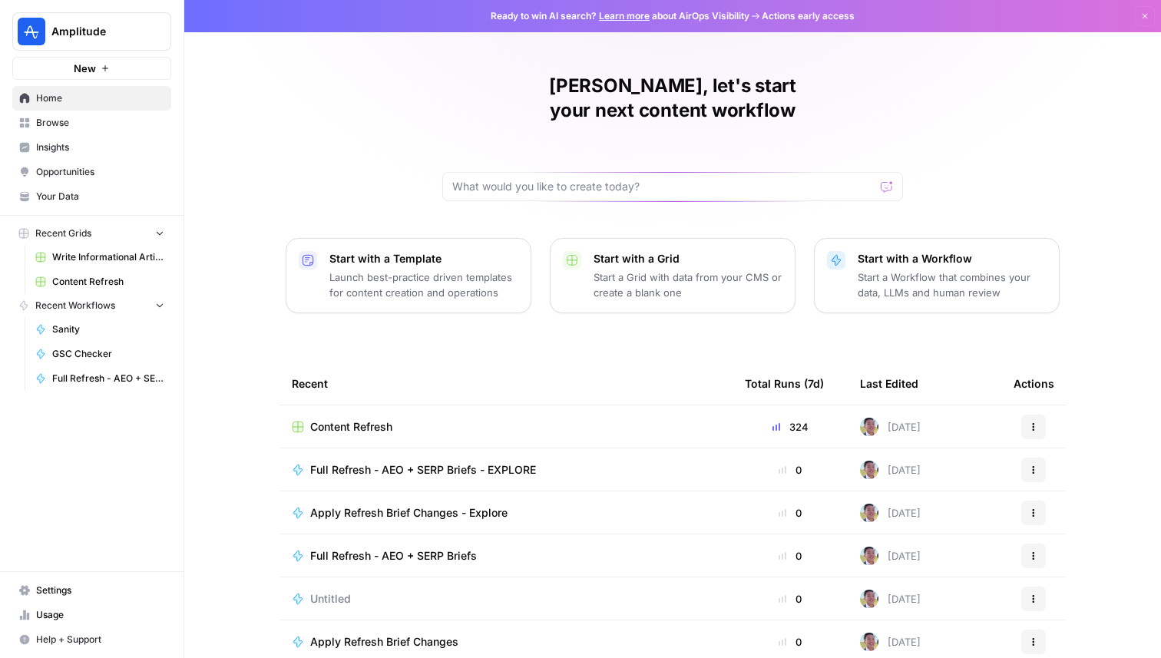
click at [120, 29] on span "Amplitude" at bounding box center [97, 31] width 93 height 15
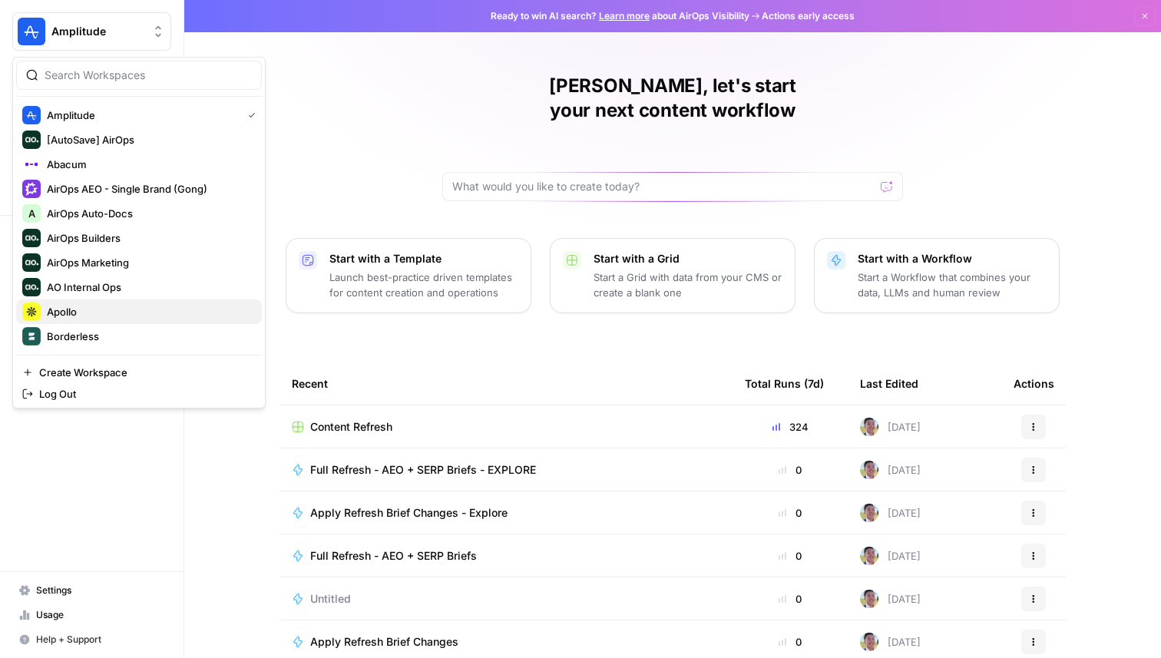
click at [121, 310] on span "Apollo" at bounding box center [148, 311] width 203 height 15
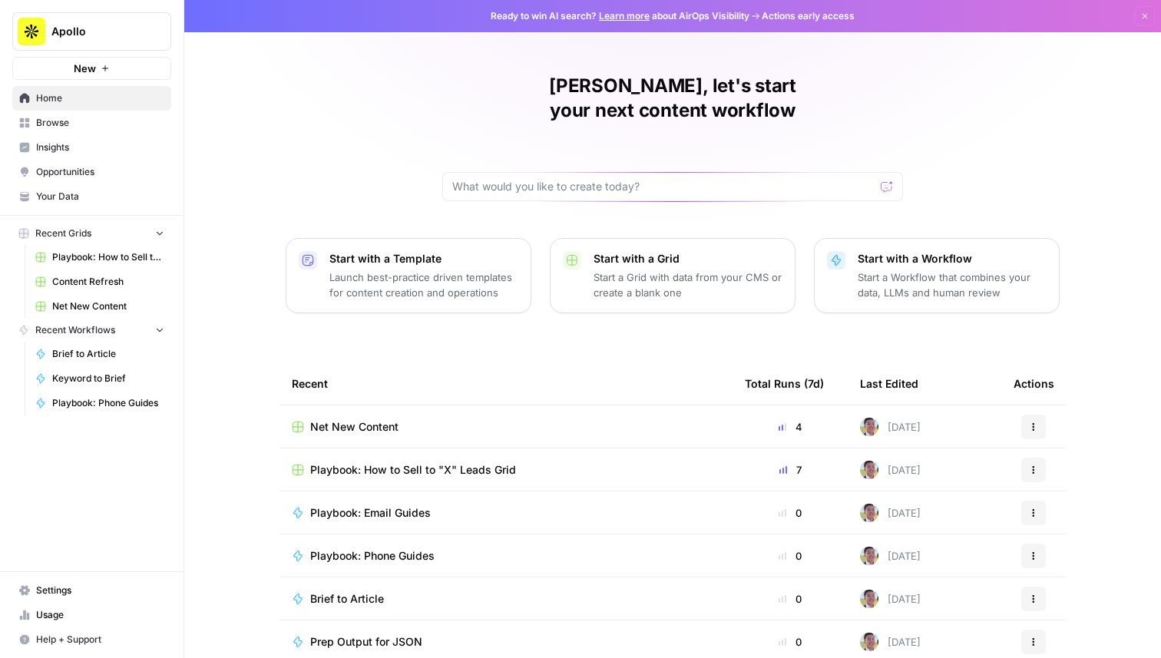
scroll to position [48, 0]
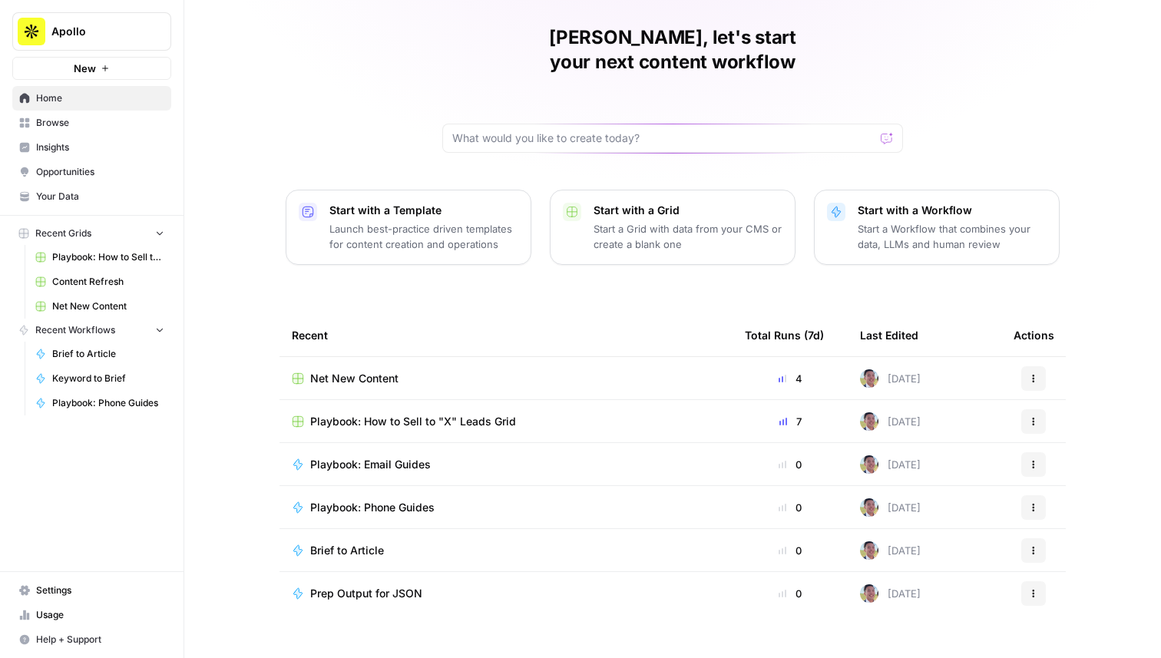
click at [84, 121] on span "Browse" at bounding box center [100, 123] width 128 height 14
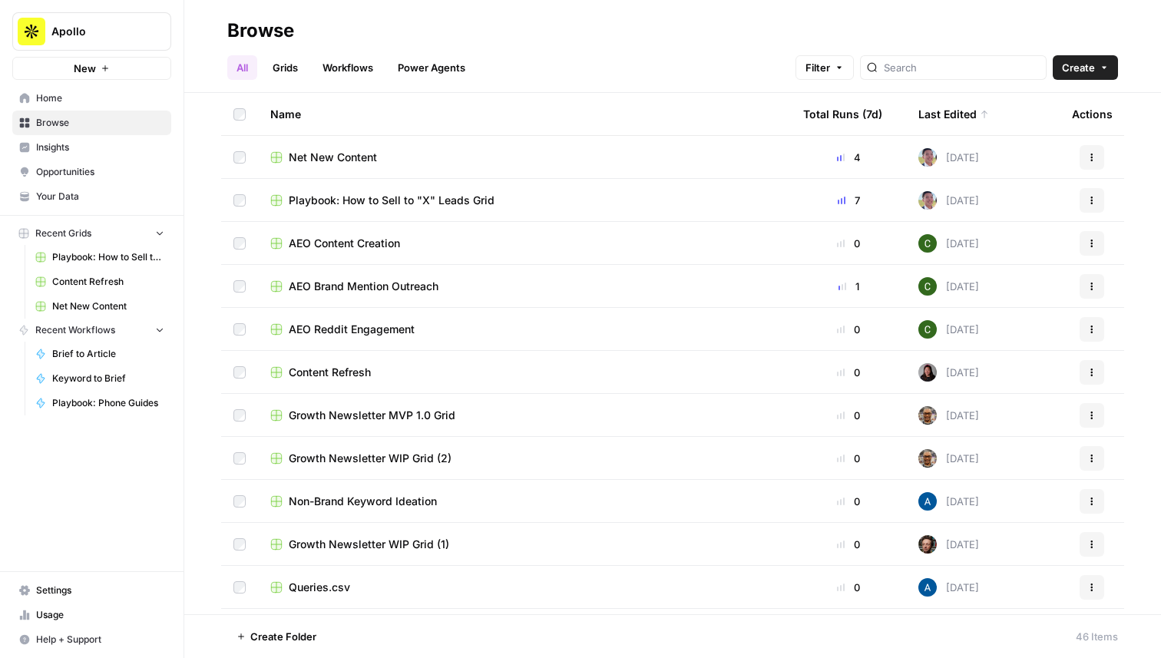
click at [281, 62] on link "Grids" at bounding box center [285, 67] width 44 height 25
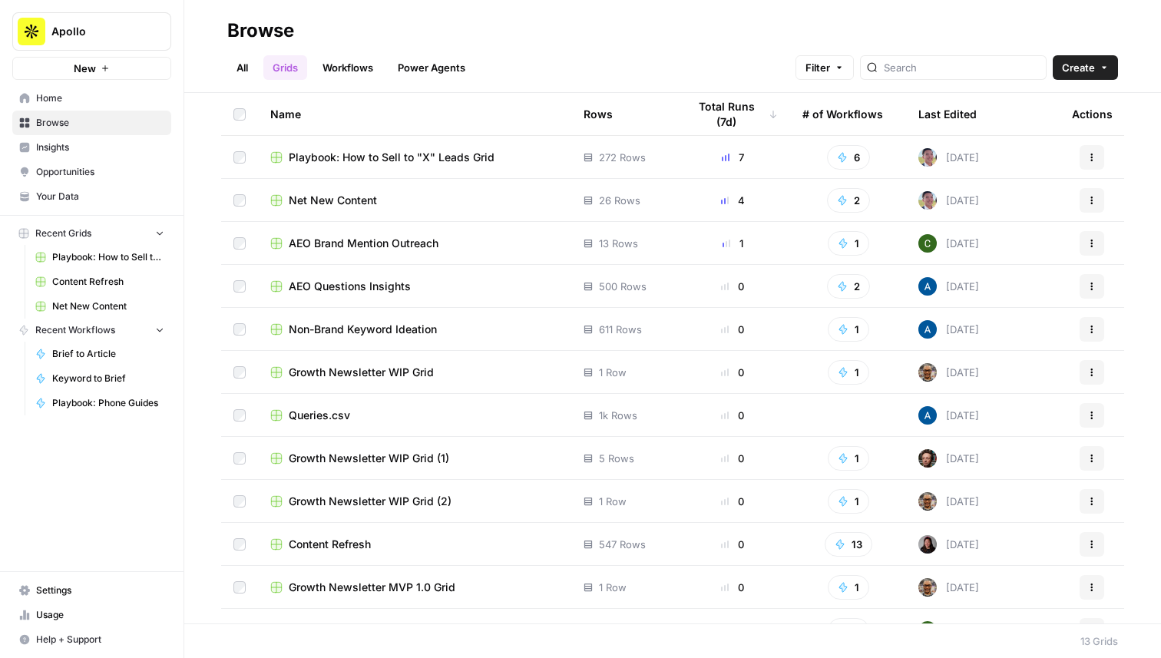
click at [336, 546] on span "Content Refresh" at bounding box center [330, 544] width 82 height 15
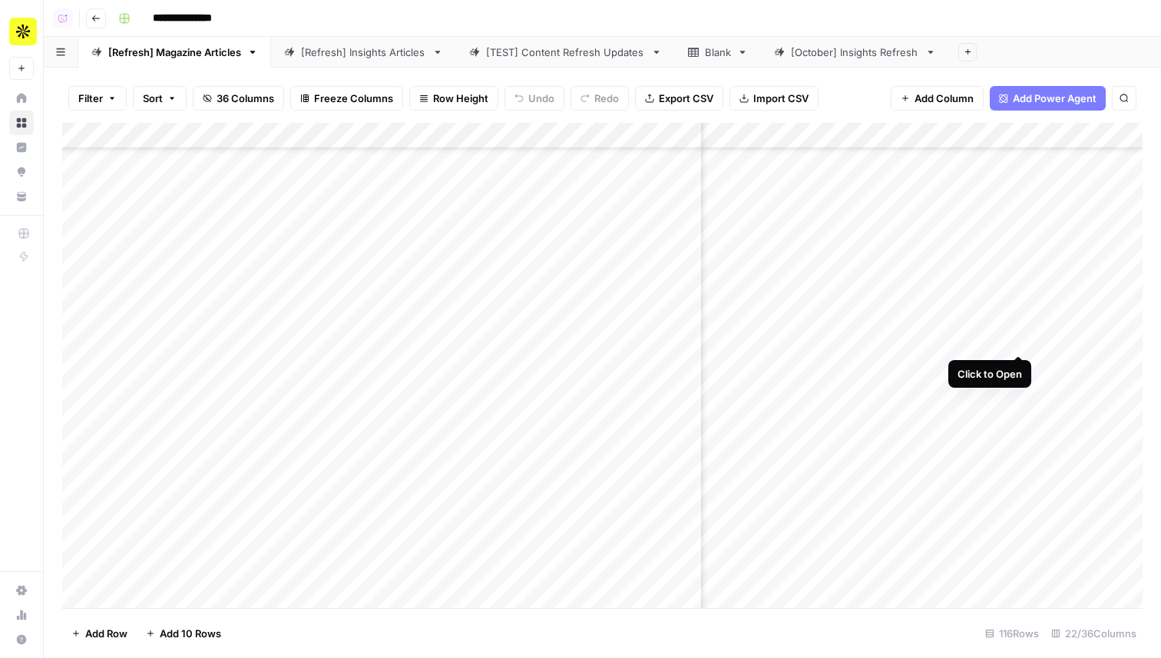
scroll to position [0, 362]
click at [1016, 159] on div "Add Column" at bounding box center [602, 365] width 1080 height 485
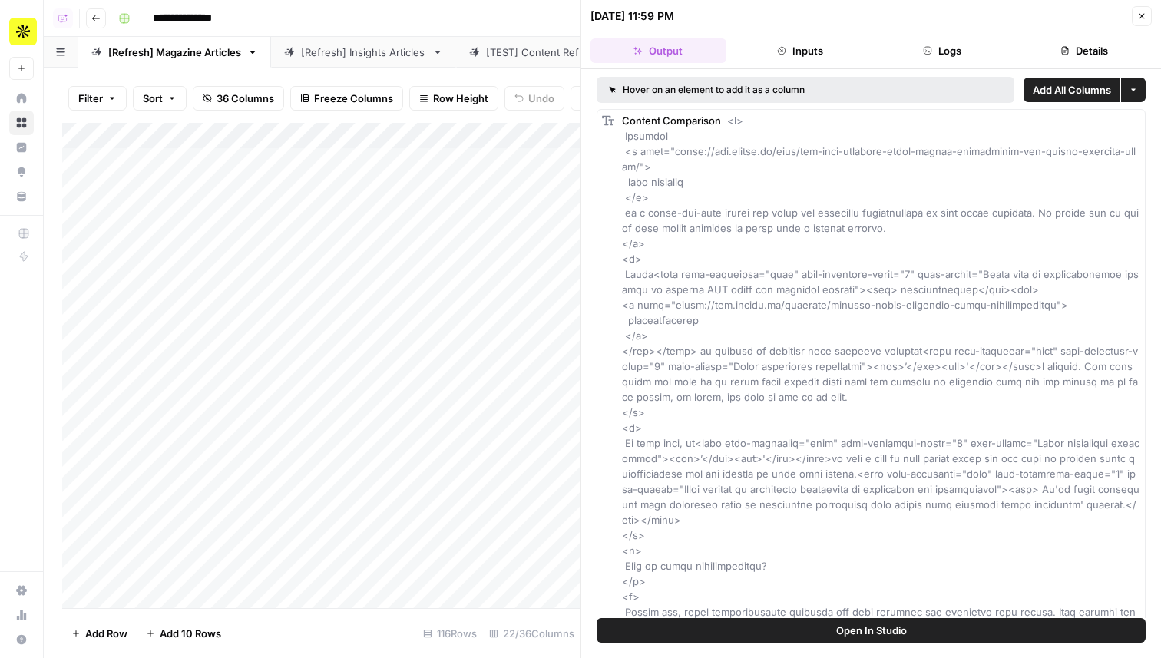
click at [890, 639] on button "Open In Studio" at bounding box center [870, 630] width 549 height 25
click at [815, 628] on button "Open In Studio" at bounding box center [870, 630] width 549 height 25
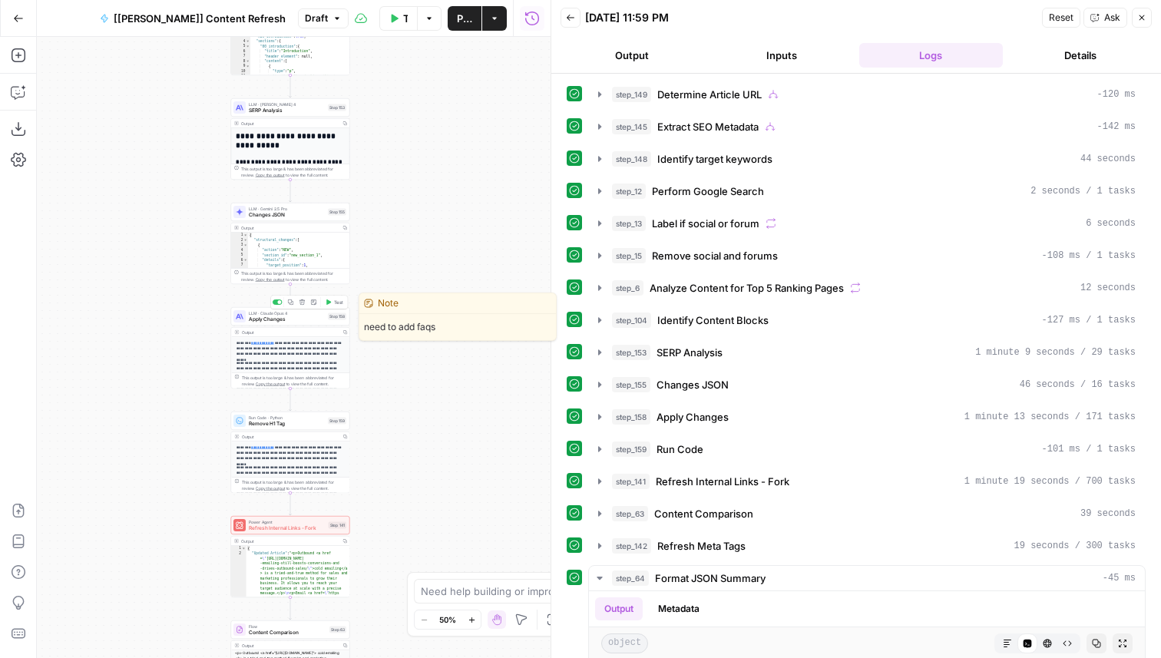
click at [321, 320] on span "Apply Changes" at bounding box center [287, 320] width 76 height 8
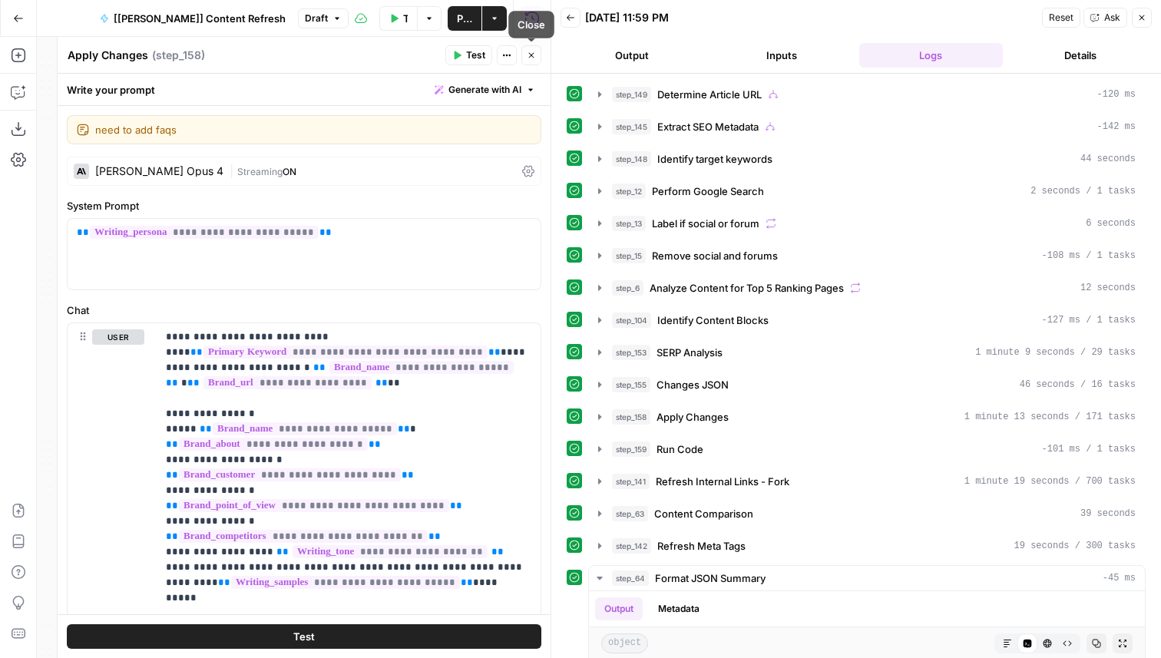
click at [537, 60] on button "Close" at bounding box center [531, 55] width 20 height 20
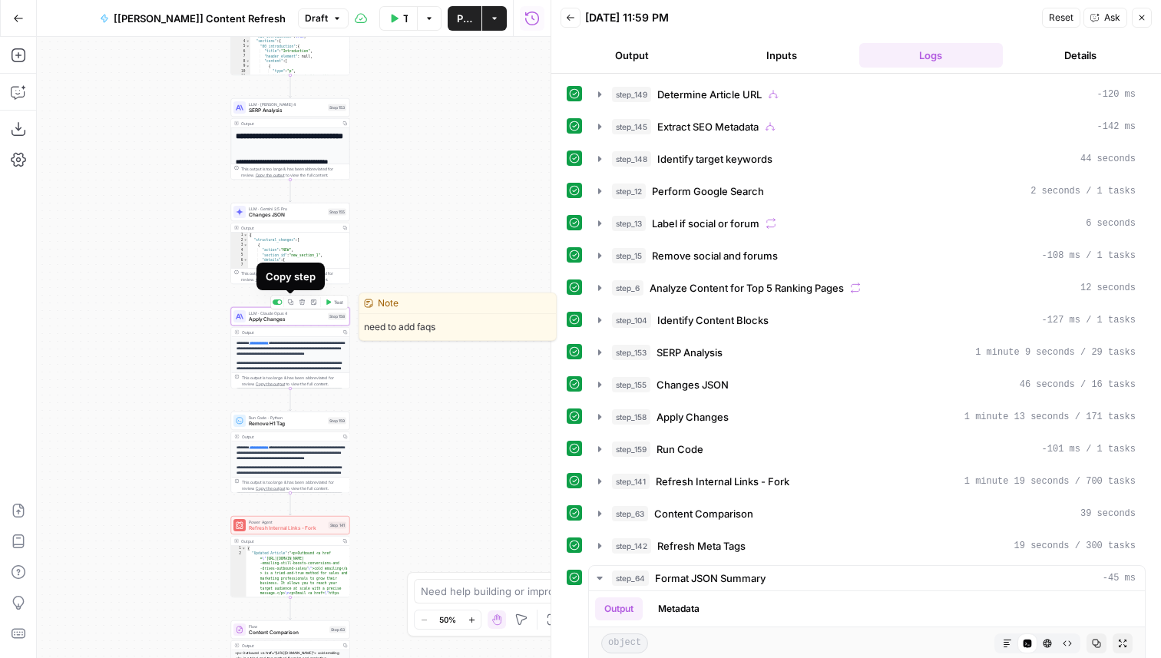
click at [290, 302] on icon "button" at bounding box center [291, 302] width 6 height 6
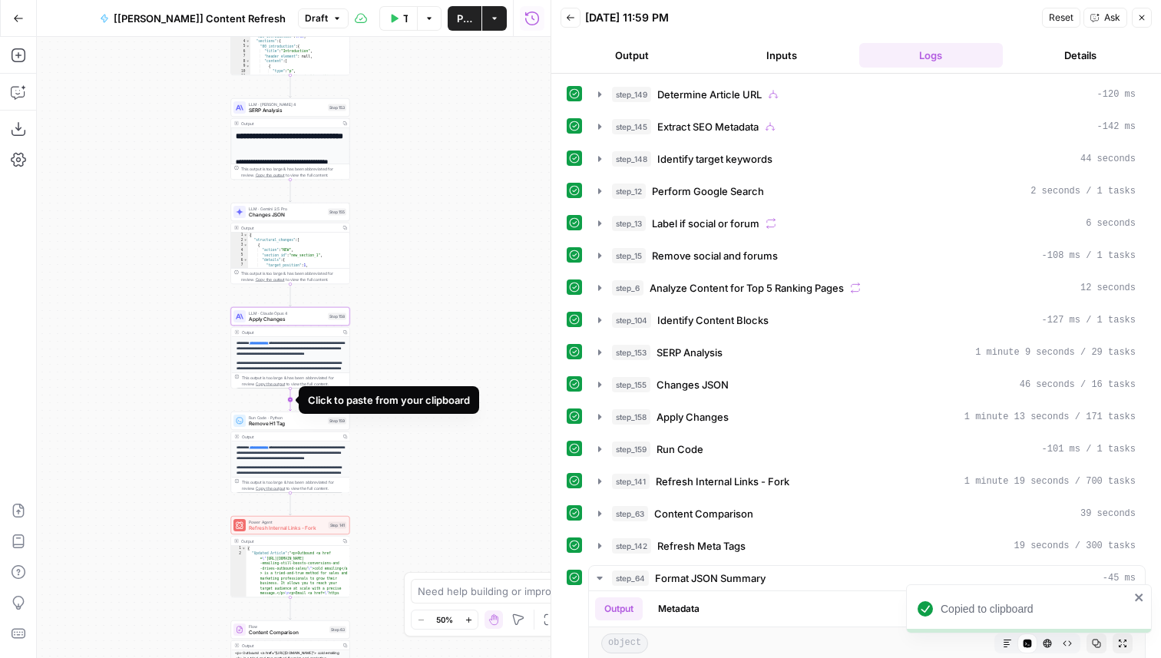
click at [292, 405] on icon "Edge from step_158 to step_159" at bounding box center [290, 399] width 2 height 22
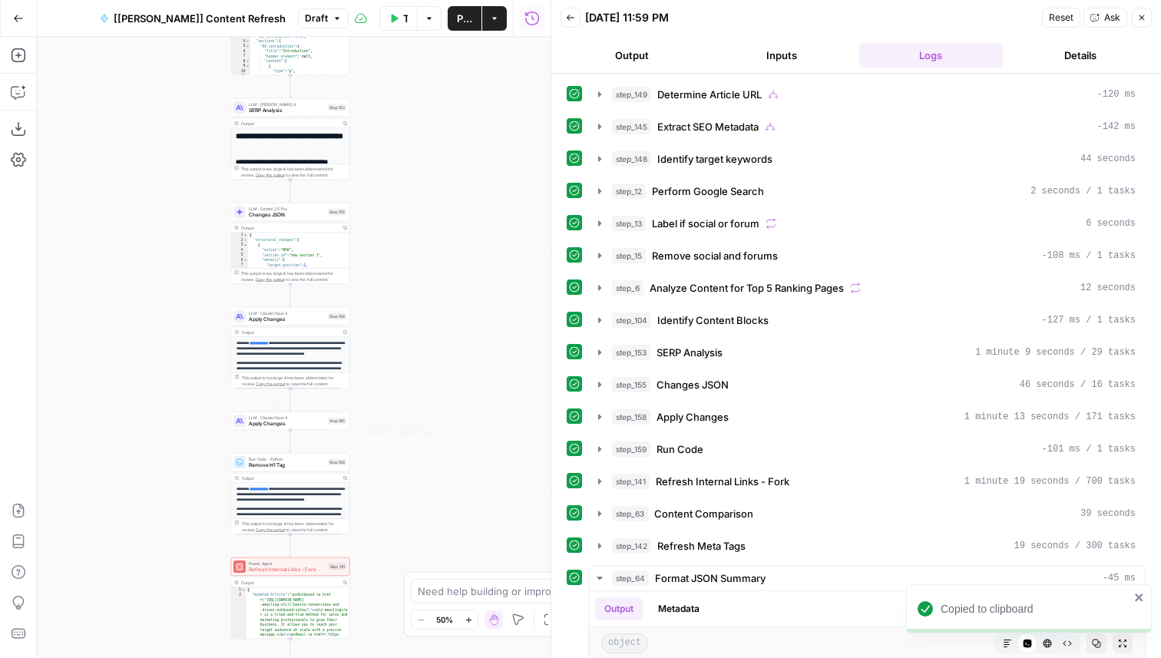
click at [282, 425] on span "Apply Changes" at bounding box center [287, 424] width 76 height 8
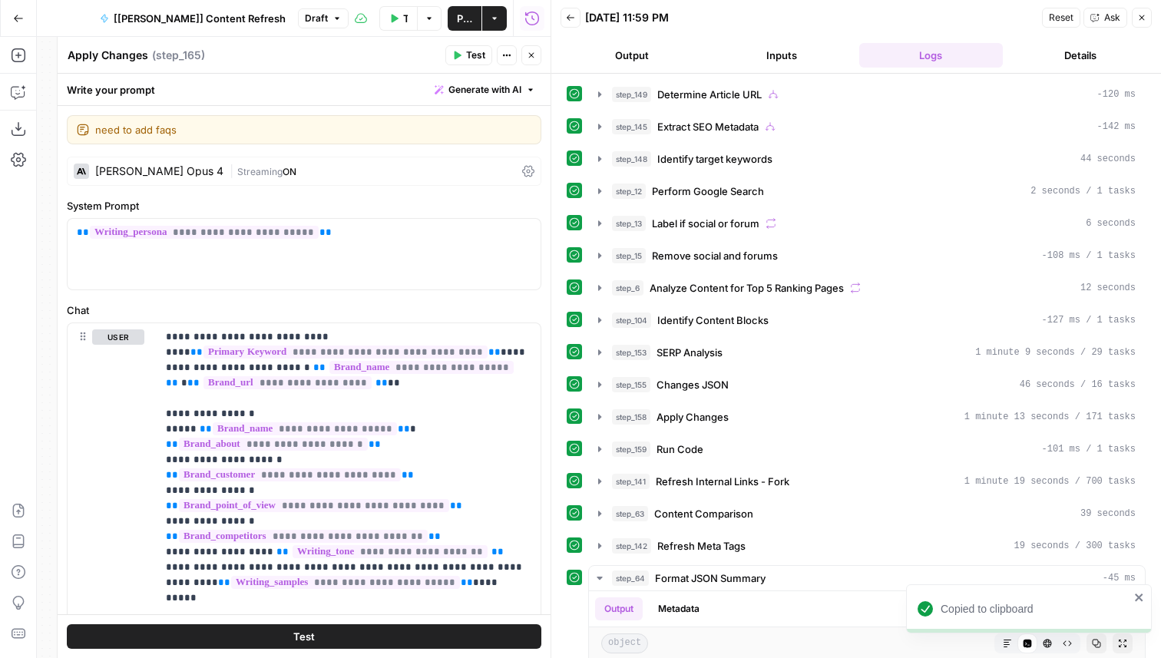
click at [134, 55] on textarea "Apply Changes" at bounding box center [108, 55] width 81 height 15
type textarea "Generate AEO Changes"
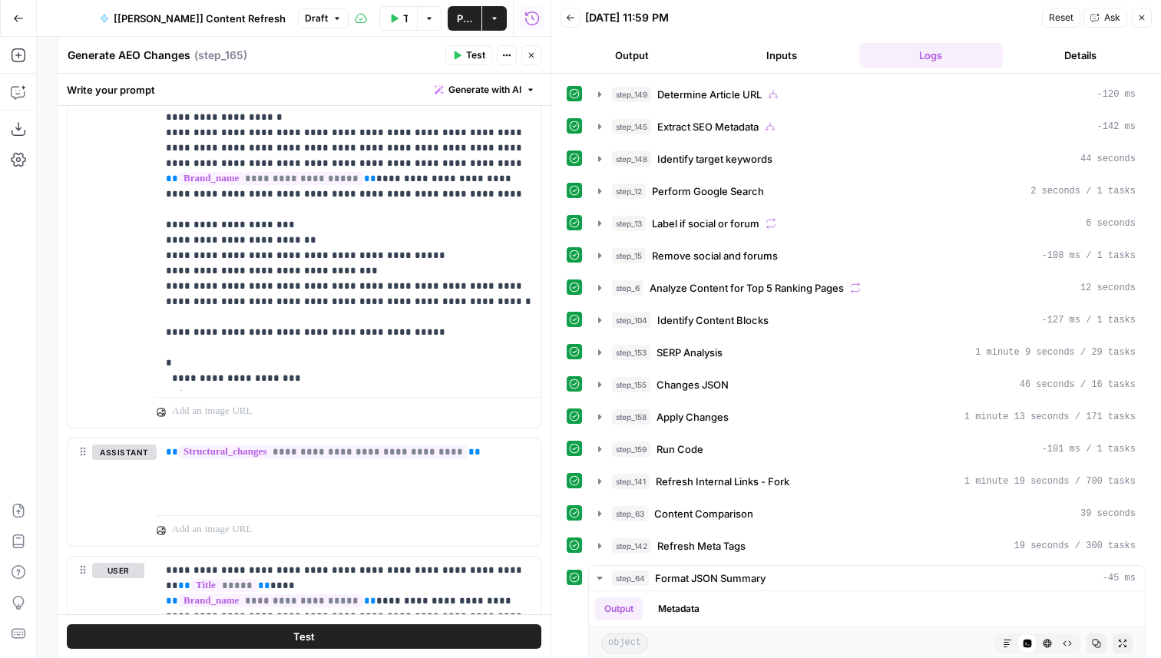
scroll to position [1892, 0]
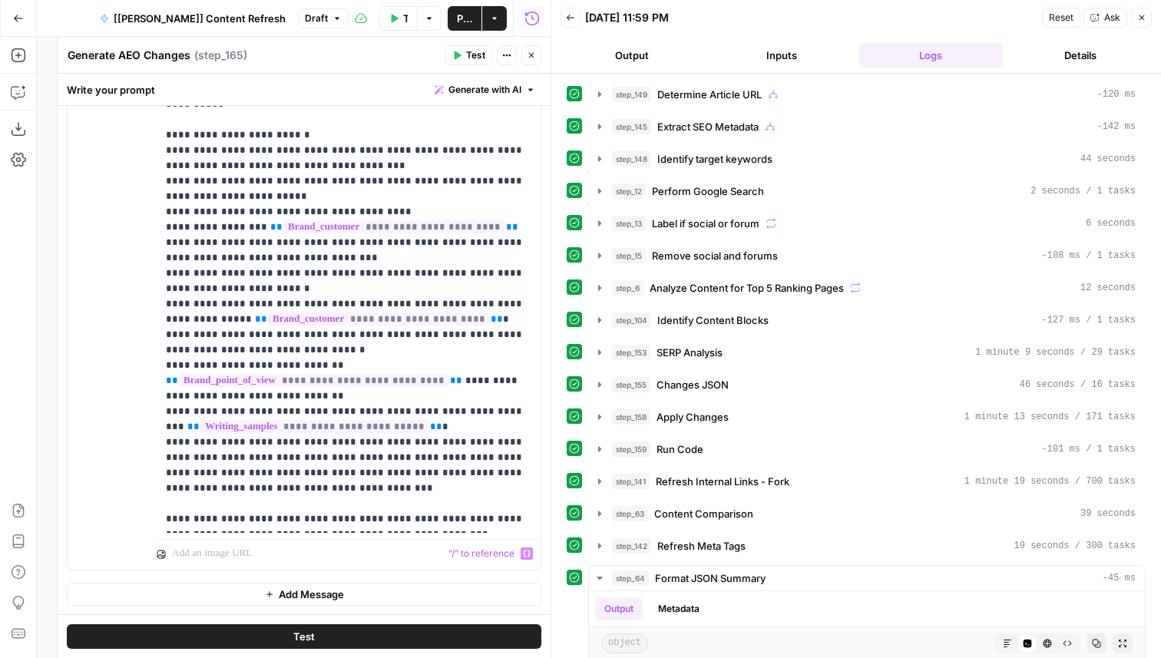
click at [353, 593] on button "Add Message" at bounding box center [304, 594] width 474 height 23
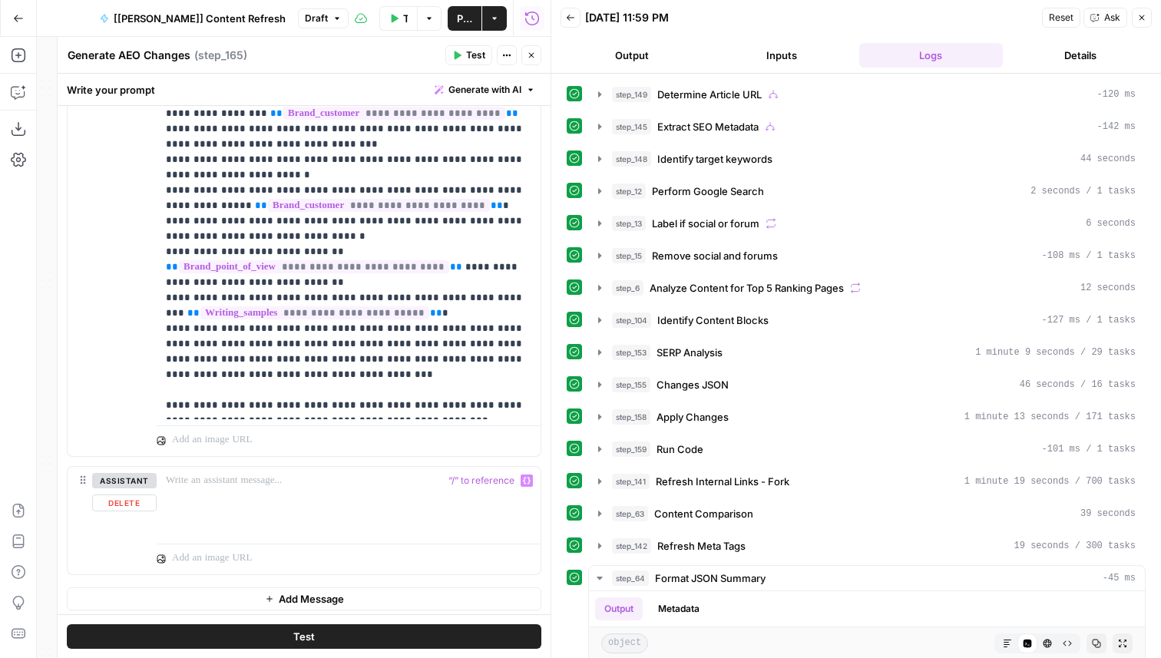
scroll to position [2010, 0]
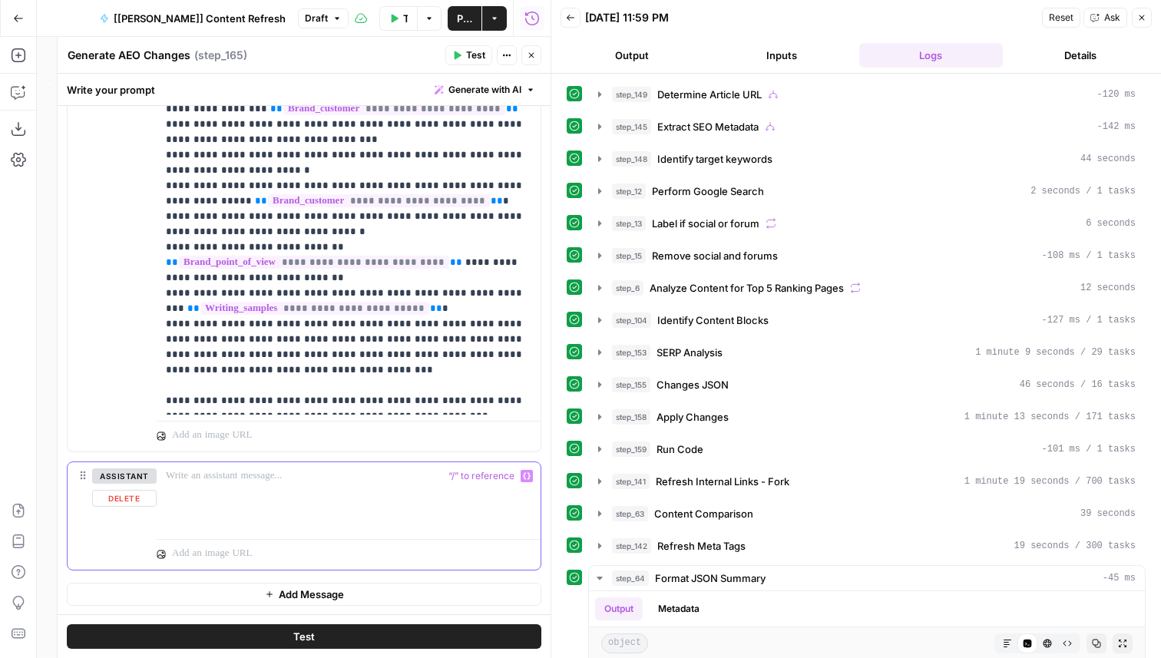
click at [319, 487] on div at bounding box center [349, 497] width 384 height 71
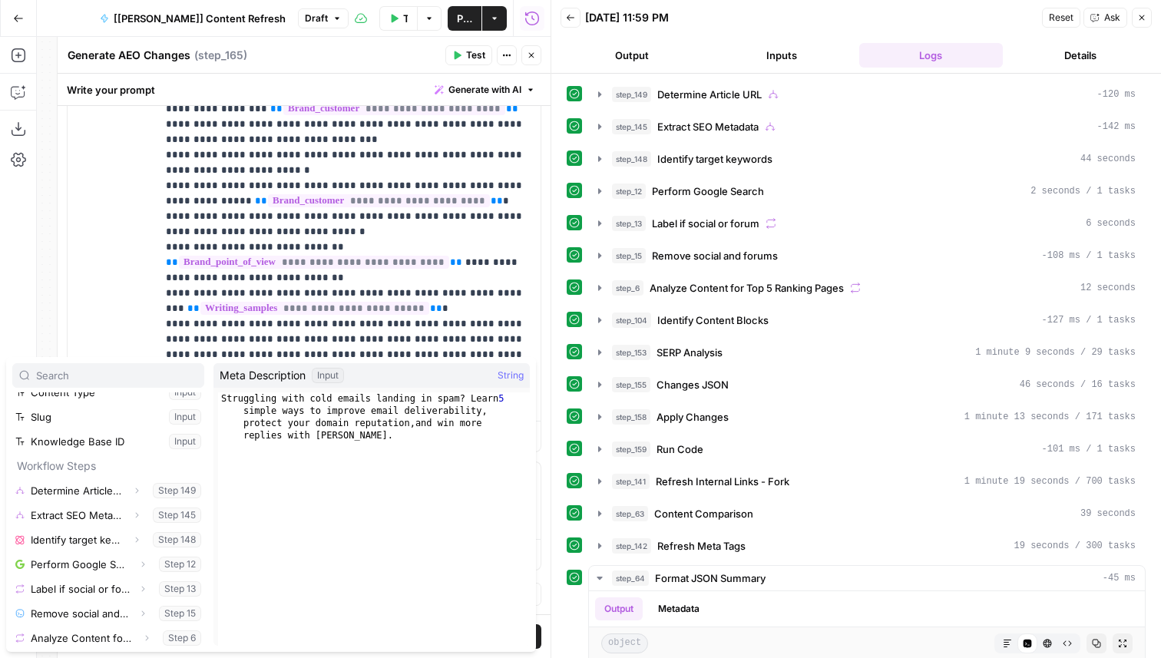
scroll to position [385, 0]
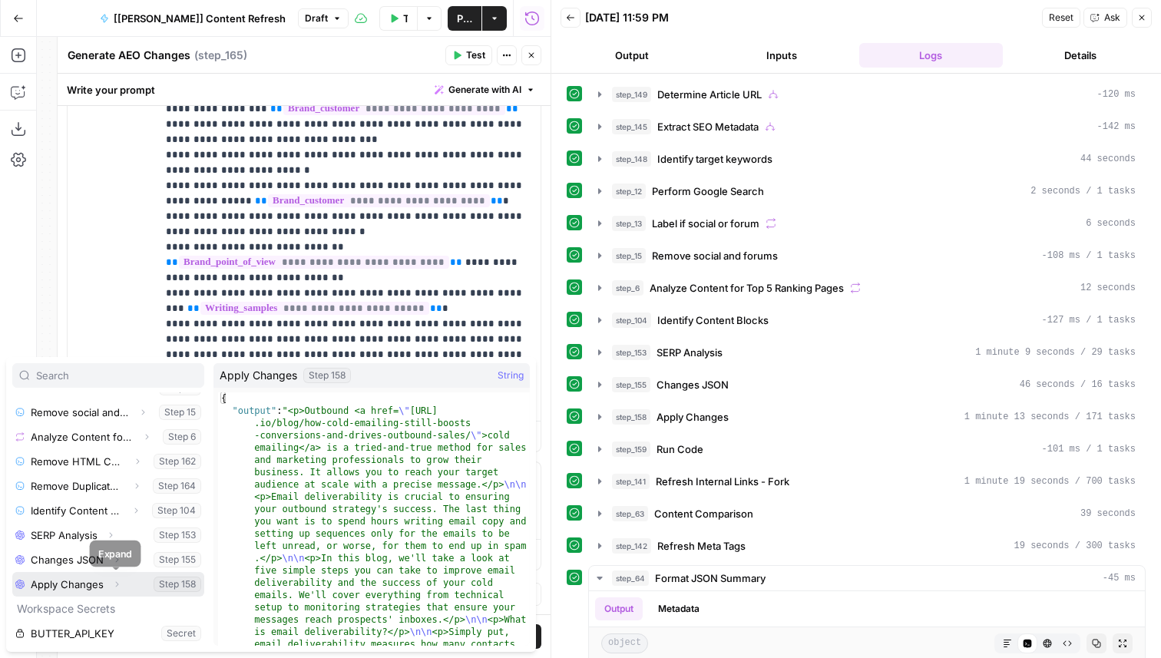
click at [114, 585] on icon "button" at bounding box center [116, 584] width 9 height 9
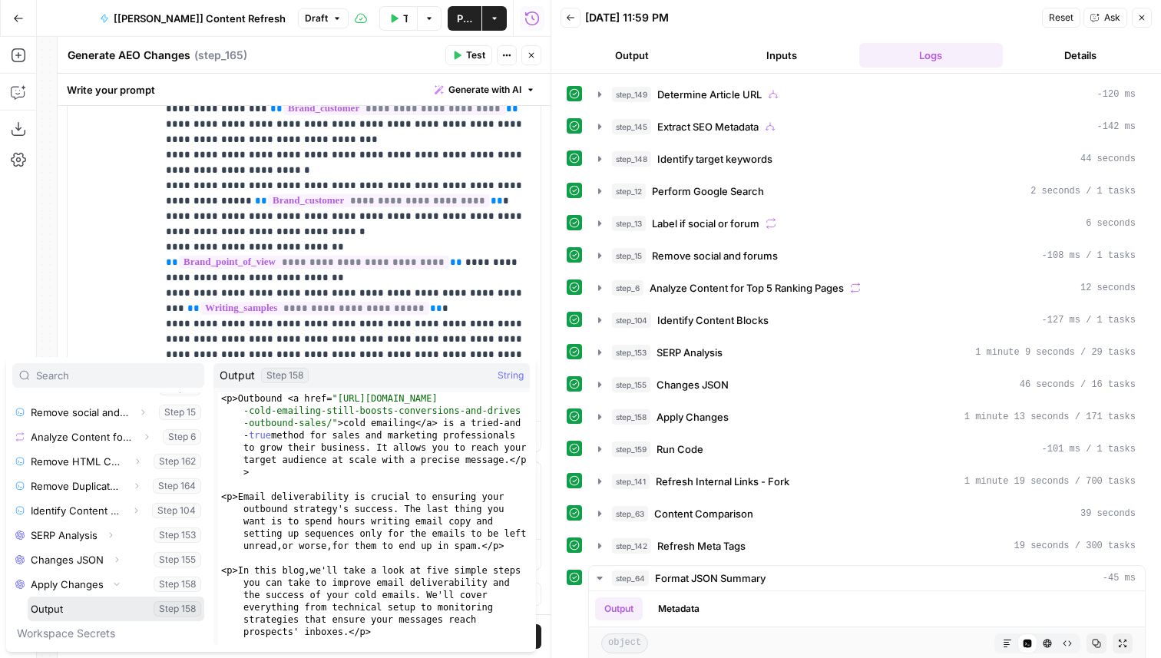
click at [88, 614] on button "Select variable Output" at bounding box center [116, 608] width 177 height 25
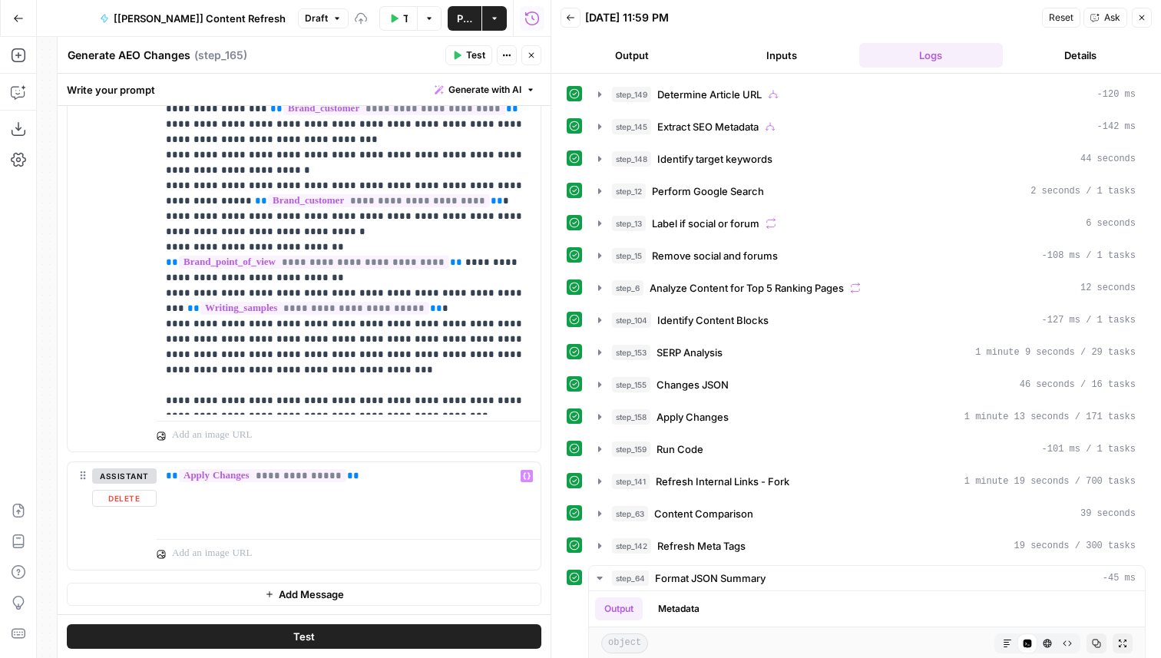
click at [301, 584] on button "Add Message" at bounding box center [304, 594] width 474 height 23
click at [305, 600] on p at bounding box center [348, 593] width 365 height 15
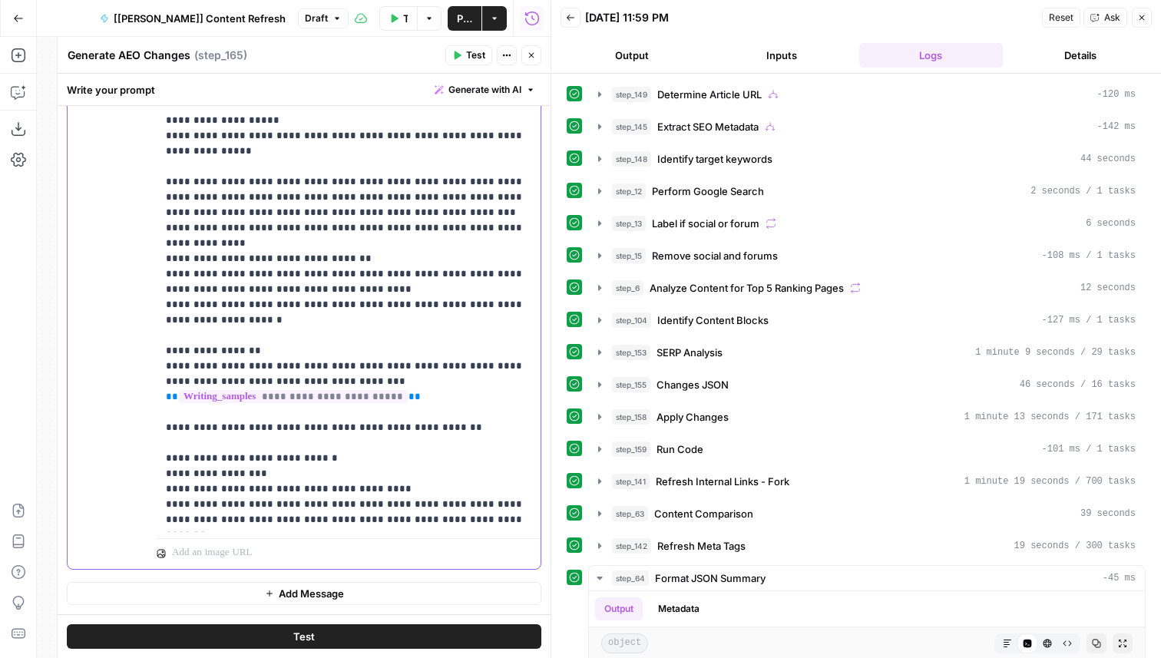
scroll to position [78, 0]
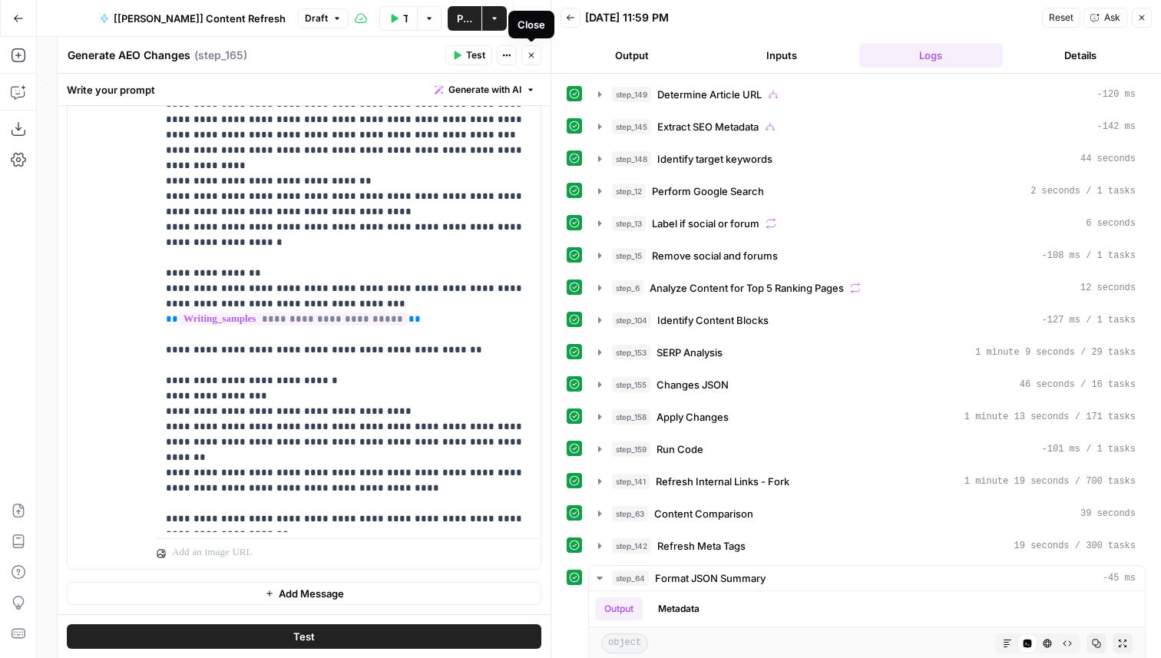
click at [532, 60] on button "Close" at bounding box center [531, 55] width 20 height 20
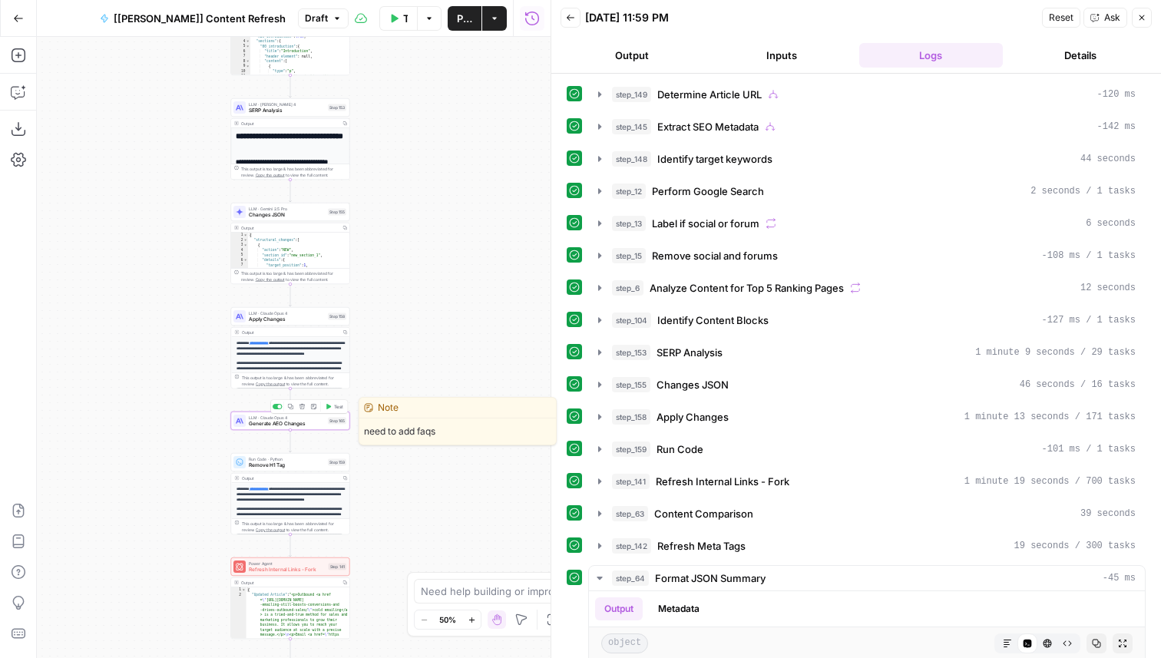
click at [291, 409] on icon "button" at bounding box center [290, 406] width 5 height 5
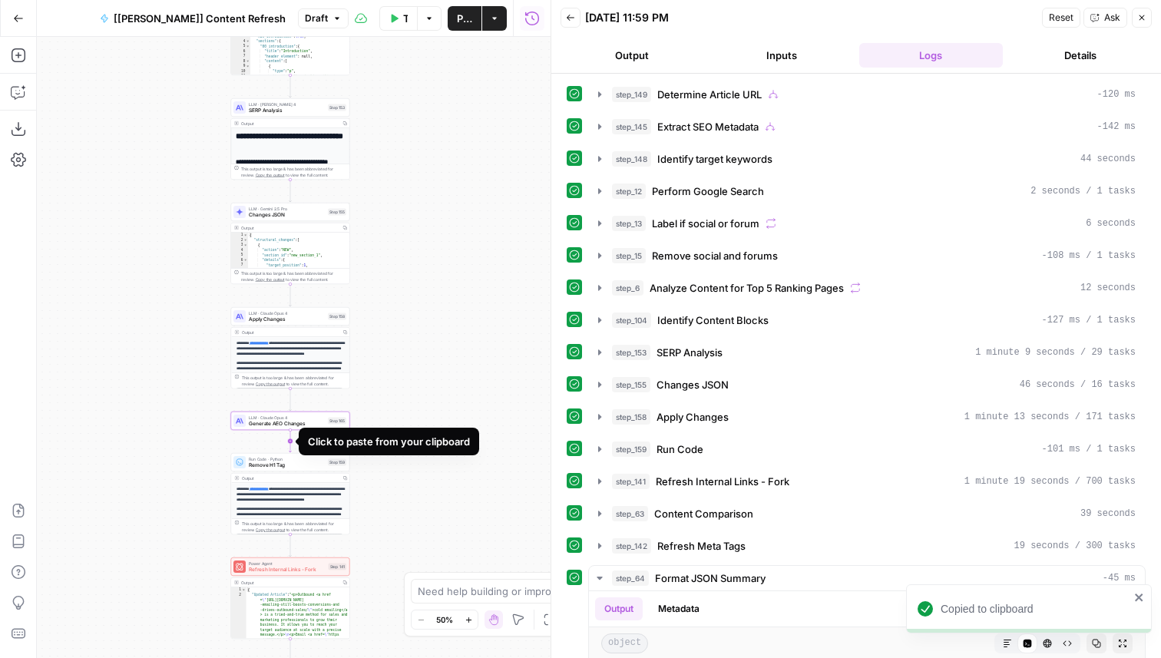
click at [291, 443] on icon "Edge from step_165 to step_159" at bounding box center [290, 441] width 2 height 22
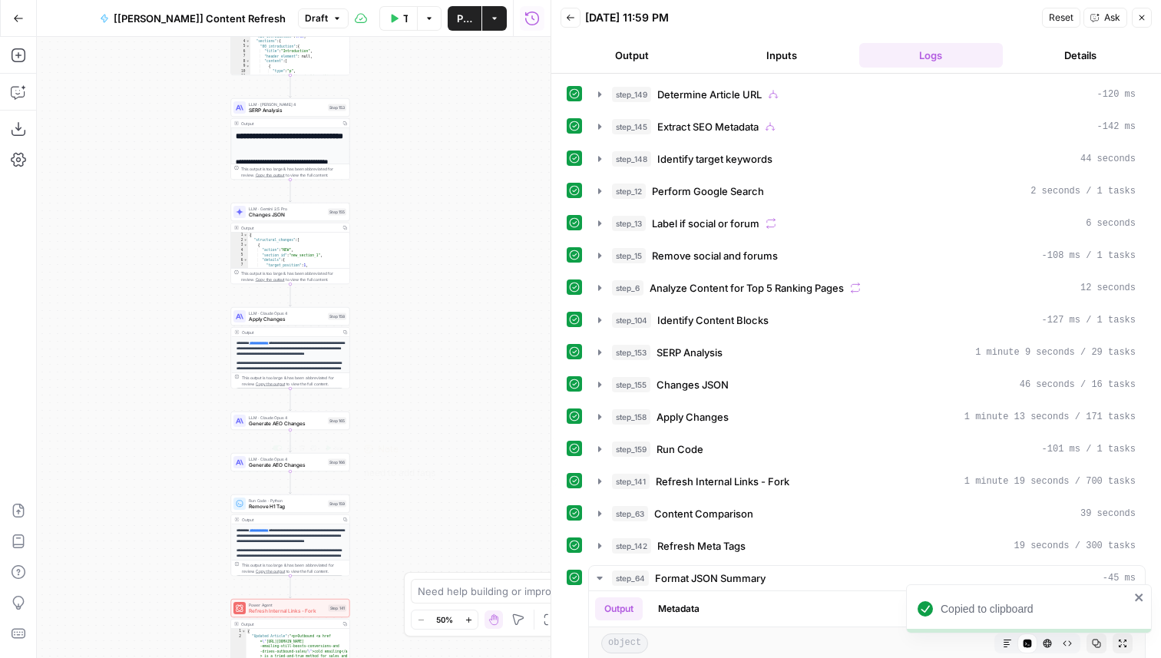
click at [303, 466] on span "Generate AEO Changes" at bounding box center [287, 465] width 76 height 8
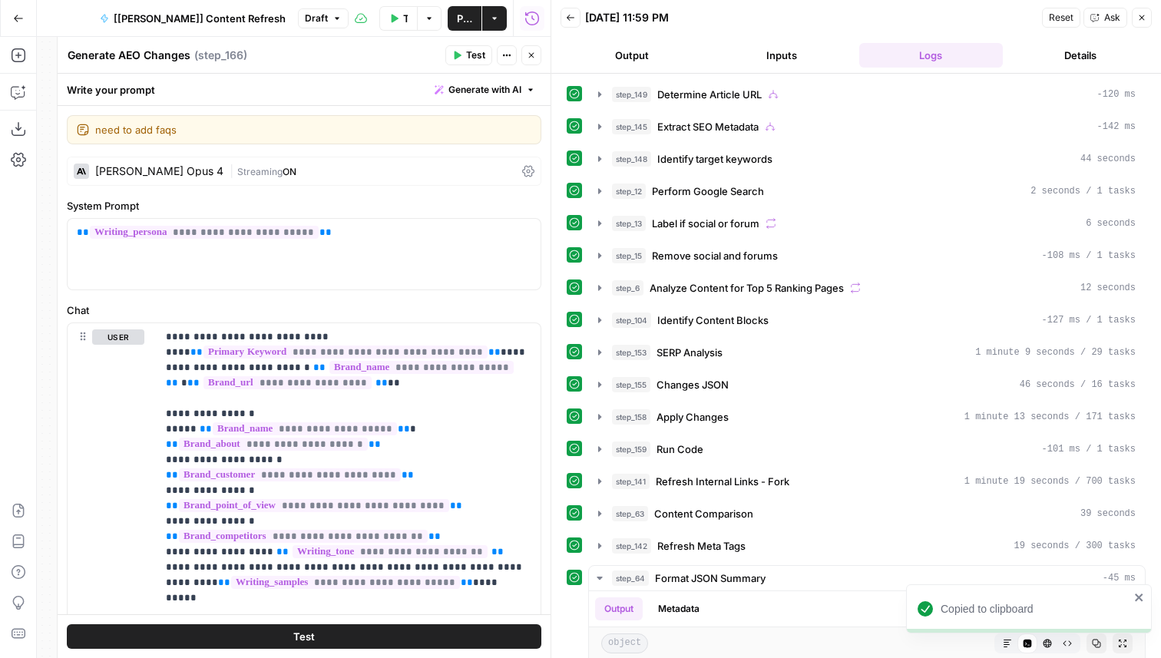
click at [100, 64] on div "Generate AEO Changes Generate AEO Changes ( step_166 ) Test Actions Close" at bounding box center [304, 55] width 474 height 20
click at [100, 62] on textarea "Generate AEO Changes" at bounding box center [129, 55] width 123 height 15
click at [109, 61] on textarea "Generate AEO Changes" at bounding box center [129, 55] width 123 height 15
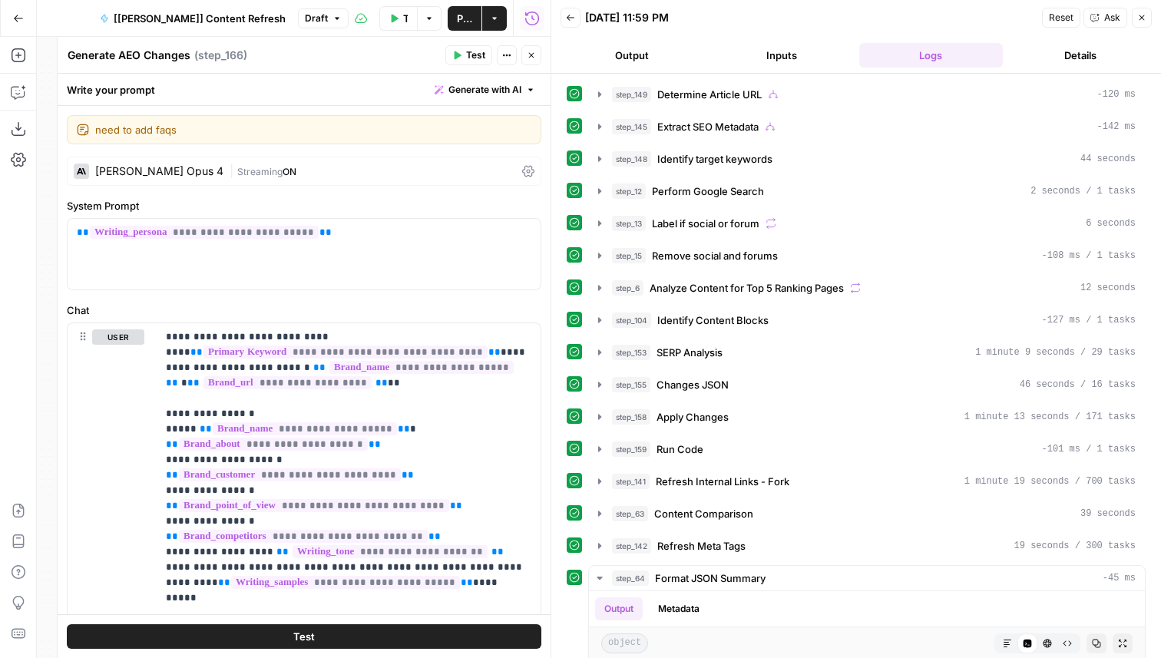
drag, startPoint x: 116, startPoint y: 57, endPoint x: 62, endPoint y: 49, distance: 54.3
click at [62, 49] on div "**********" at bounding box center [304, 347] width 494 height 621
click at [65, 50] on div "Generate AEO Changes Generate AEO Changes" at bounding box center [129, 55] width 131 height 18
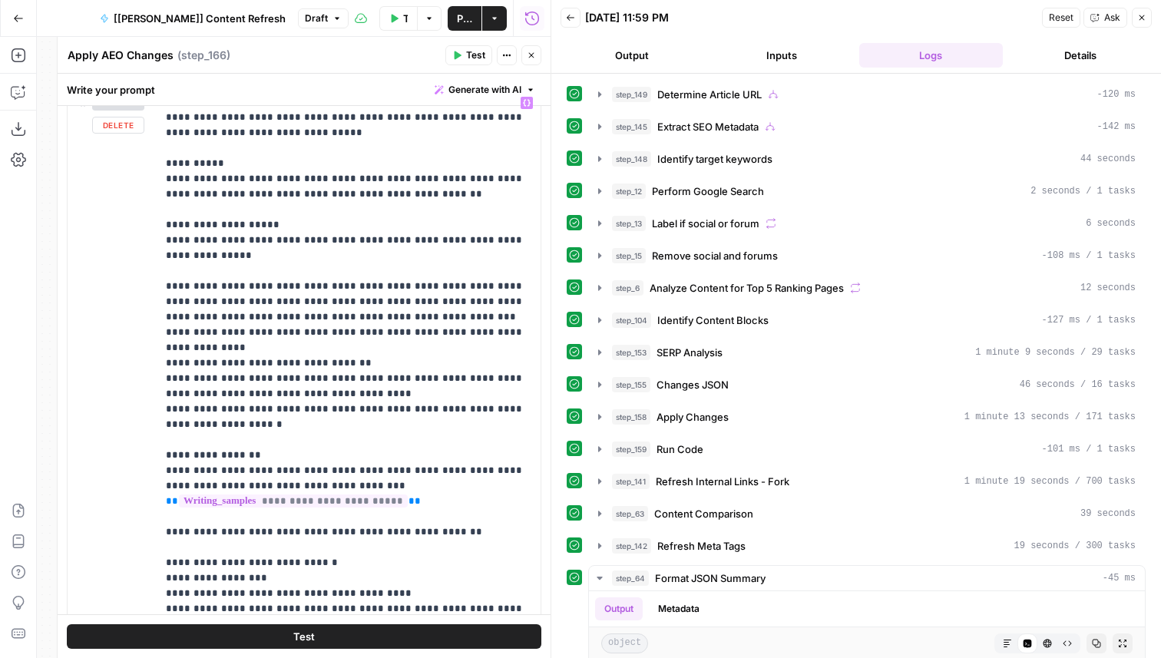
scroll to position [2683, 0]
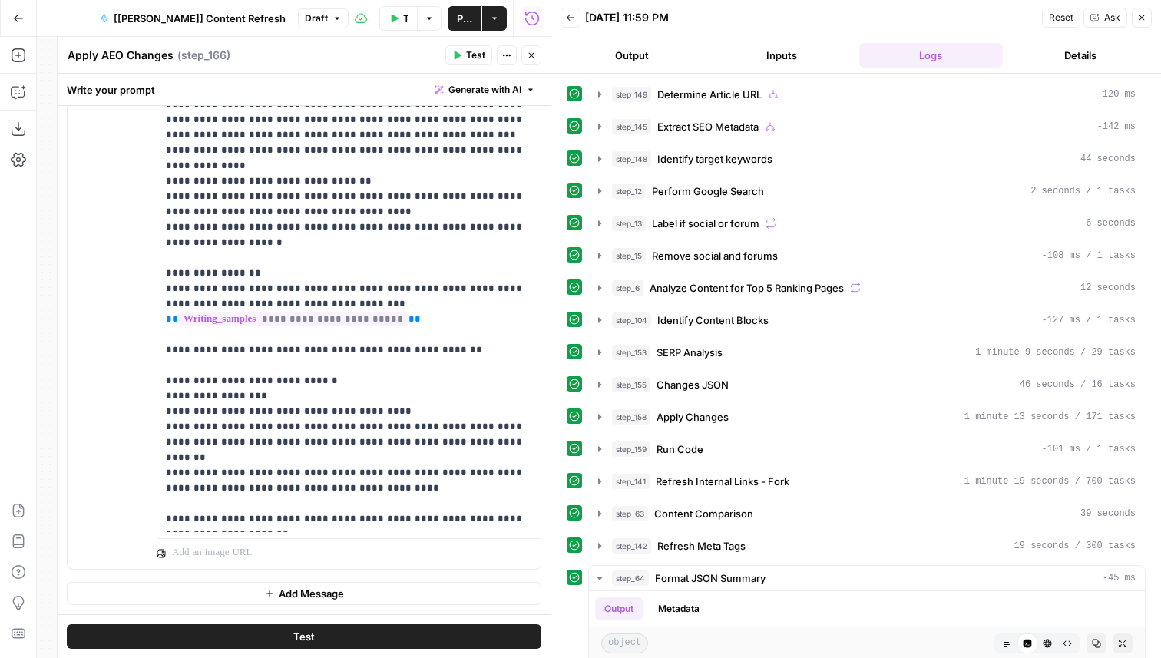
type textarea "Apply AEO Changes"
click at [332, 596] on span "Add Message" at bounding box center [311, 593] width 65 height 15
click at [431, 599] on p at bounding box center [348, 593] width 365 height 15
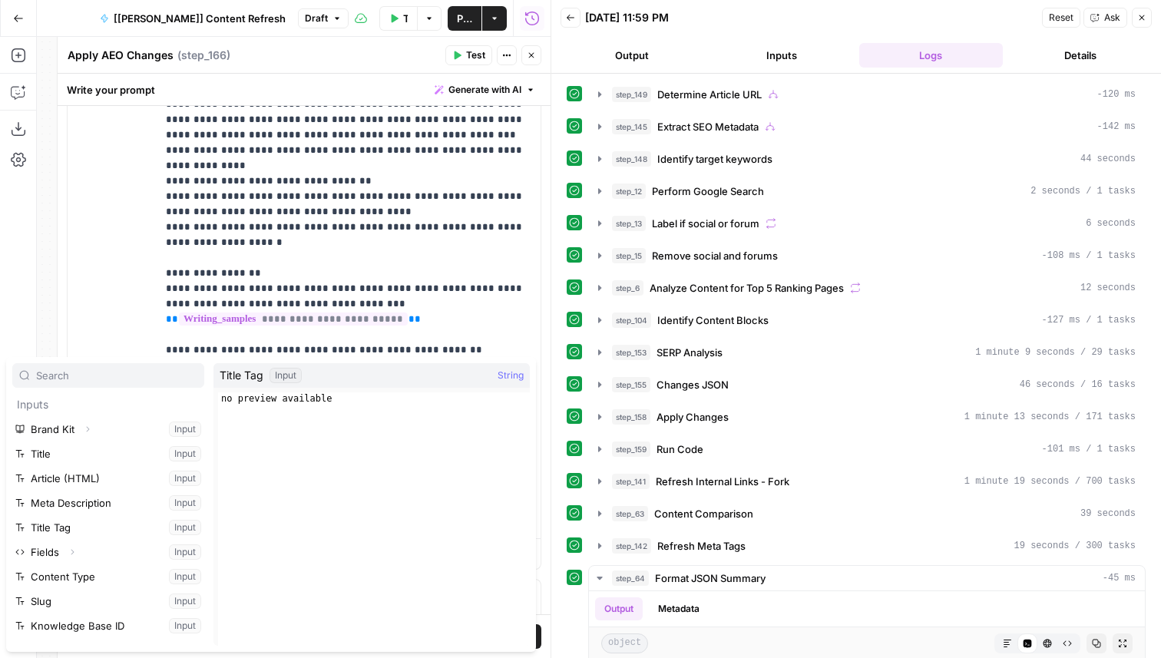
scroll to position [410, 0]
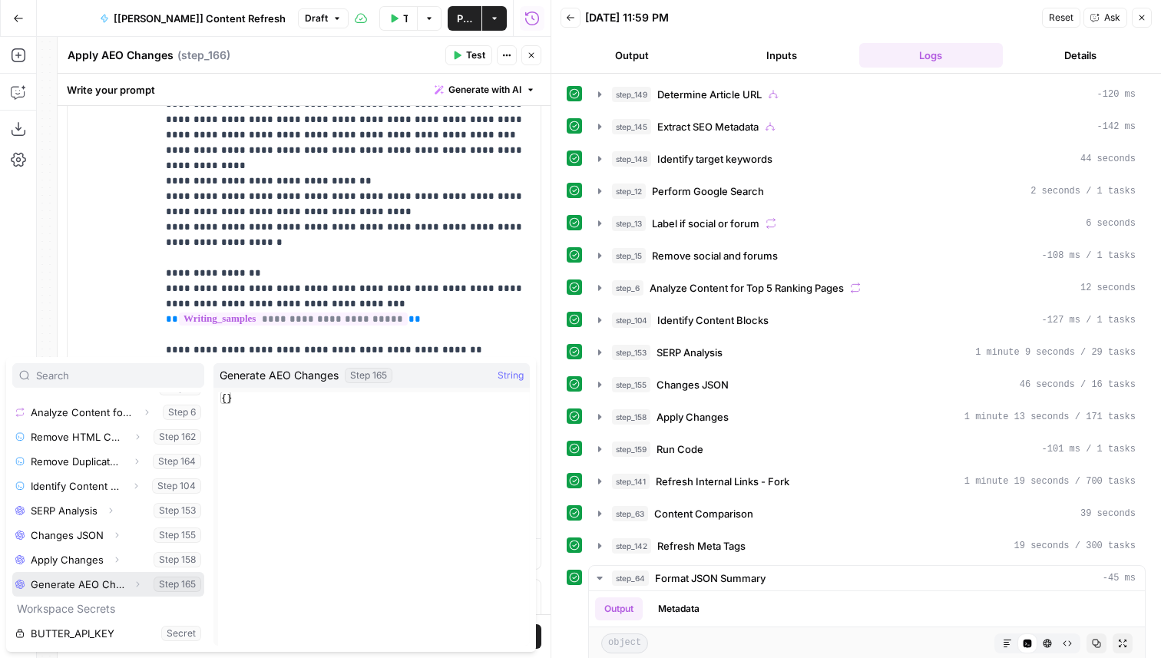
click at [138, 583] on icon "button" at bounding box center [138, 584] width 3 height 5
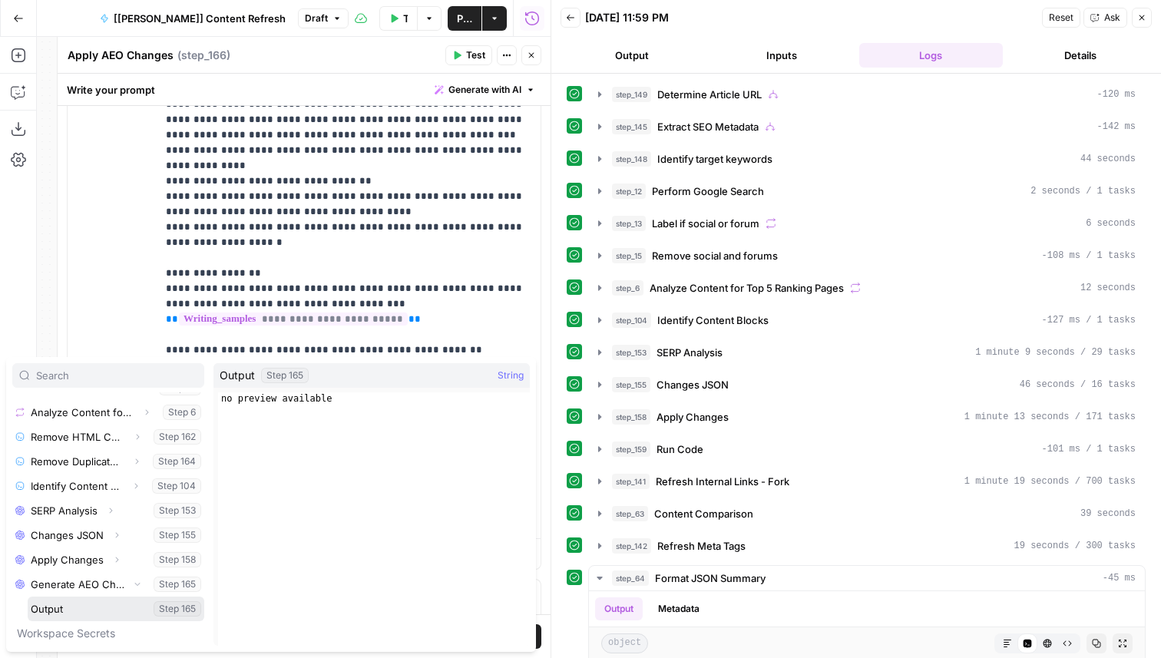
click at [96, 601] on button "Select variable Output" at bounding box center [116, 608] width 177 height 25
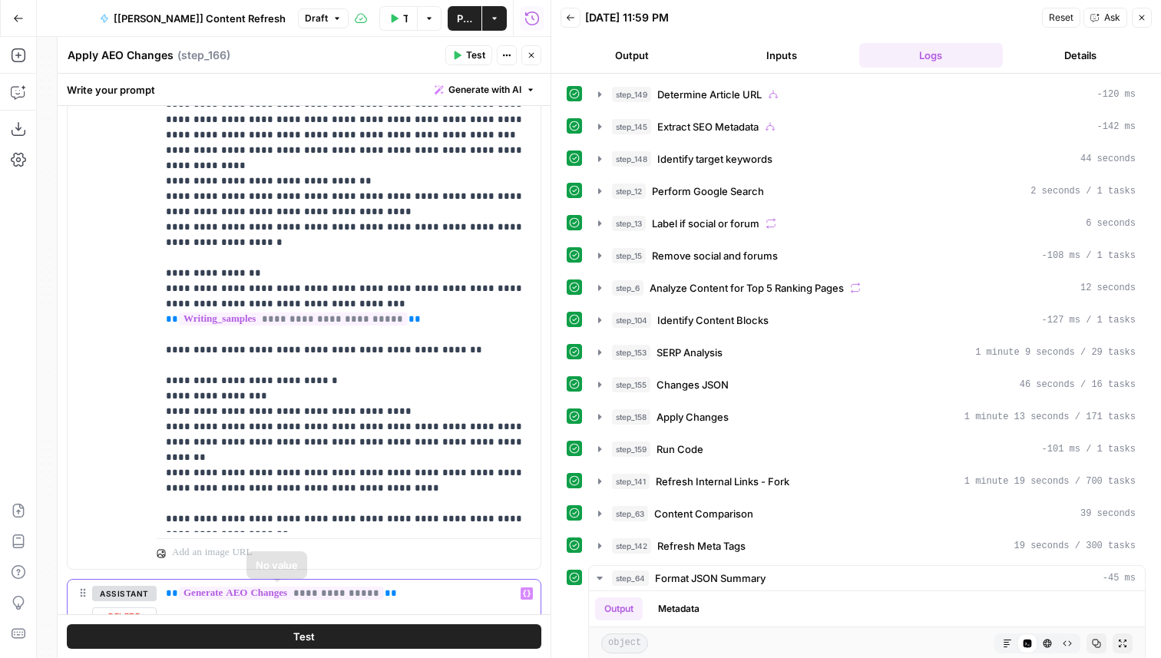
scroll to position [2801, 0]
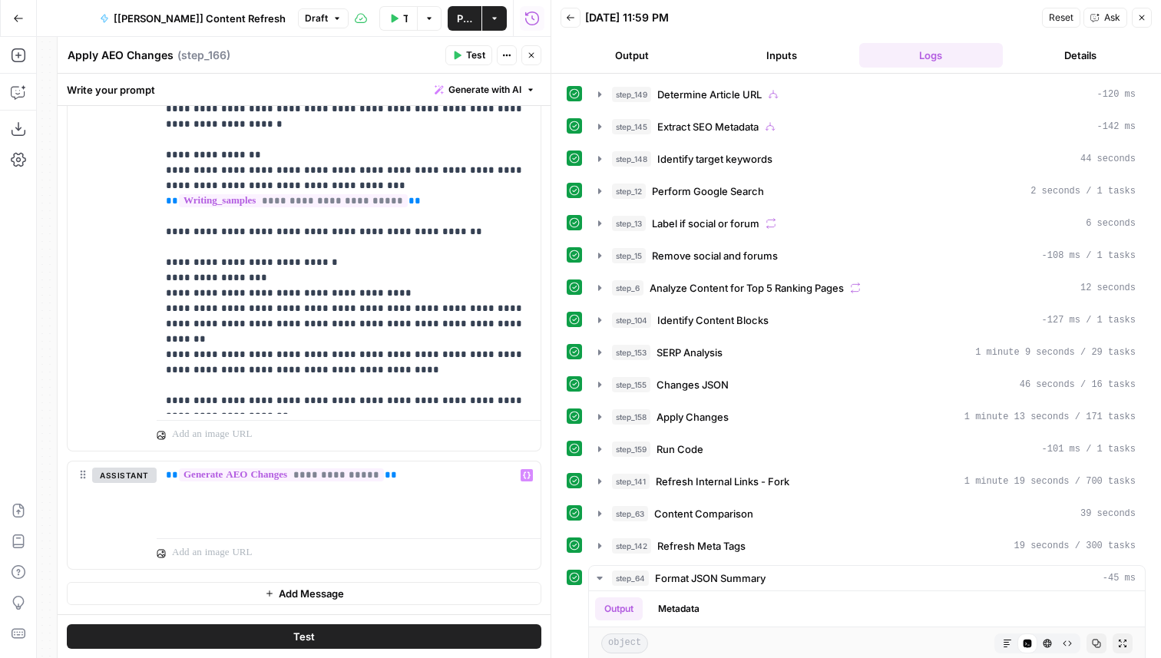
click at [378, 603] on button "Add Message" at bounding box center [304, 593] width 474 height 23
click at [308, 596] on p at bounding box center [348, 593] width 365 height 15
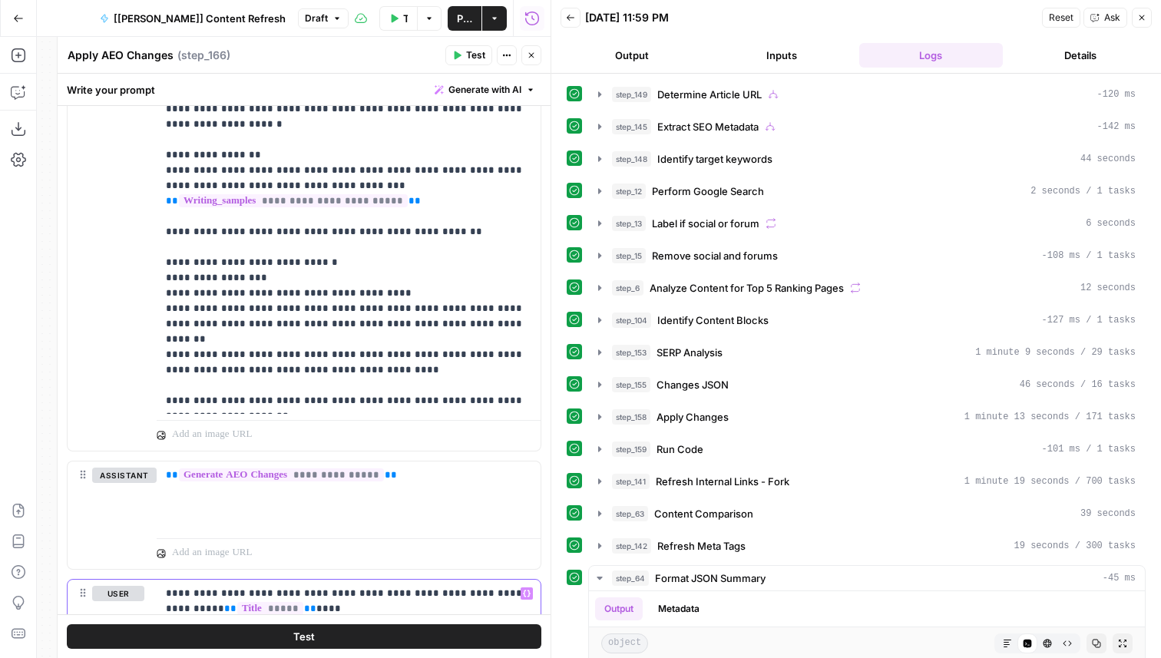
scroll to position [3121, 0]
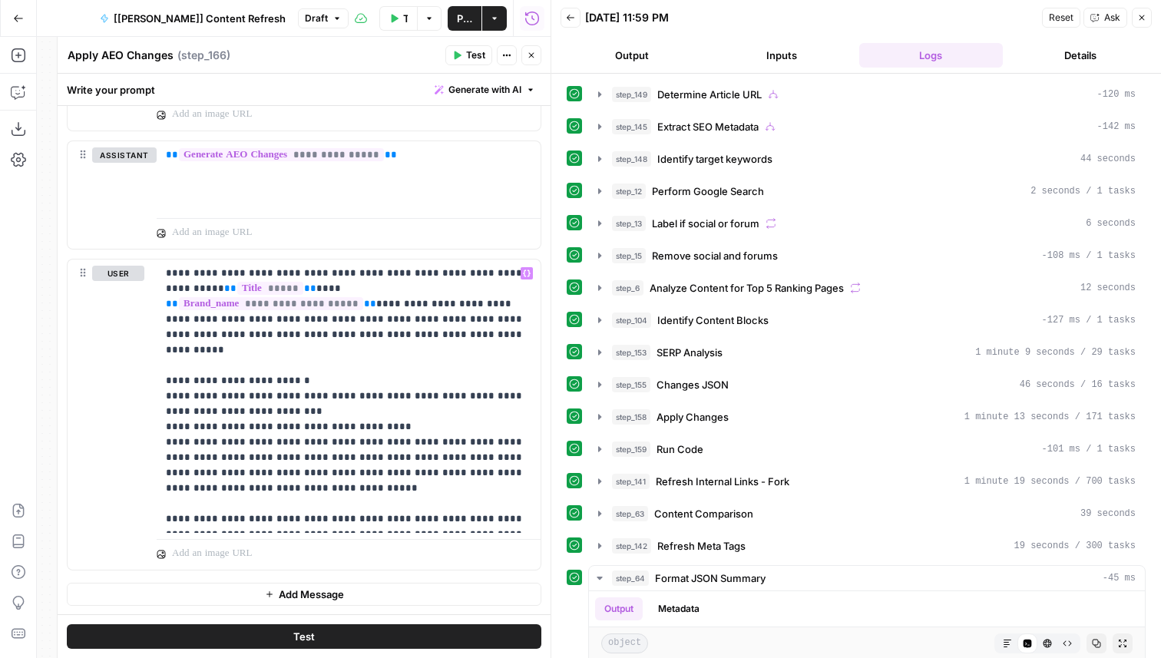
click at [397, 629] on button "Test" at bounding box center [304, 636] width 474 height 25
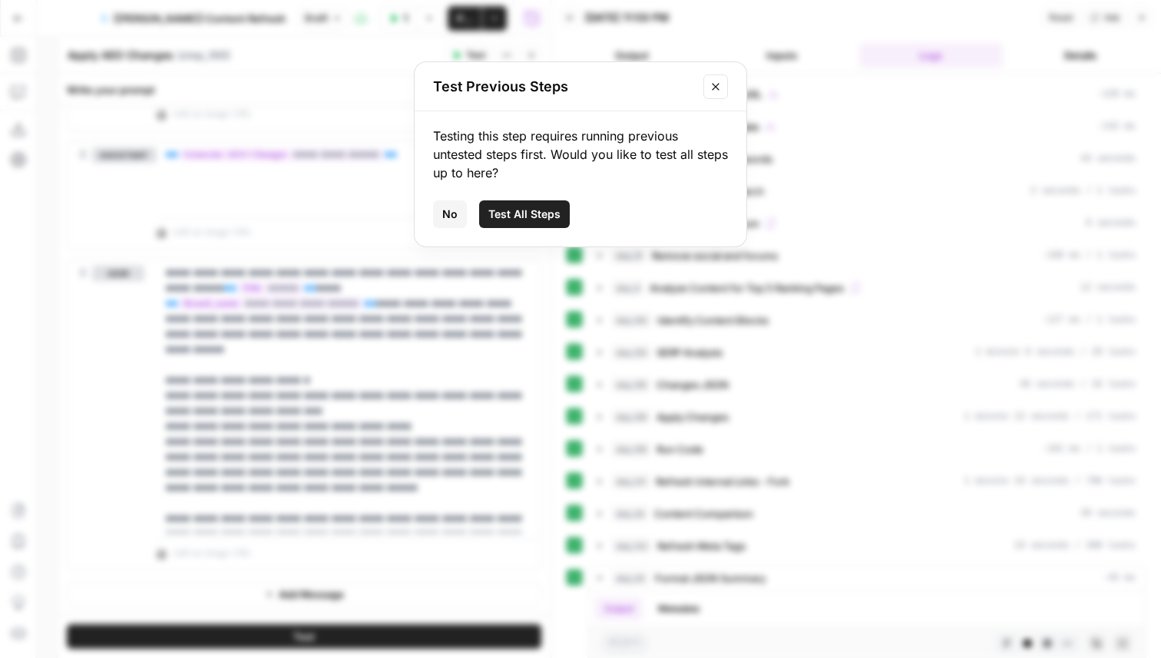
click at [530, 224] on button "Test All Steps" at bounding box center [524, 214] width 91 height 28
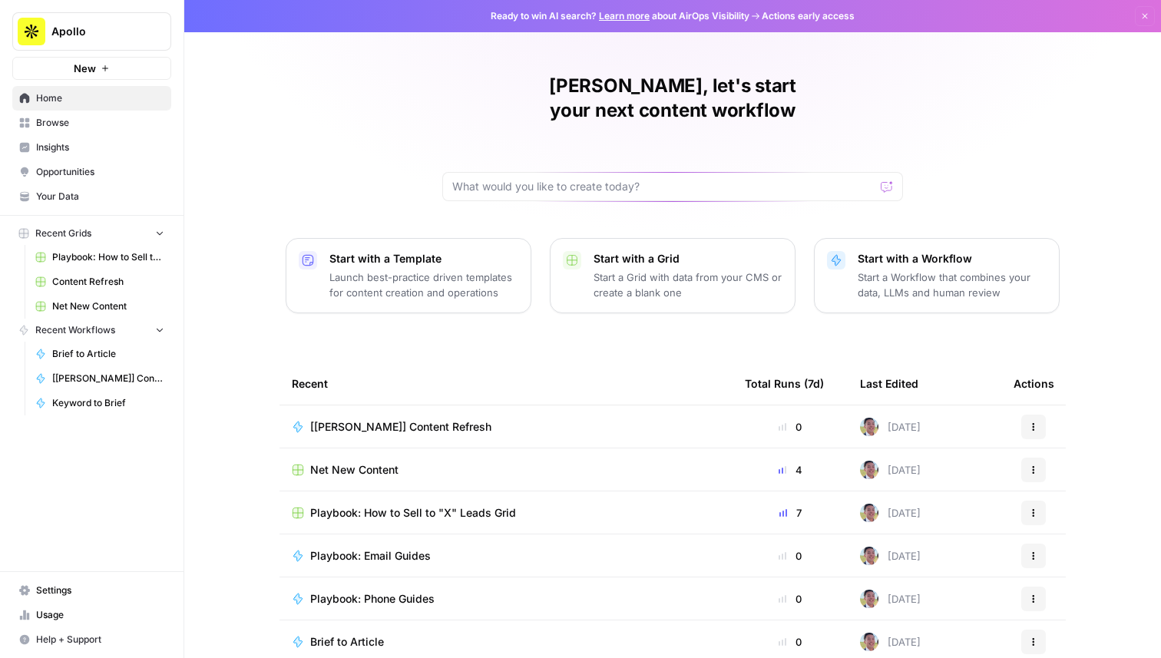
click at [67, 24] on span "Apollo" at bounding box center [97, 31] width 93 height 15
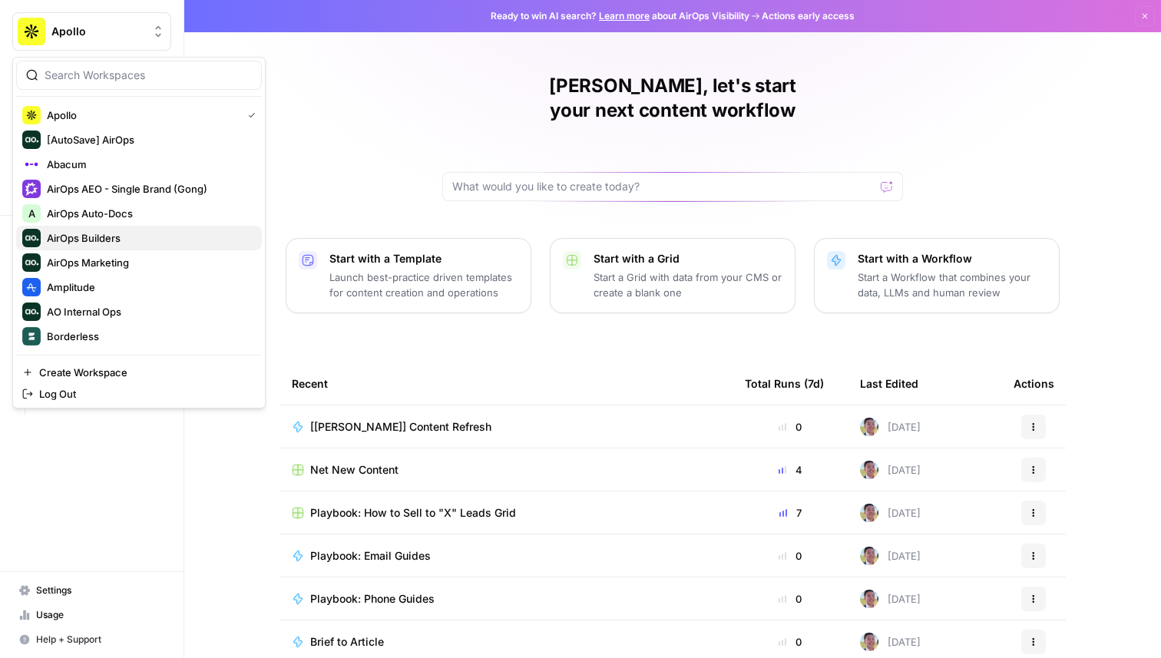
click at [134, 230] on span "AirOps Builders" at bounding box center [148, 237] width 203 height 15
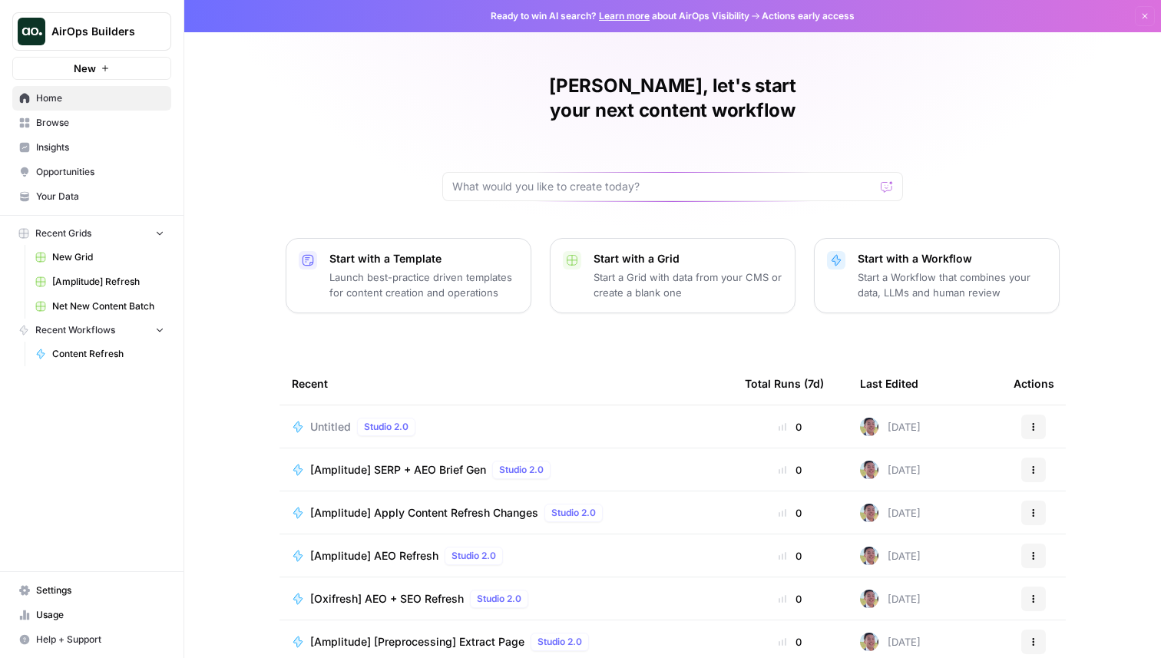
click at [140, 129] on span "Browse" at bounding box center [100, 123] width 128 height 14
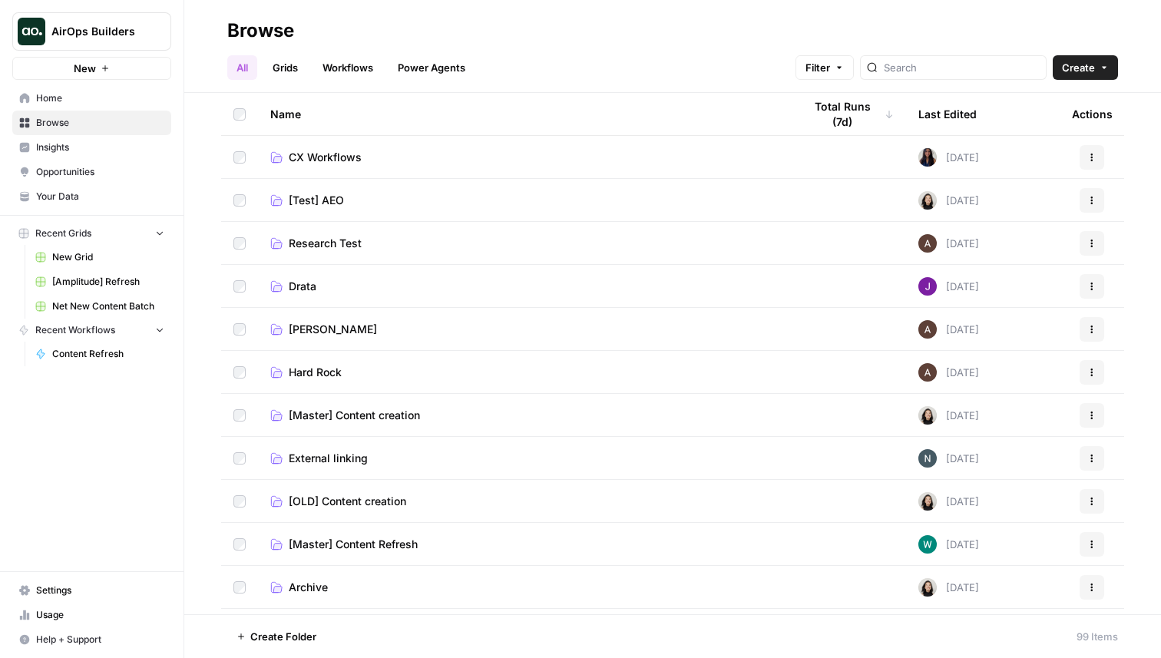
click at [387, 418] on span "[Master] Content creation" at bounding box center [354, 415] width 131 height 15
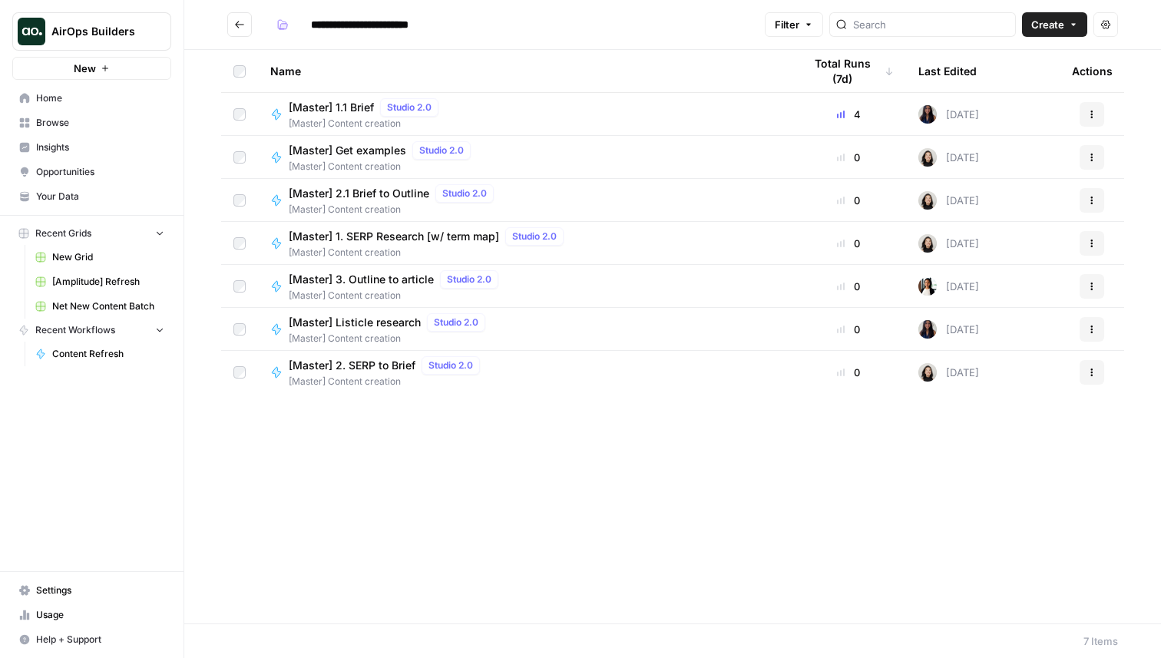
click at [225, 25] on header "**********" at bounding box center [672, 25] width 976 height 50
click at [238, 30] on button "Go back" at bounding box center [239, 24] width 25 height 25
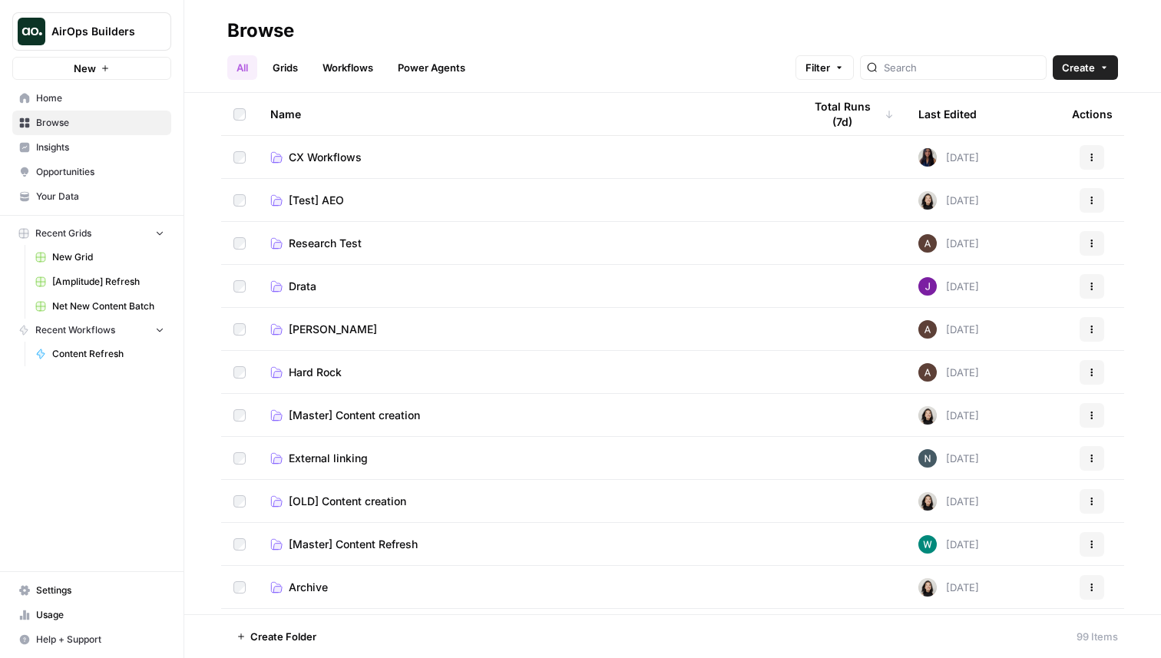
click at [385, 544] on span "[Master] Content Refresh" at bounding box center [353, 544] width 129 height 15
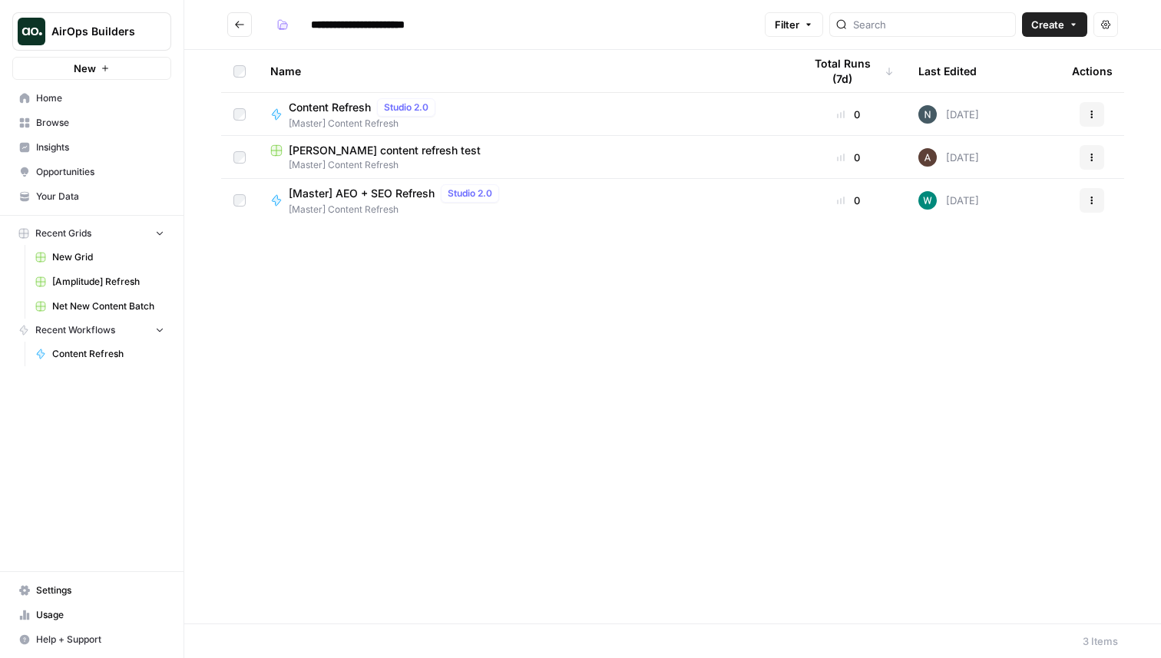
click at [414, 188] on span "[Master] AEO + SEO Refresh" at bounding box center [362, 193] width 146 height 15
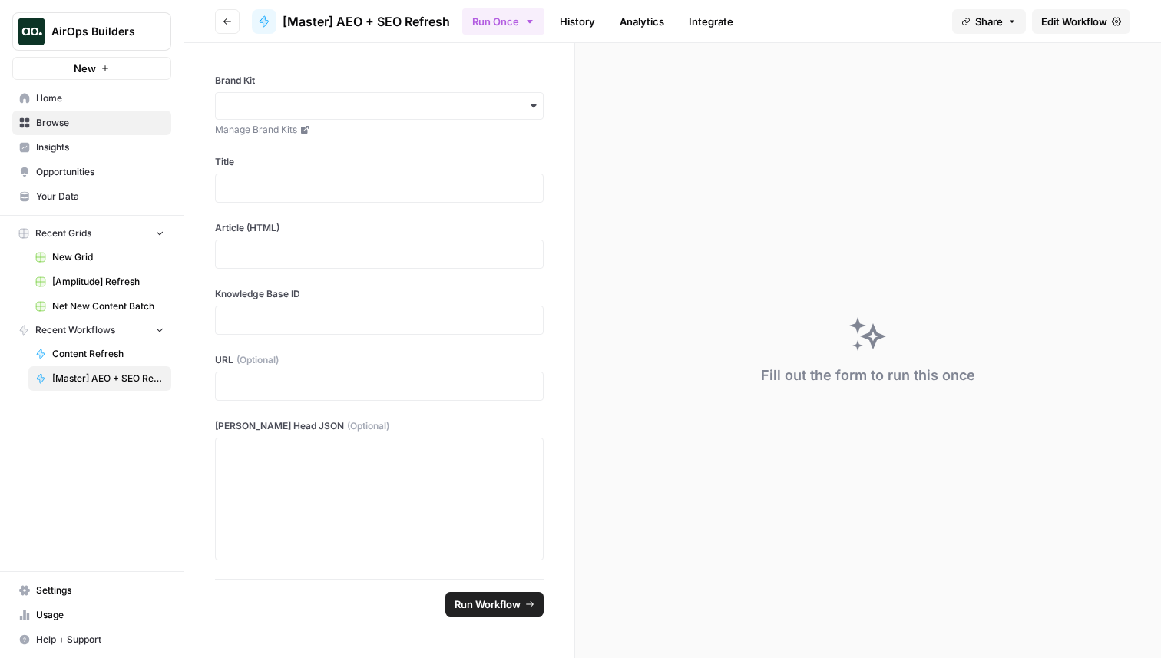
click at [1062, 25] on span "Edit Workflow" at bounding box center [1074, 21] width 66 height 15
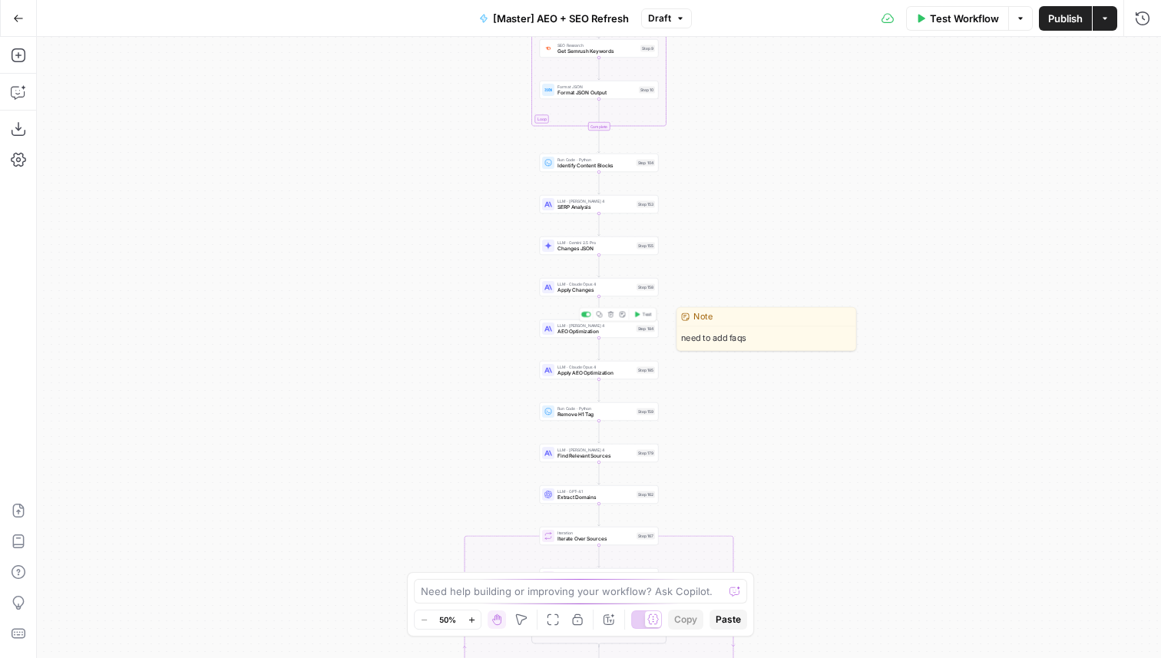
click at [586, 337] on div "LLM · [PERSON_NAME] 4 AEO Optimization Step 184 Copy step Delete step Edit Note…" at bounding box center [599, 328] width 119 height 18
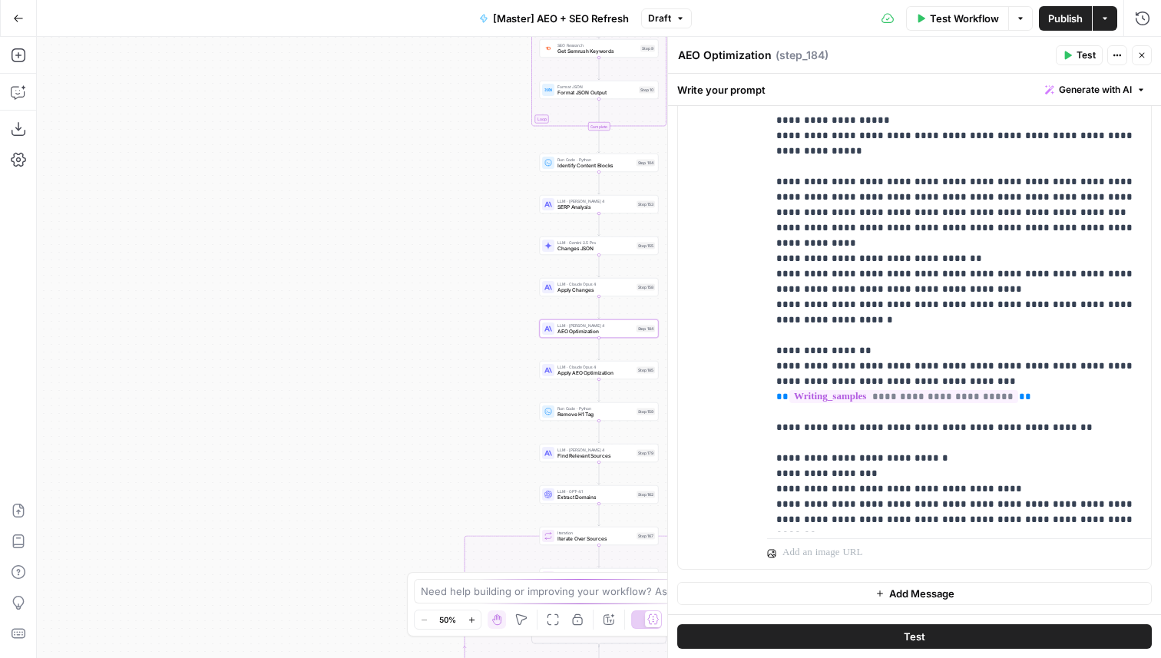
scroll to position [78, 0]
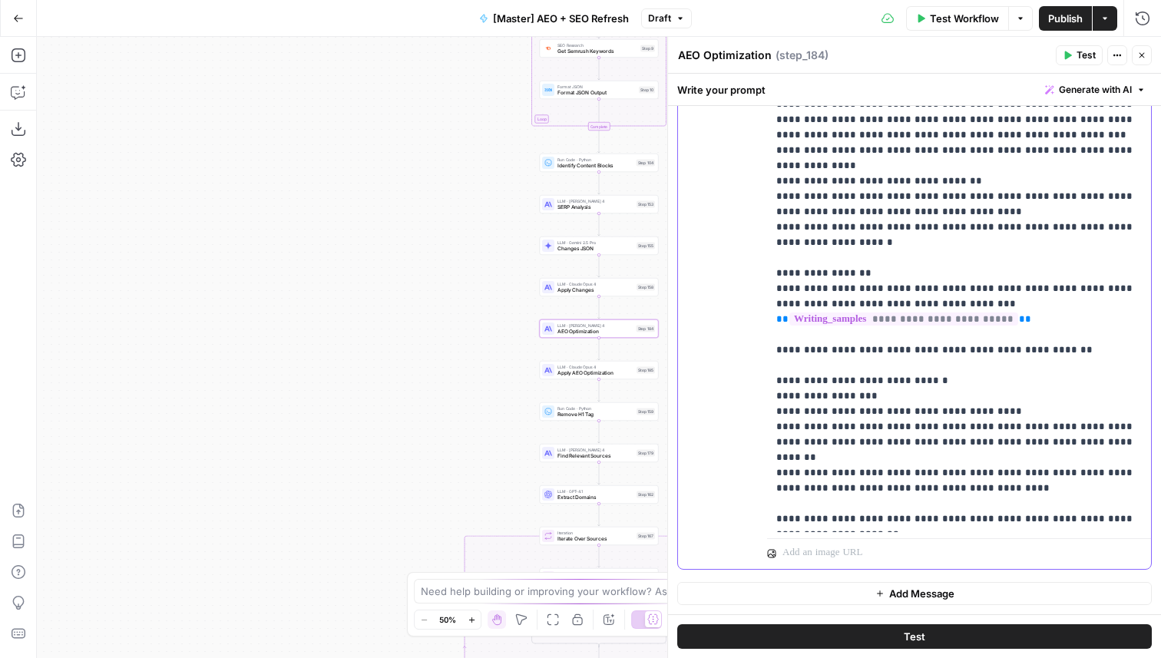
click at [840, 416] on p "**********" at bounding box center [958, 181] width 365 height 691
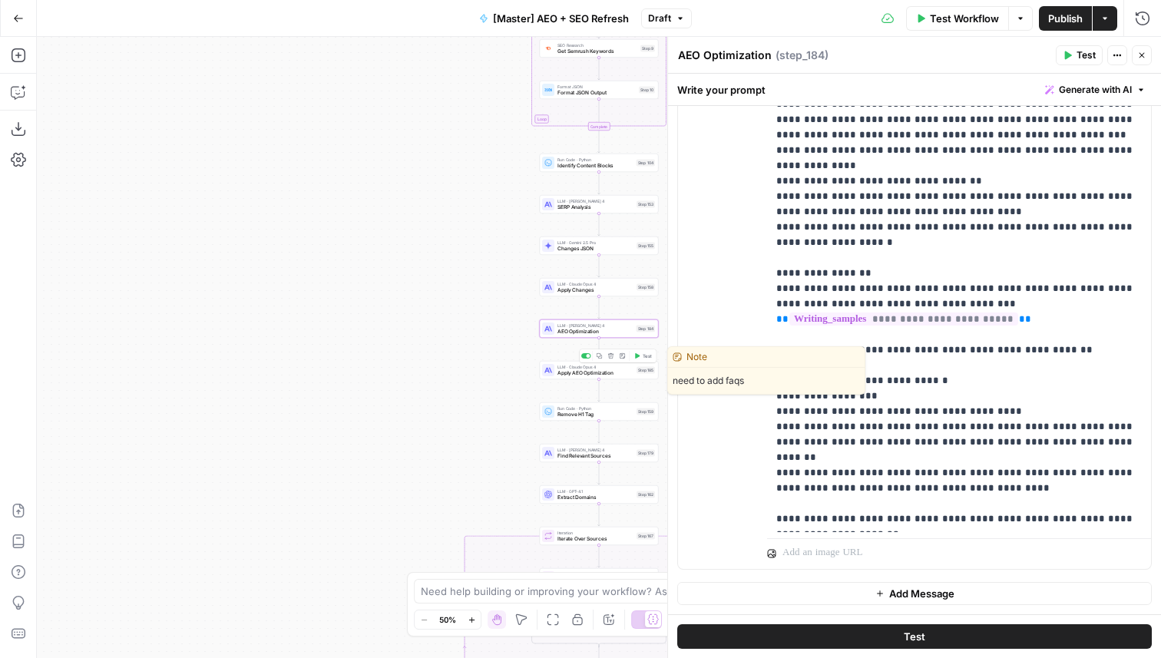
click at [588, 374] on span "Apply AEO Optimization" at bounding box center [595, 373] width 76 height 8
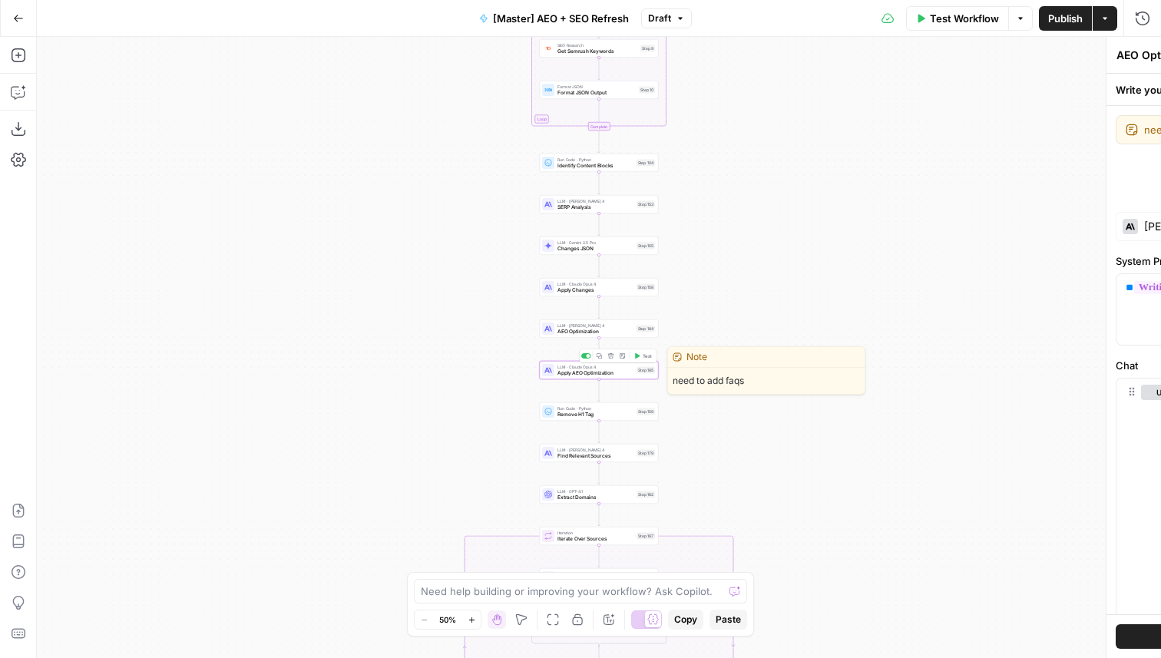
type textarea "Apply AEO Optimization"
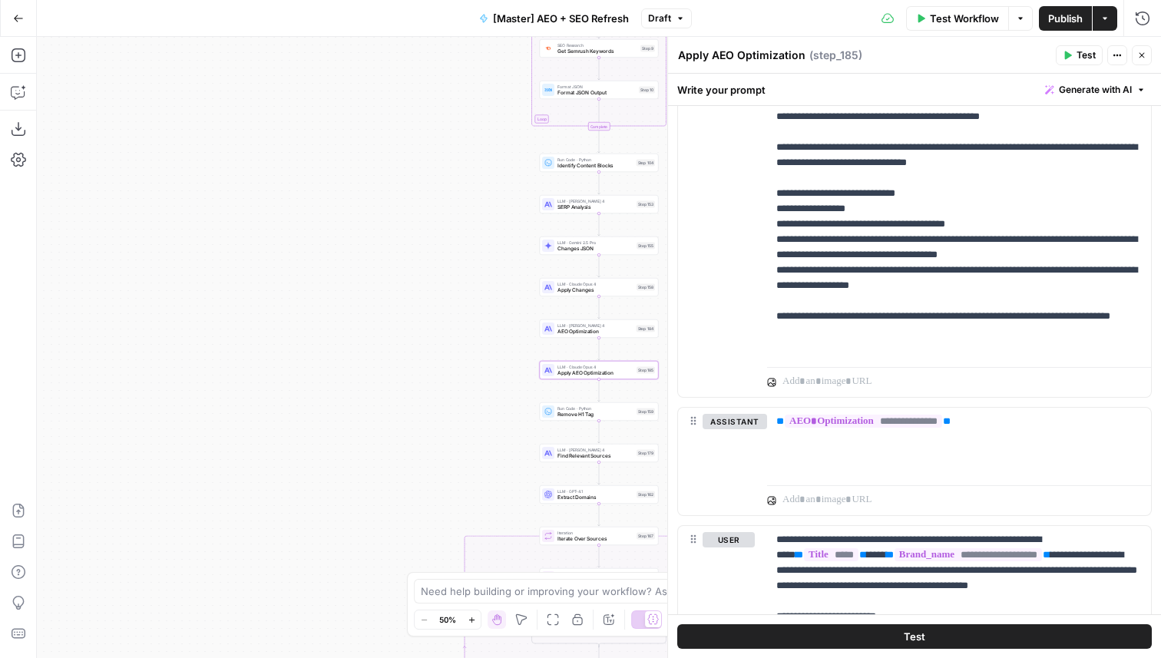
scroll to position [2539, 0]
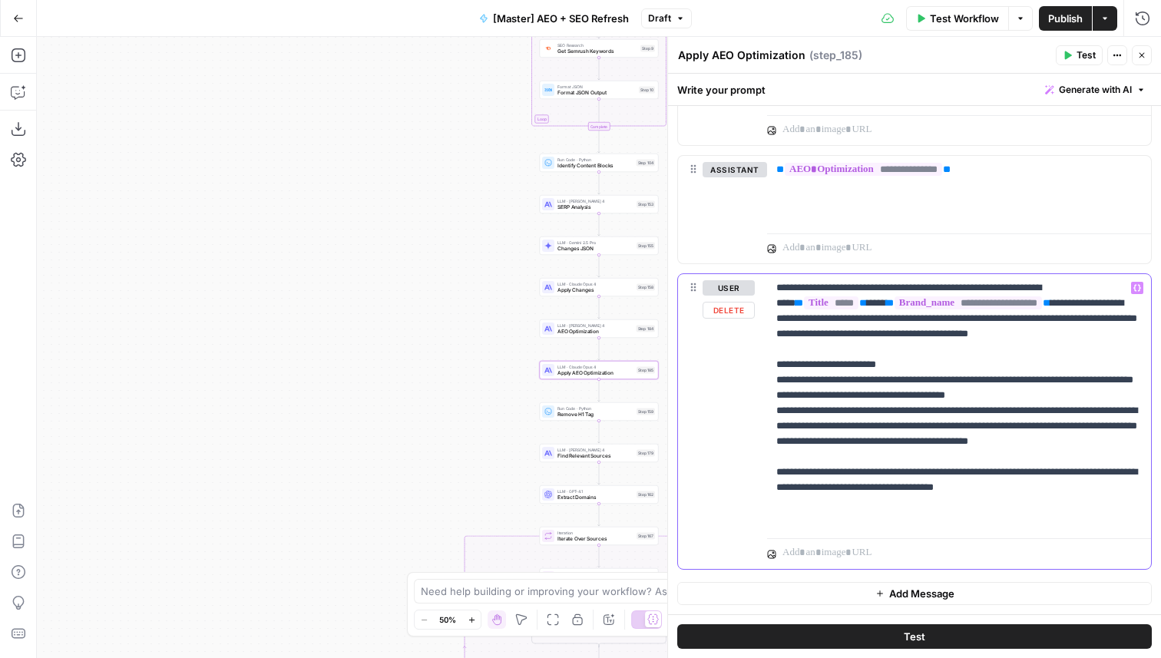
click at [917, 429] on p "**********" at bounding box center [958, 403] width 365 height 246
click at [21, 17] on icon "button" at bounding box center [18, 18] width 11 height 11
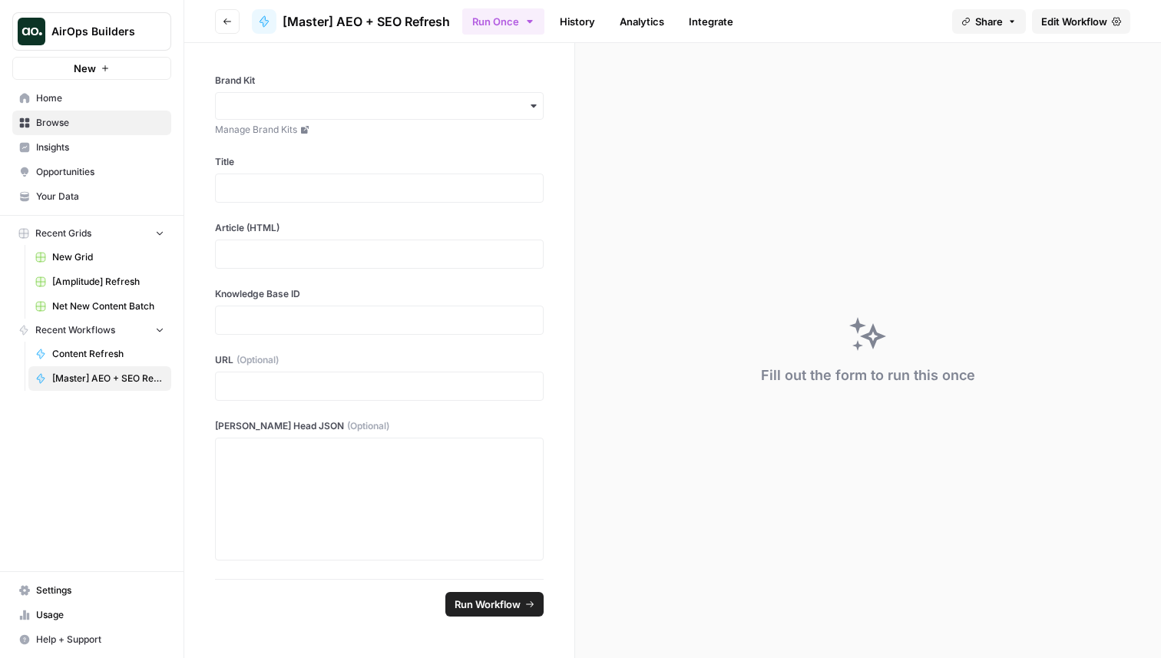
click at [236, 26] on button "Go back" at bounding box center [227, 21] width 25 height 25
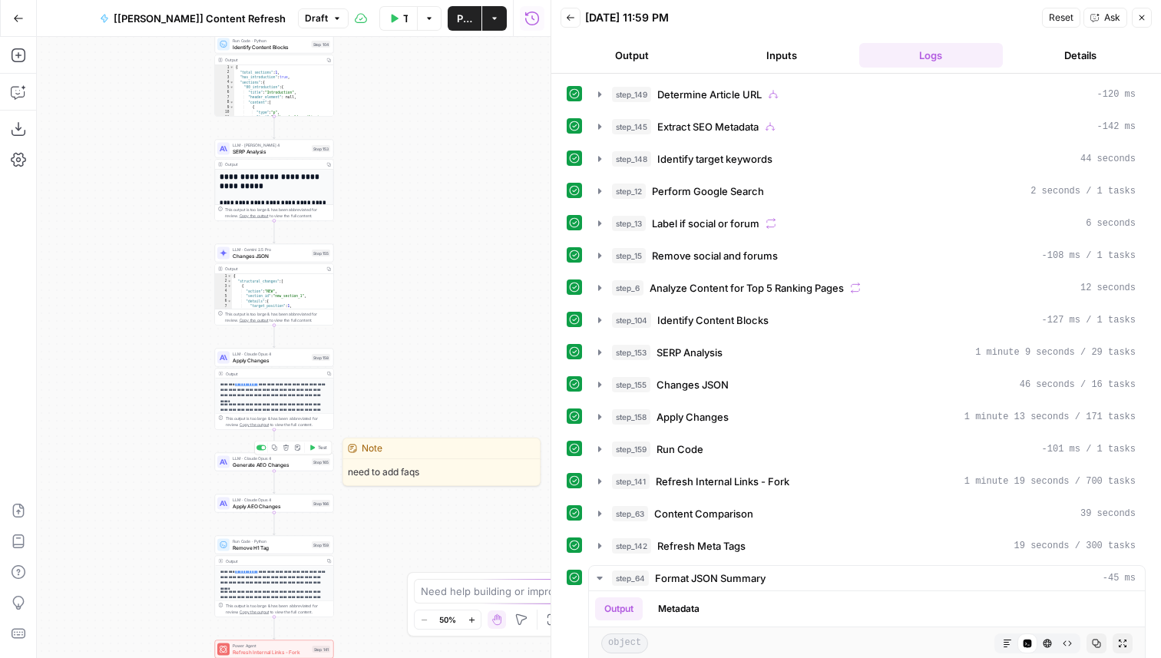
click at [323, 445] on span "Test" at bounding box center [322, 447] width 9 height 7
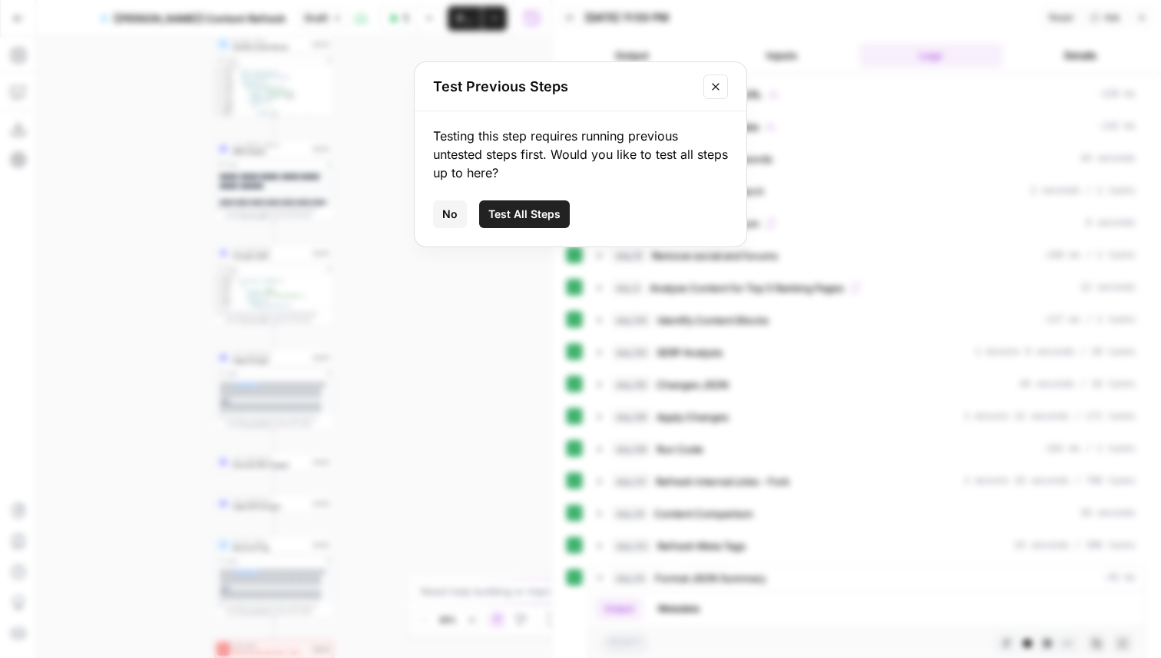
click at [531, 217] on span "Test All Steps" at bounding box center [524, 214] width 72 height 15
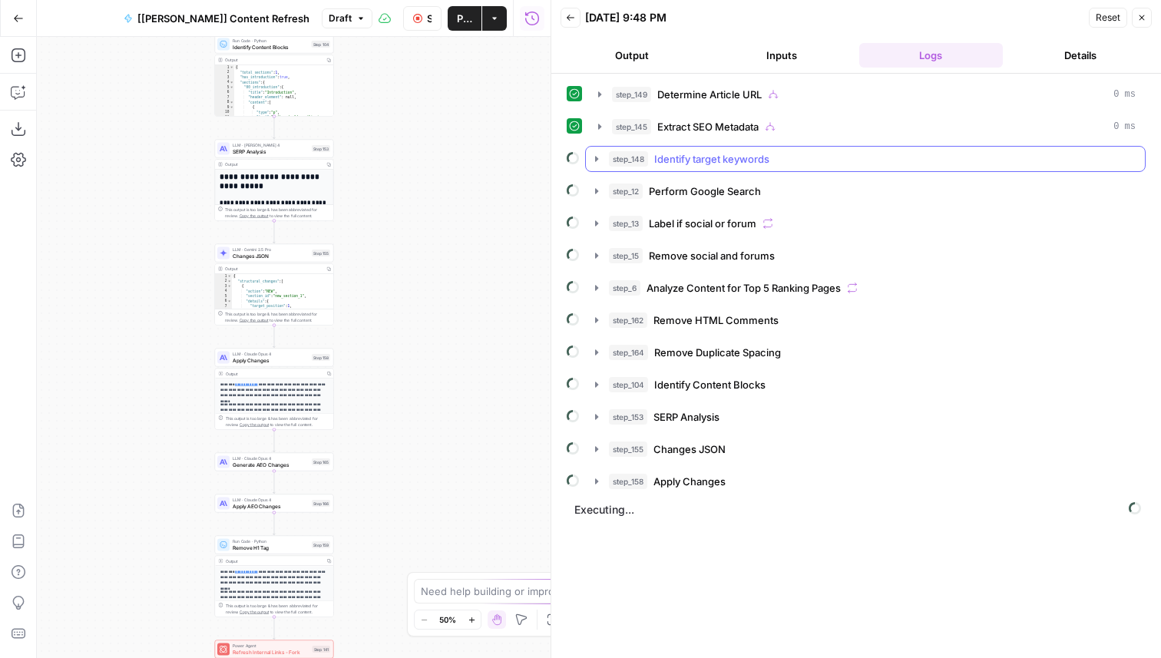
click at [710, 164] on span "Identify target keywords" at bounding box center [711, 158] width 115 height 15
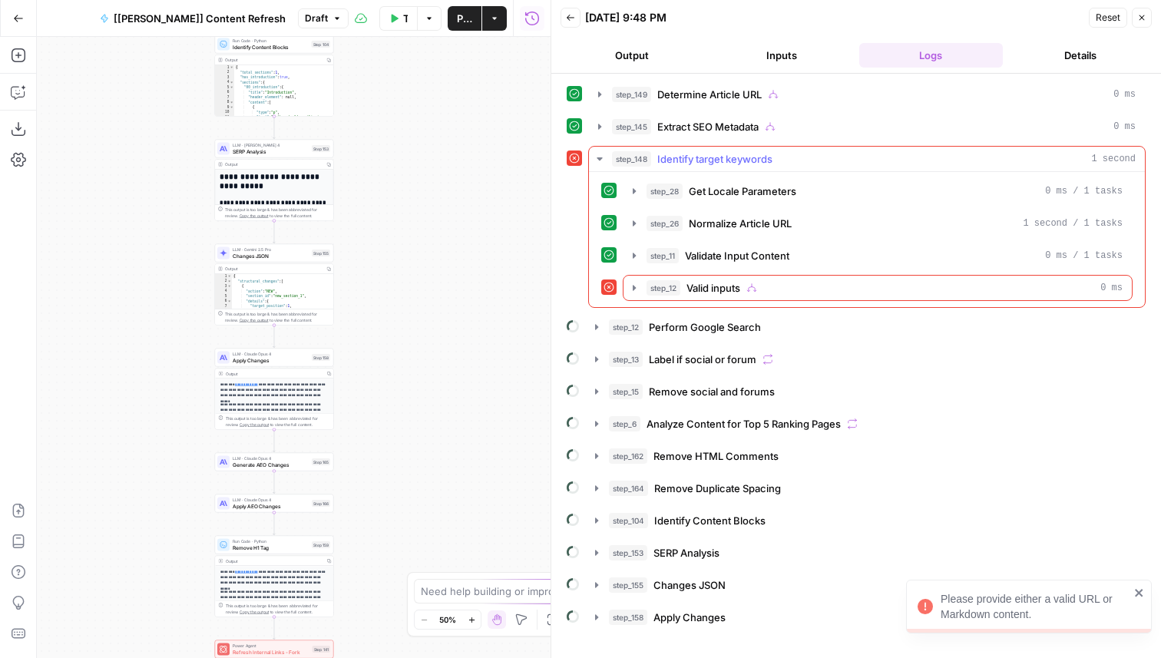
click at [697, 307] on div "step_148 Identify target keywords 1 second step_28 Get Locale Parameters 0 ms /…" at bounding box center [866, 227] width 557 height 162
click at [708, 289] on span "Valid inputs" at bounding box center [713, 287] width 54 height 15
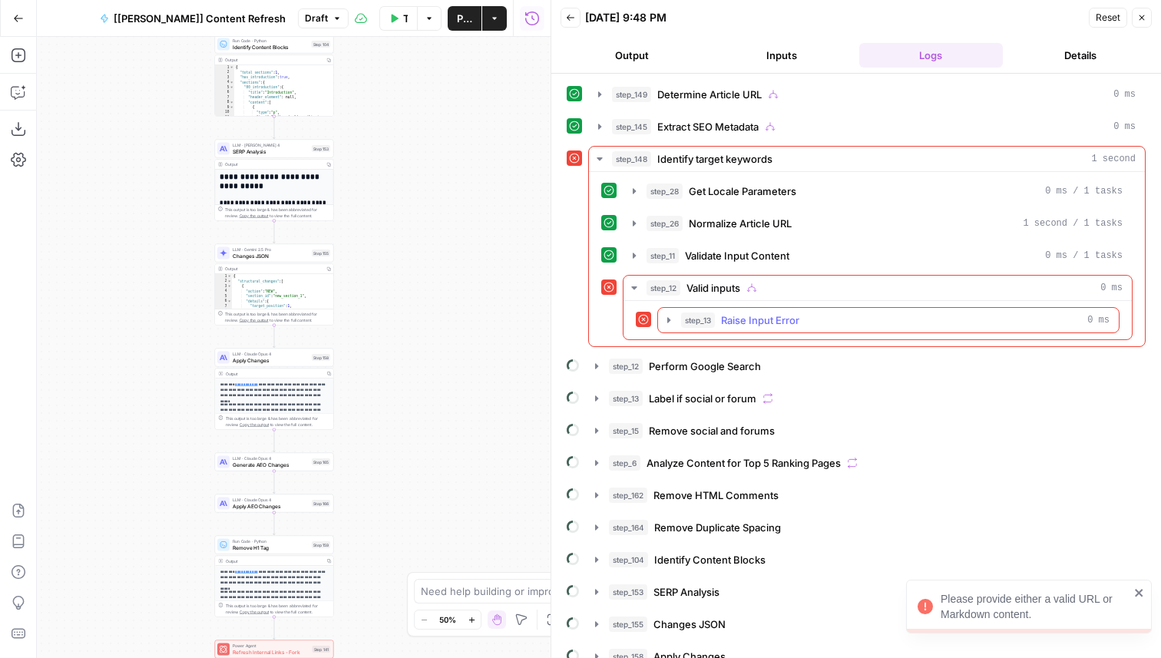
click at [728, 309] on button "step_13 Raise Input Error 0 ms" at bounding box center [888, 320] width 461 height 25
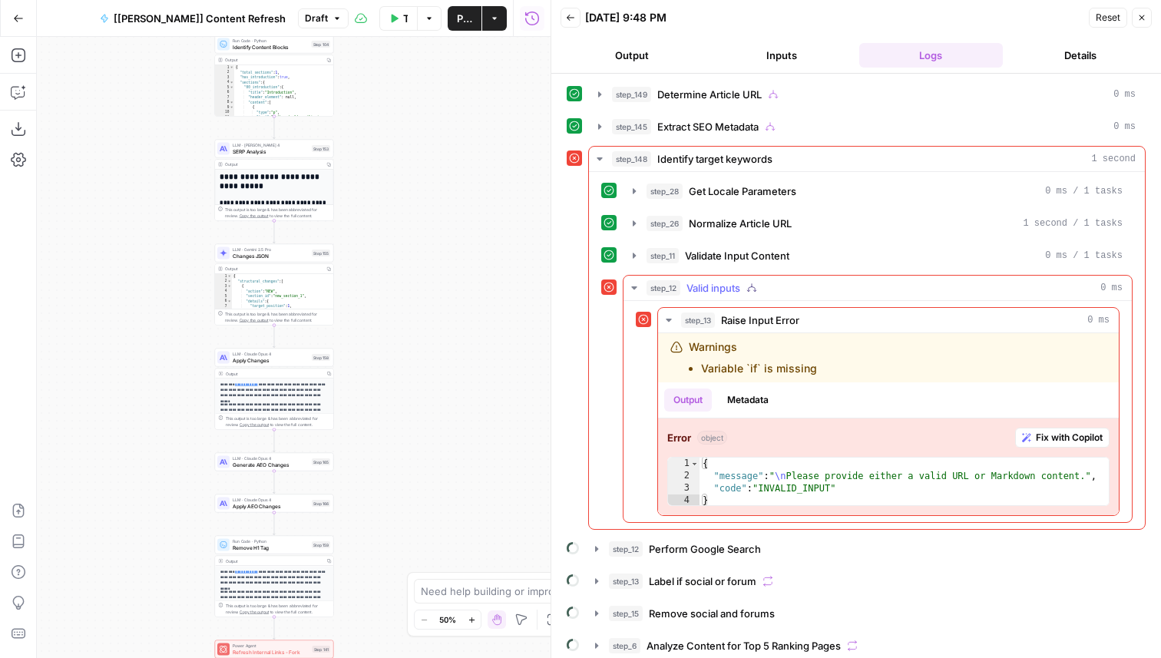
click at [737, 288] on span "Valid inputs" at bounding box center [713, 287] width 54 height 15
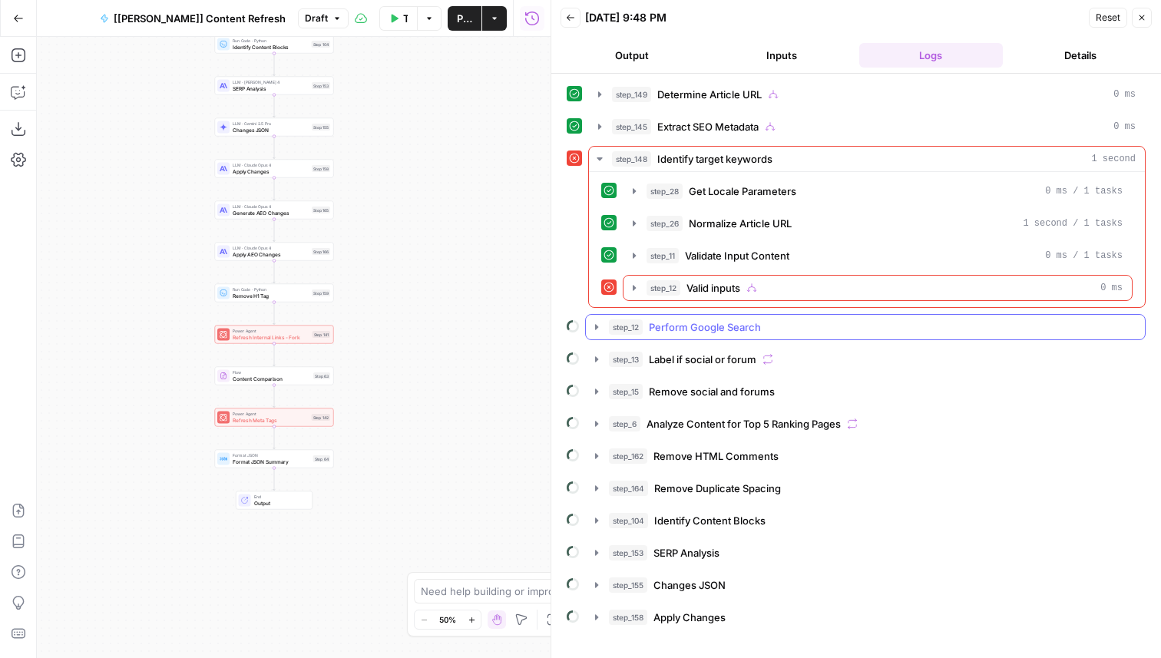
click at [707, 328] on span "Perform Google Search" at bounding box center [705, 326] width 112 height 15
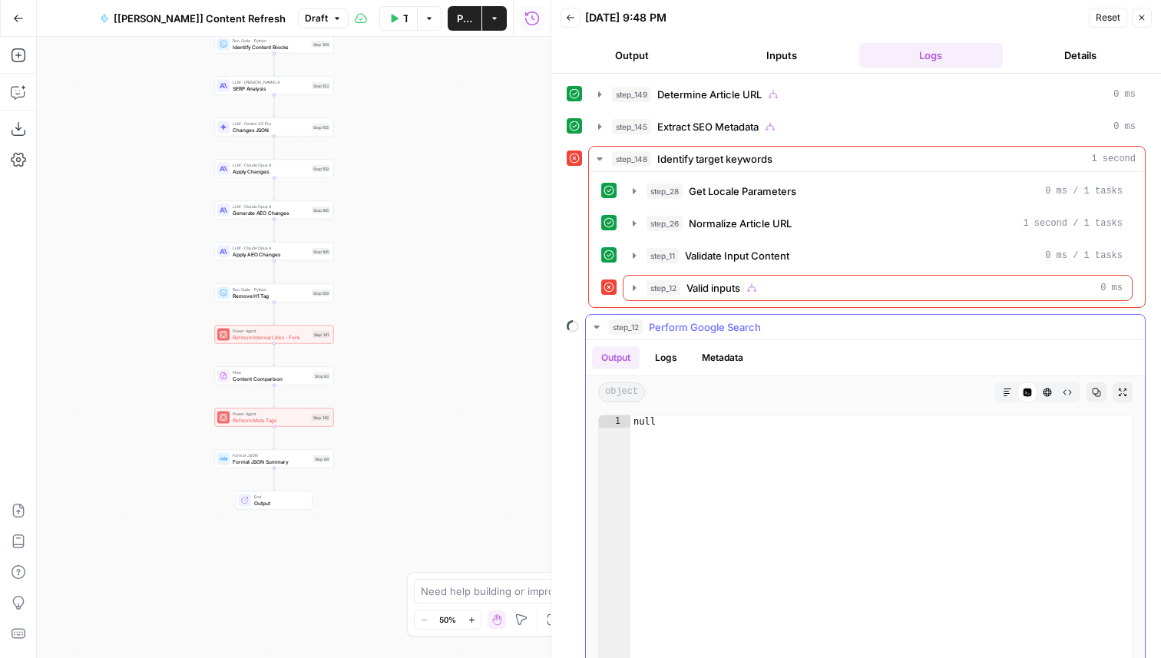
click at [707, 328] on span "Perform Google Search" at bounding box center [705, 326] width 112 height 15
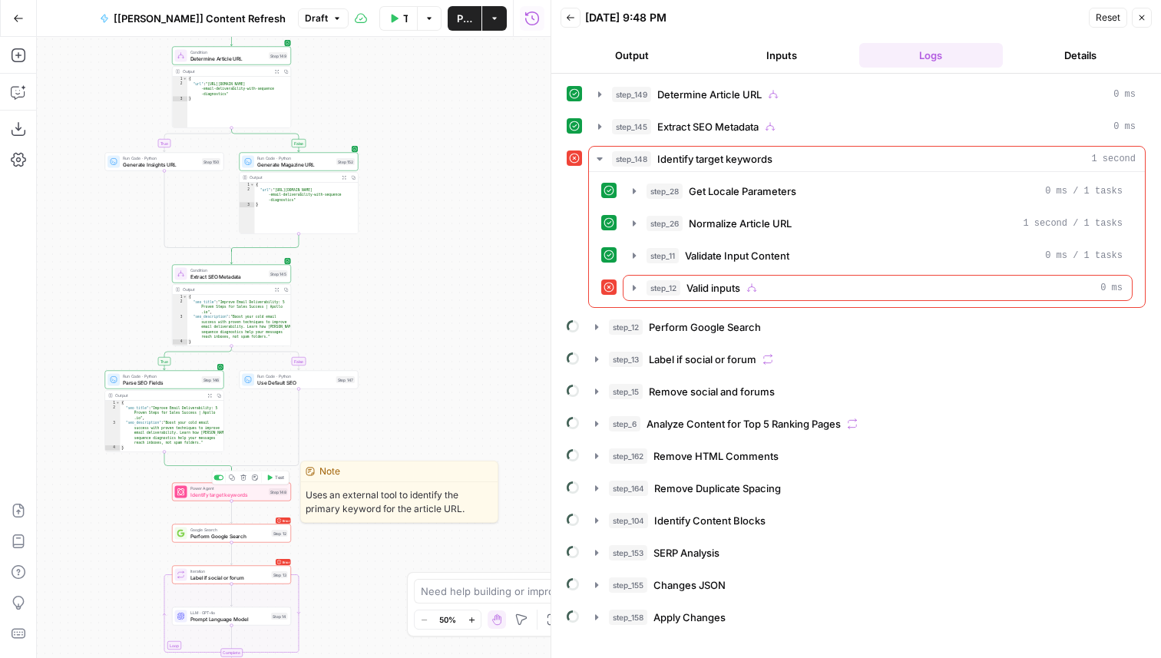
click at [274, 496] on div "Power Agent Identify target keywords Step 148 Copy step Delete step Edit Note T…" at bounding box center [231, 491] width 113 height 13
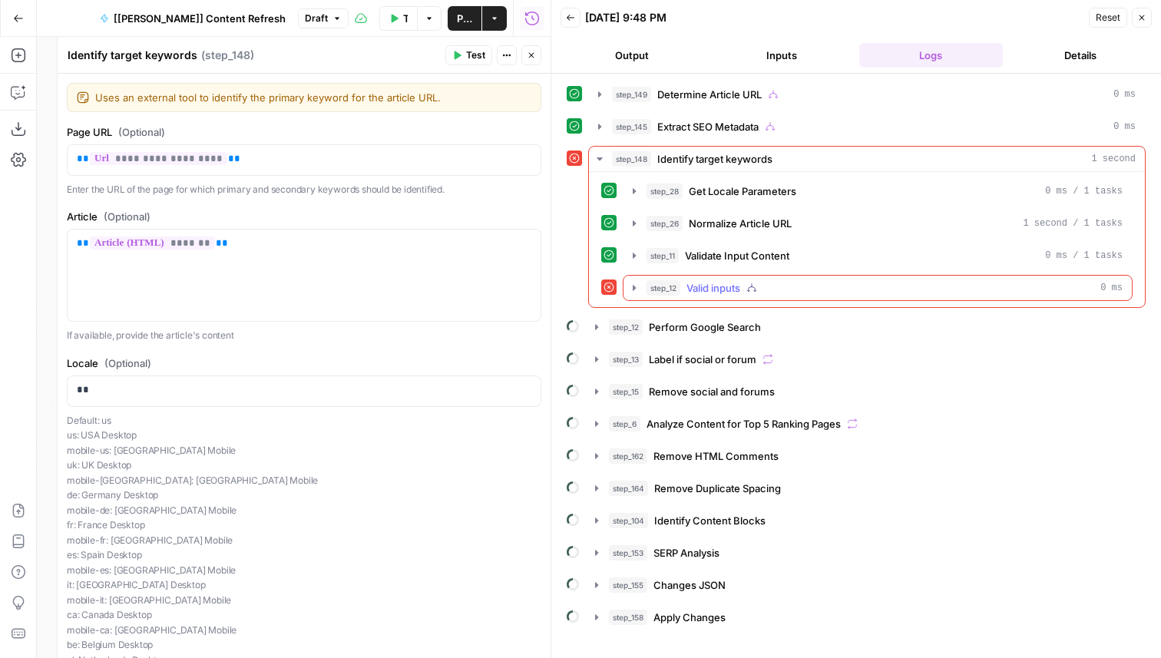
click at [780, 295] on div "step_12 Valid inputs 0 ms" at bounding box center [884, 287] width 476 height 15
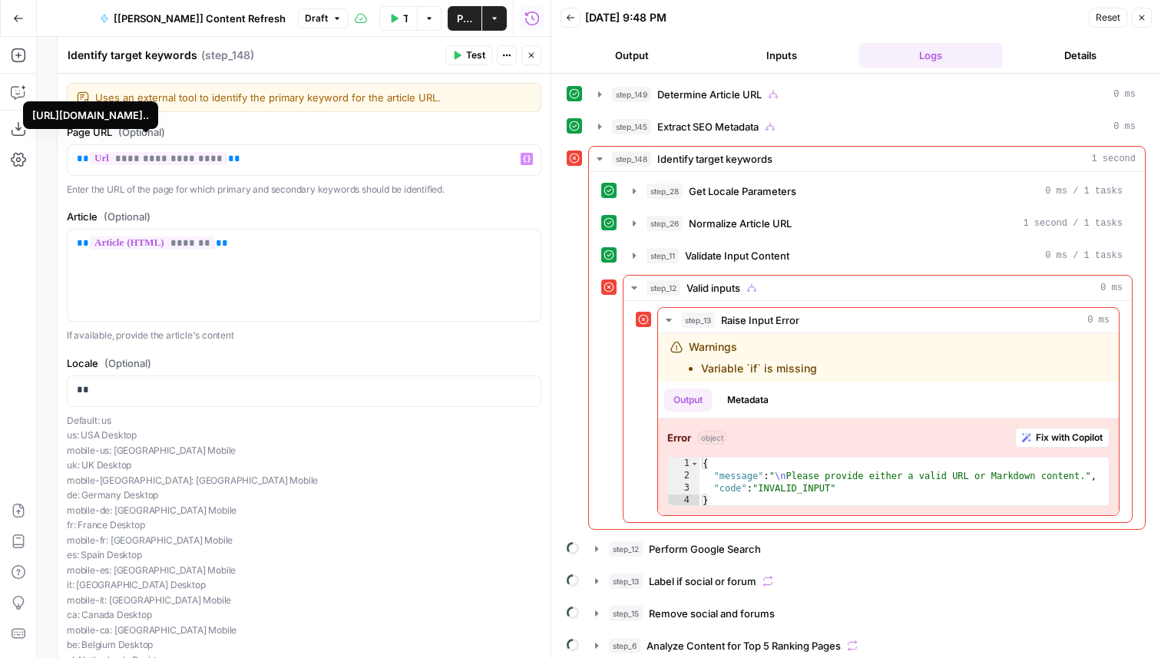
click at [157, 160] on span "**********" at bounding box center [158, 158] width 137 height 13
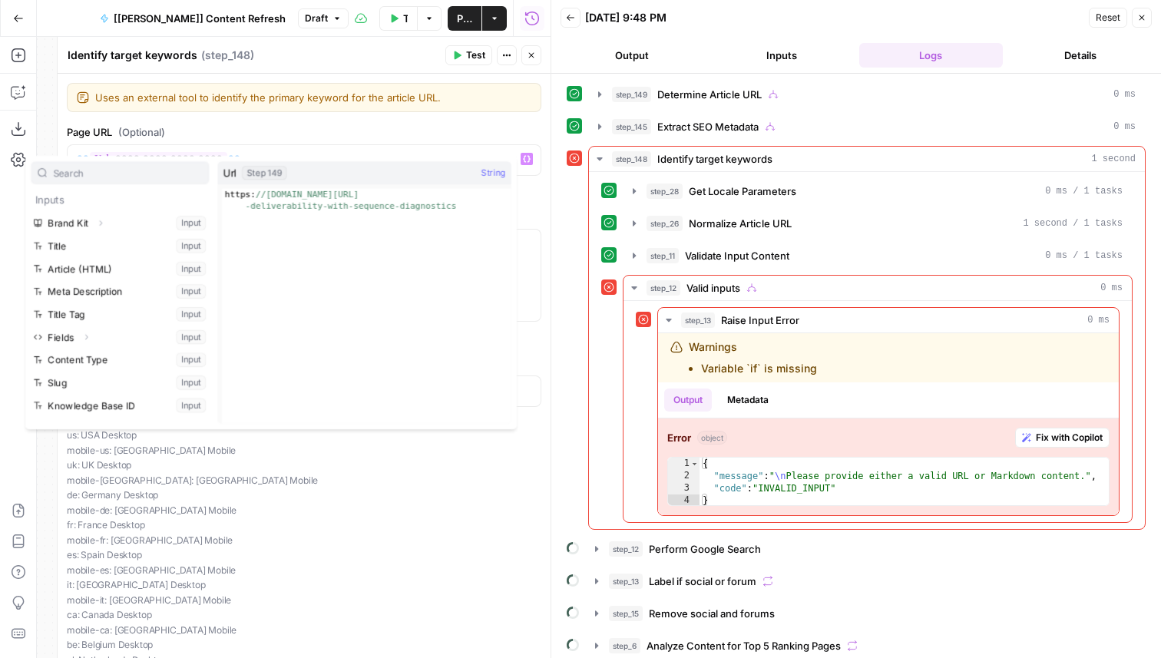
scroll to position [164, 0]
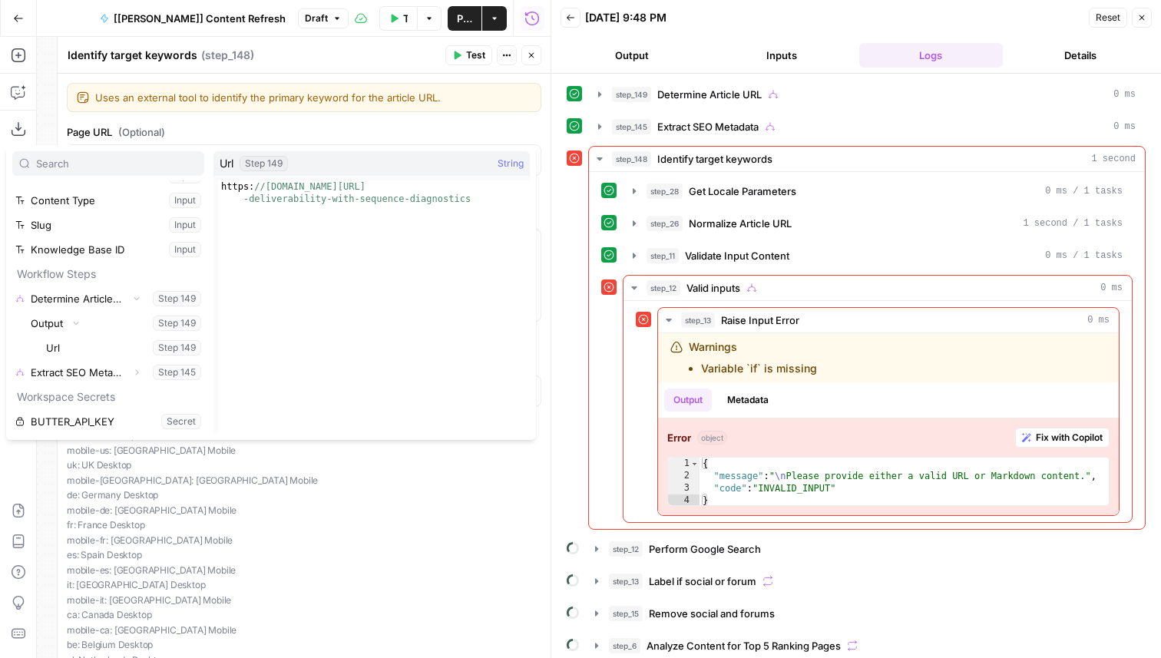
type textarea "**********"
drag, startPoint x: 481, startPoint y: 200, endPoint x: 212, endPoint y: 183, distance: 270.0
click at [212, 183] on div "**********" at bounding box center [271, 292] width 530 height 295
